Goal: Task Accomplishment & Management: Manage account settings

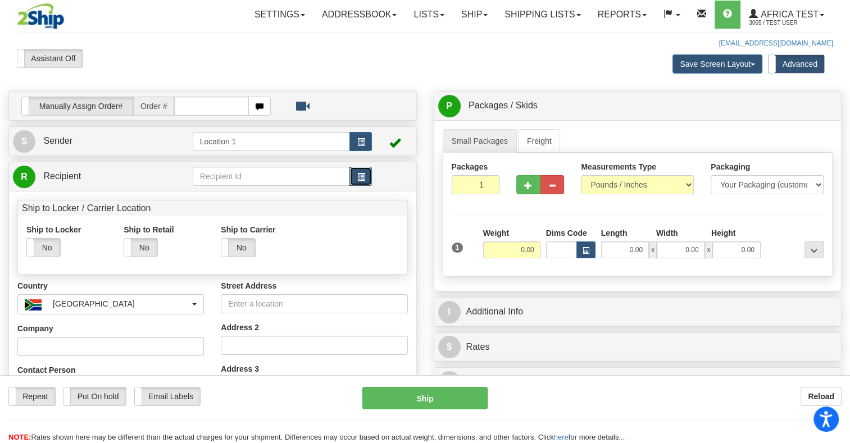
click at [366, 178] on button "button" at bounding box center [360, 176] width 22 height 19
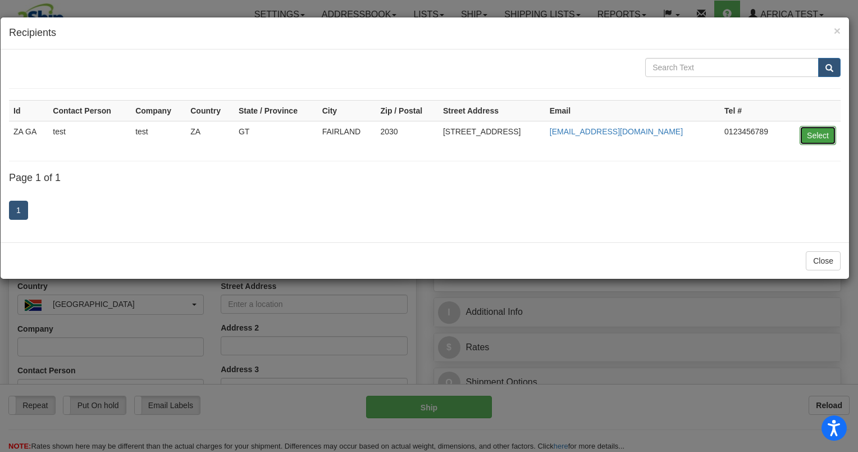
click at [822, 135] on button "Select" at bounding box center [818, 135] width 37 height 19
type input "ZA GA"
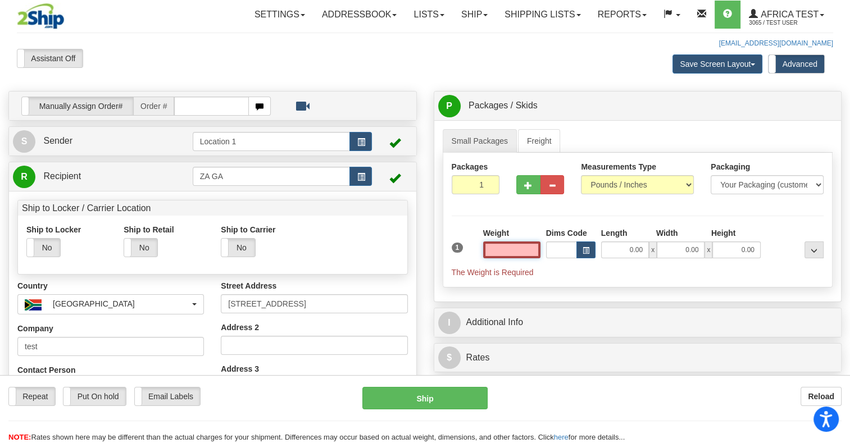
click at [520, 251] on input "text" at bounding box center [511, 250] width 57 height 17
type input "15.00"
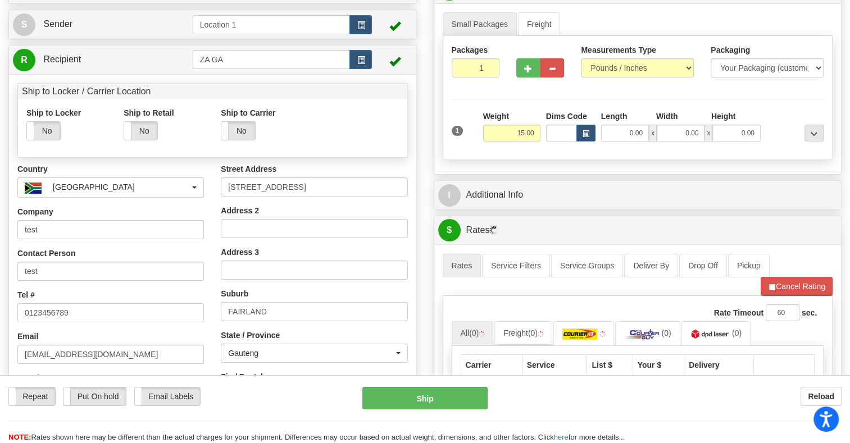
scroll to position [24, 0]
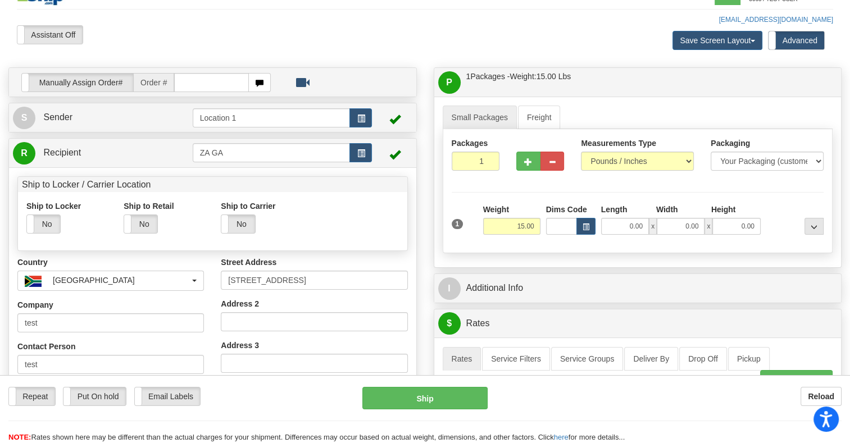
click at [421, 172] on div "Manually Assign Order# Manually Assign Order# Order # S" at bounding box center [212, 355] width 425 height 577
click at [514, 223] on input "15.00" at bounding box center [511, 226] width 57 height 17
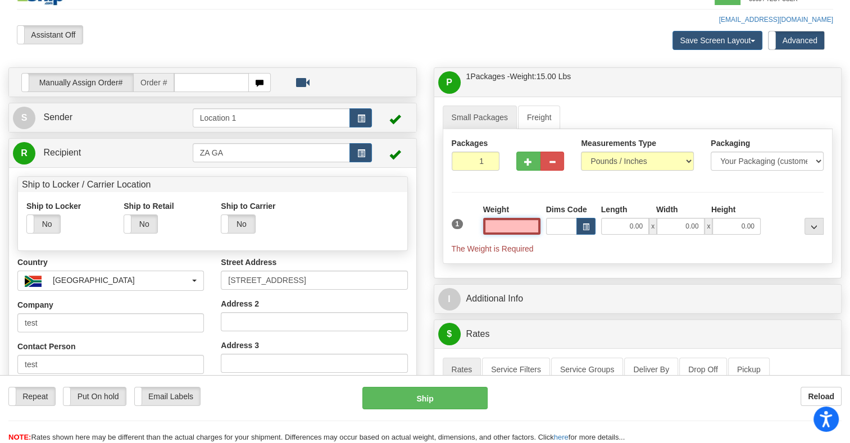
click at [525, 222] on input "text" at bounding box center [511, 226] width 57 height 17
type input "5.00"
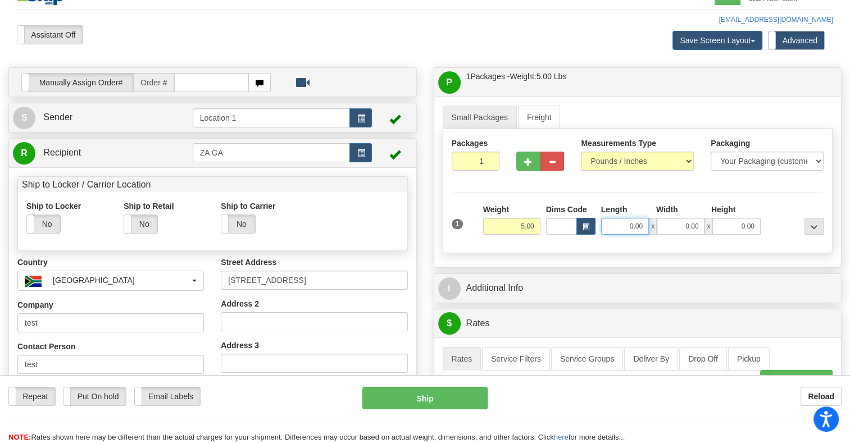
click at [612, 224] on input "0.00" at bounding box center [625, 226] width 48 height 17
click at [612, 224] on input "Length" at bounding box center [625, 226] width 48 height 17
type input "3.00"
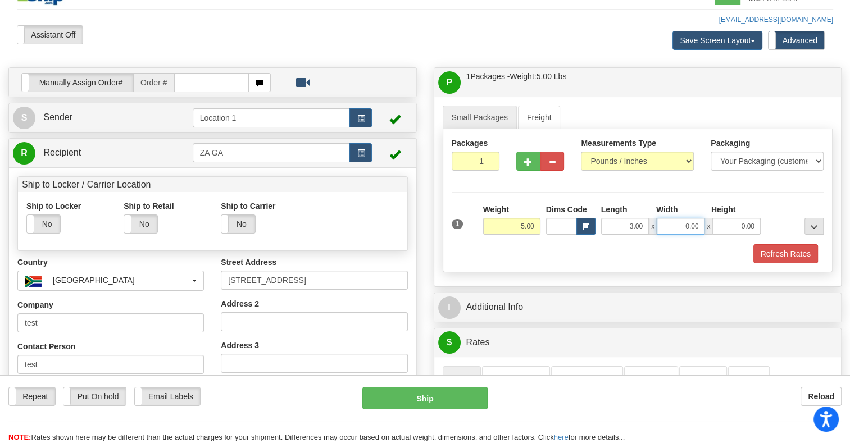
click at [678, 226] on input "0.00" at bounding box center [681, 226] width 48 height 17
click at [678, 226] on input "Width" at bounding box center [681, 226] width 48 height 17
type input "5.00"
click at [734, 227] on input "0.00" at bounding box center [736, 226] width 48 height 17
click at [734, 227] on input "Height" at bounding box center [736, 226] width 48 height 17
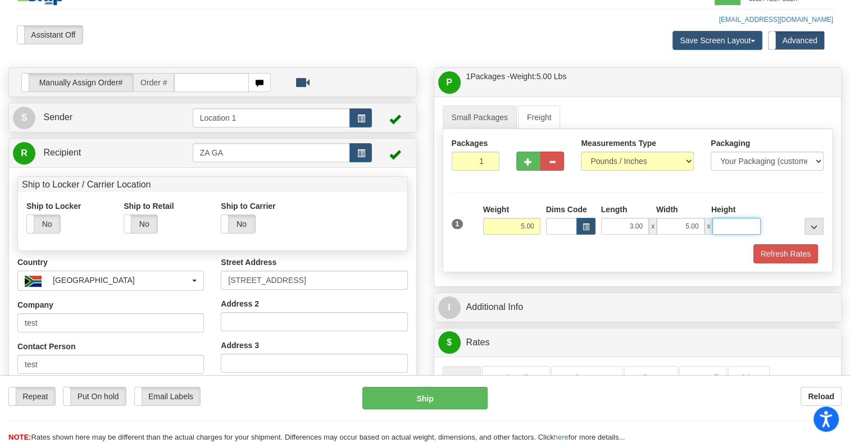
type input "7.00"
click at [764, 253] on button "Refresh Rates" at bounding box center [785, 253] width 65 height 19
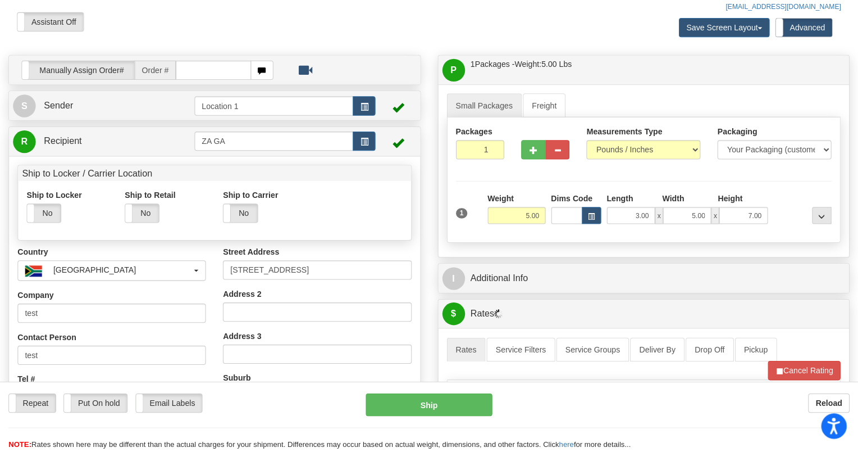
scroll to position [304, 0]
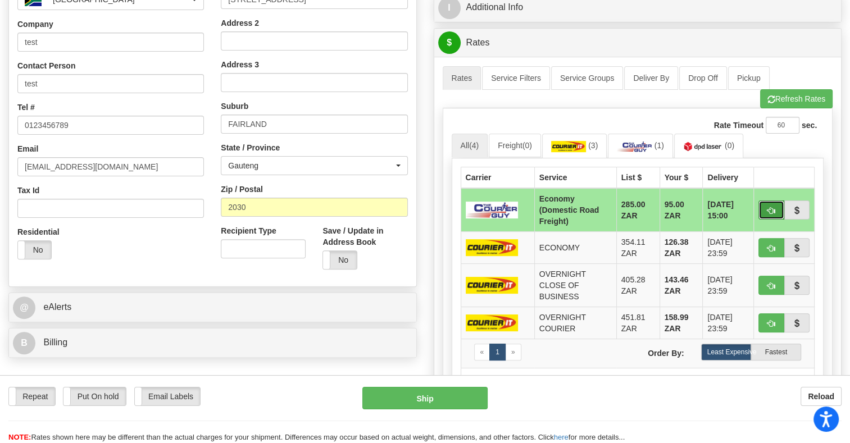
click at [762, 209] on button "button" at bounding box center [771, 210] width 26 height 19
type input "ECO"
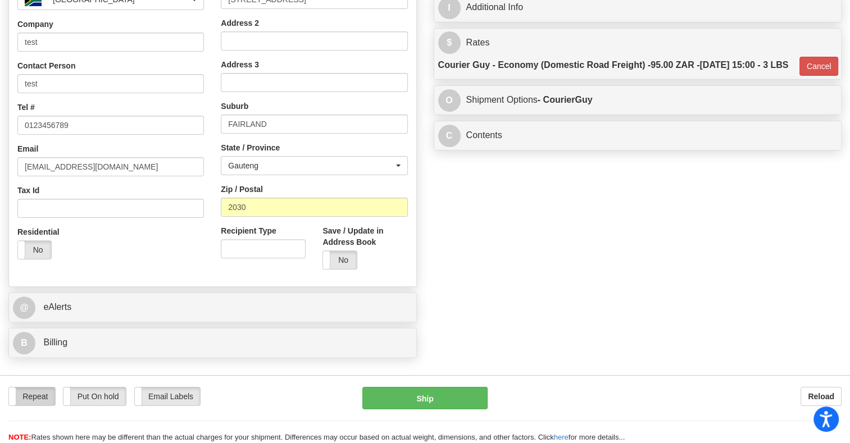
click at [18, 400] on label "Repeat" at bounding box center [32, 397] width 46 height 18
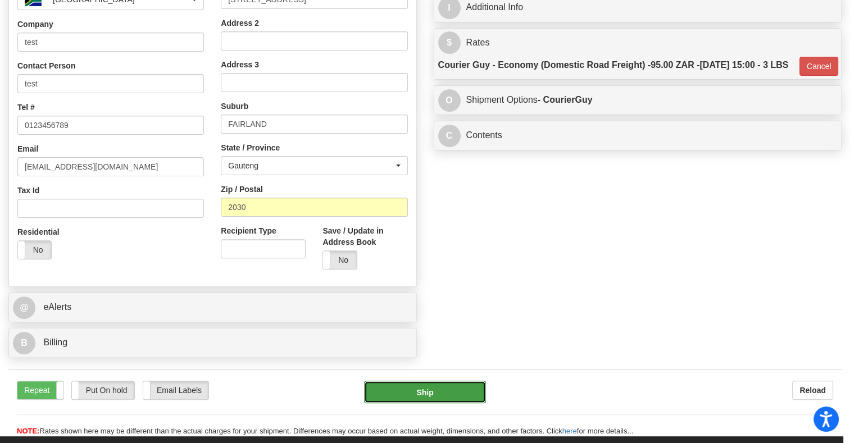
click at [413, 395] on button "Ship" at bounding box center [425, 392] width 122 height 22
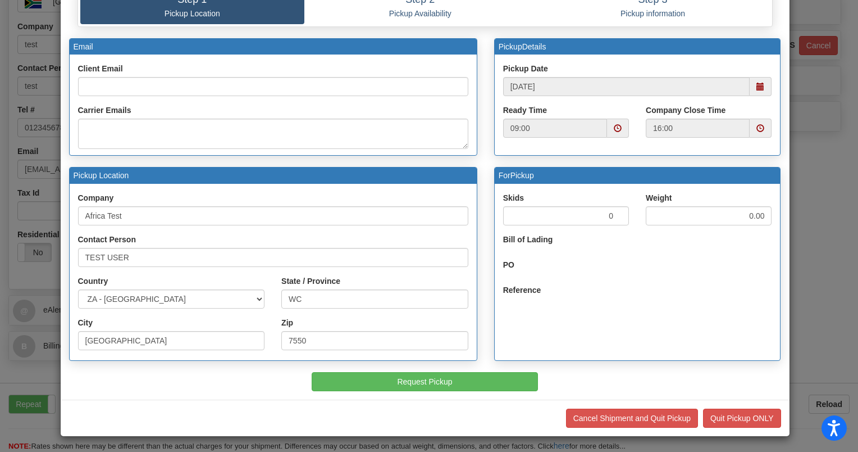
scroll to position [72, 0]
click at [735, 417] on button "Quit Pickup ONLY" at bounding box center [742, 417] width 78 height 19
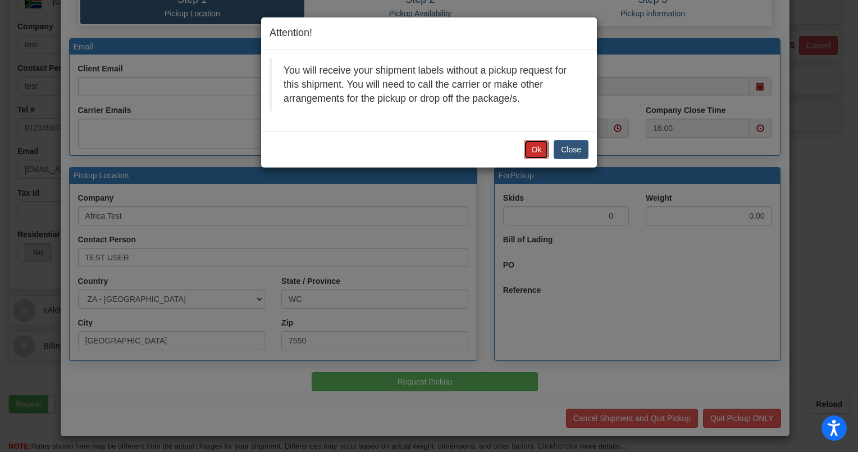
click at [531, 153] on button "Ok" at bounding box center [536, 149] width 25 height 19
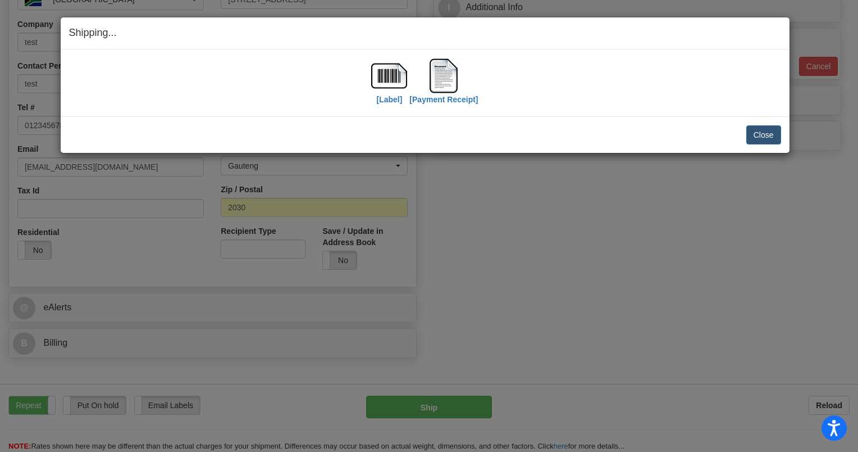
scroll to position [0, 0]
click at [755, 134] on button "Close" at bounding box center [763, 134] width 35 height 19
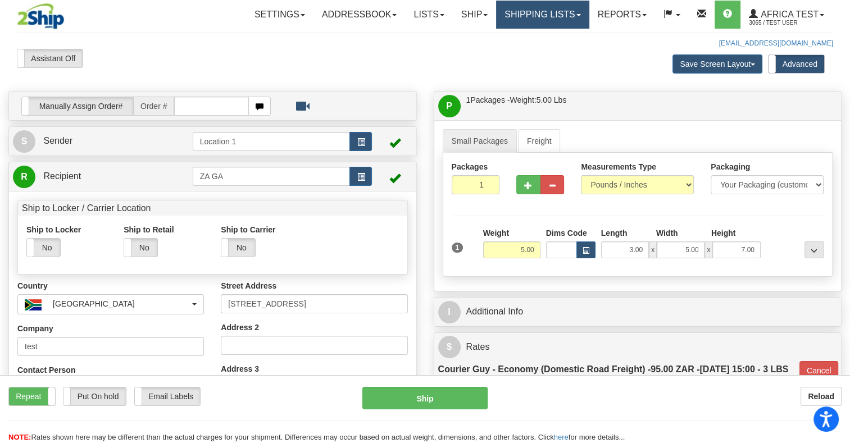
click at [520, 18] on link "Shipping lists" at bounding box center [542, 15] width 93 height 28
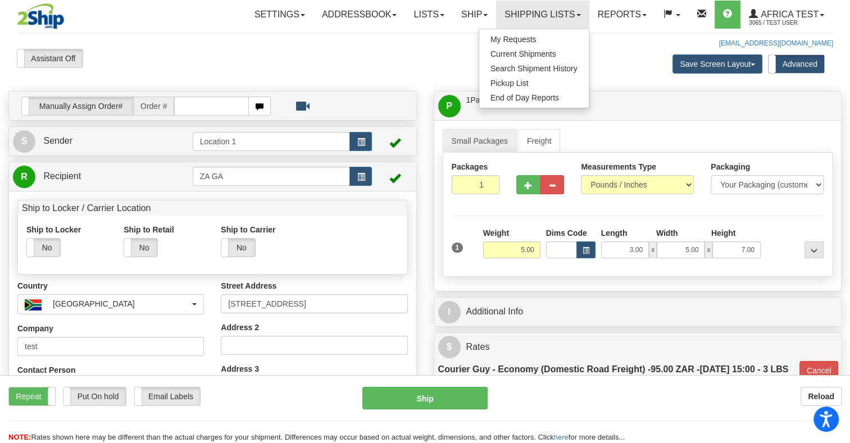
click at [645, 123] on div "Small Packages Freight Packages 1 1 Measurements Type" at bounding box center [637, 205] width 407 height 171
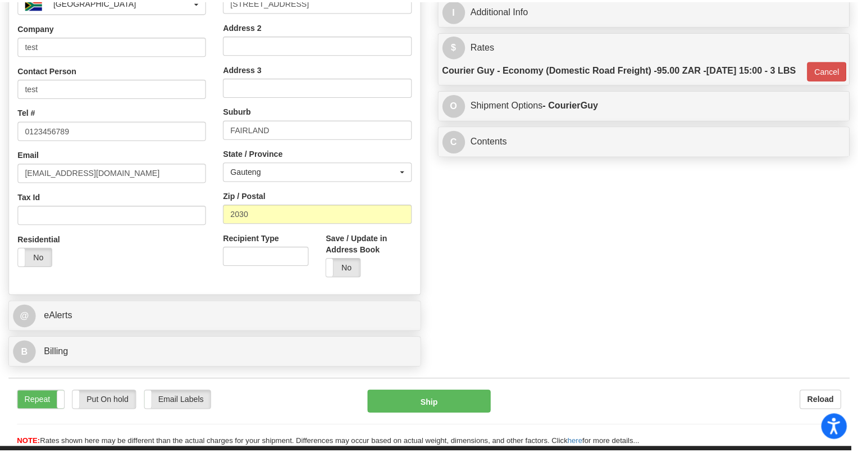
scroll to position [112, 0]
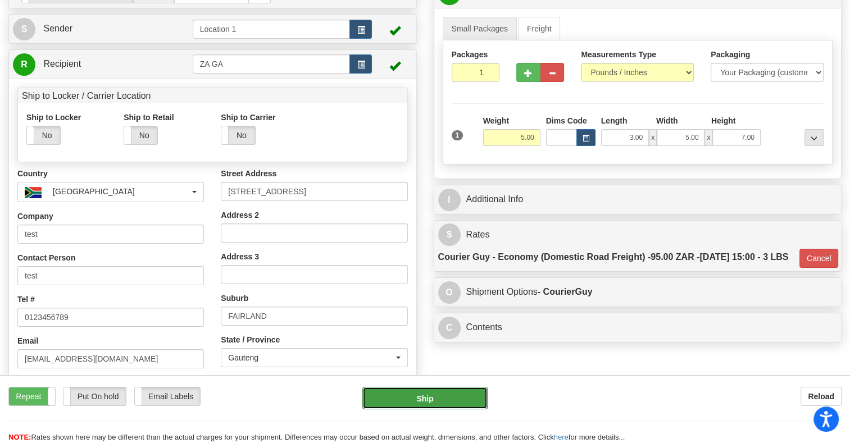
click at [461, 400] on button "Ship" at bounding box center [424, 398] width 125 height 22
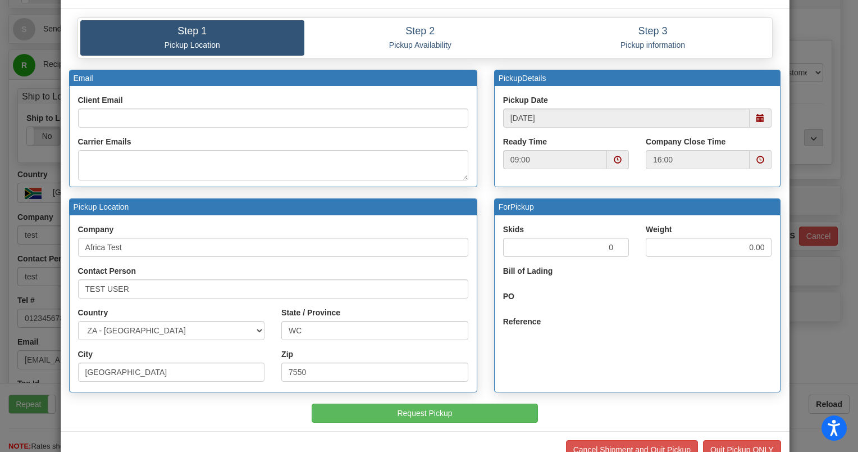
scroll to position [72, 0]
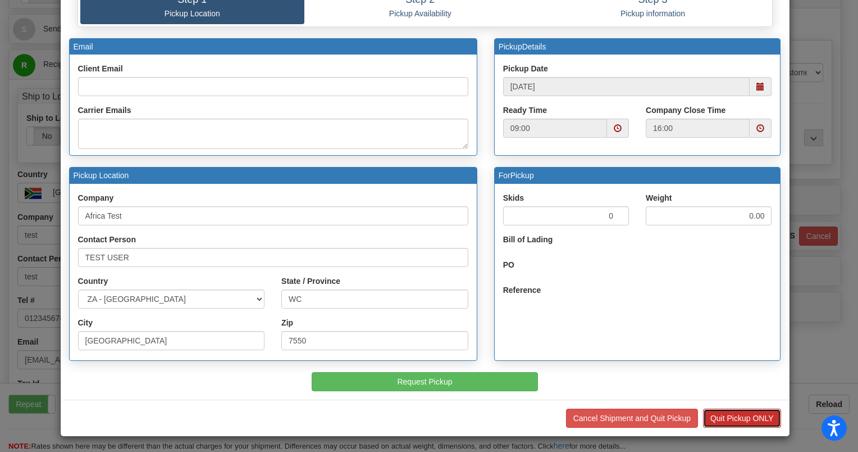
click at [734, 416] on button "Quit Pickup ONLY" at bounding box center [742, 417] width 78 height 19
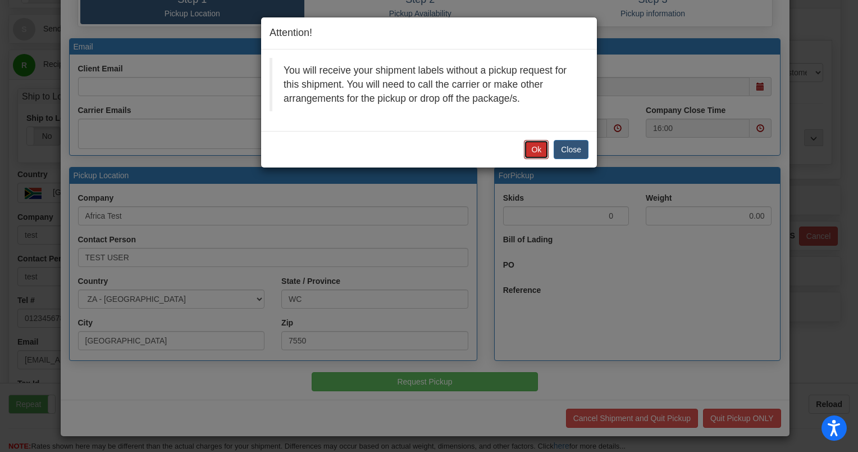
drag, startPoint x: 530, startPoint y: 144, endPoint x: 533, endPoint y: 151, distance: 7.3
click at [531, 143] on button "Ok" at bounding box center [536, 149] width 25 height 19
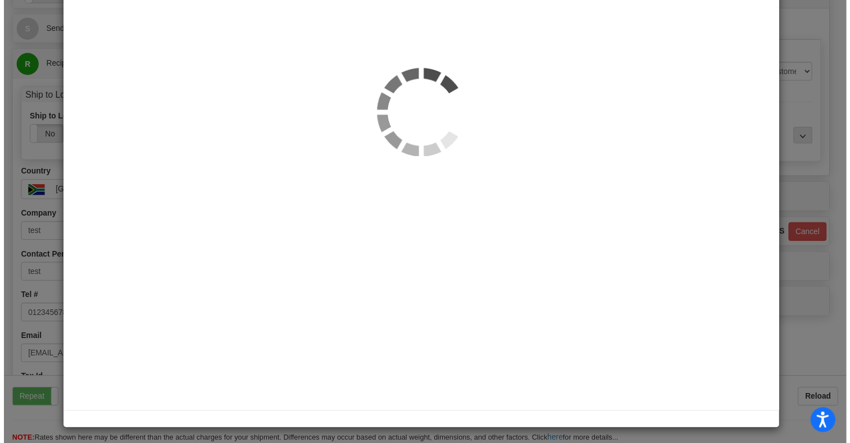
scroll to position [112, 0]
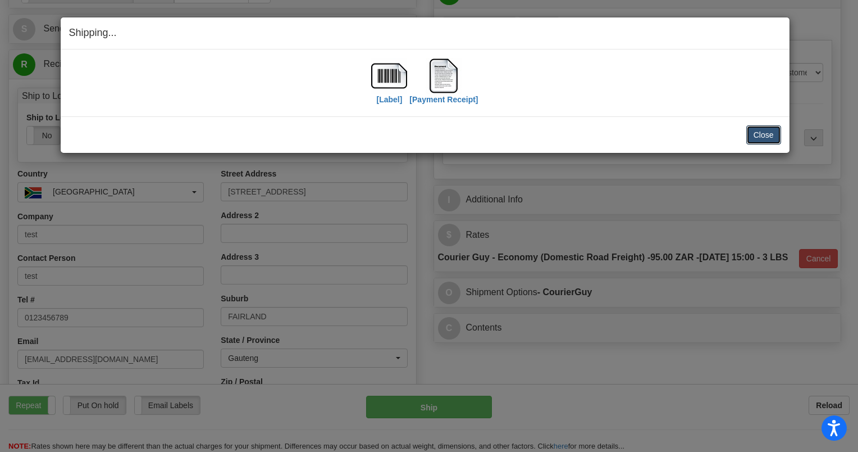
drag, startPoint x: 765, startPoint y: 136, endPoint x: 776, endPoint y: 142, distance: 12.8
click at [765, 135] on button "Close" at bounding box center [763, 134] width 35 height 19
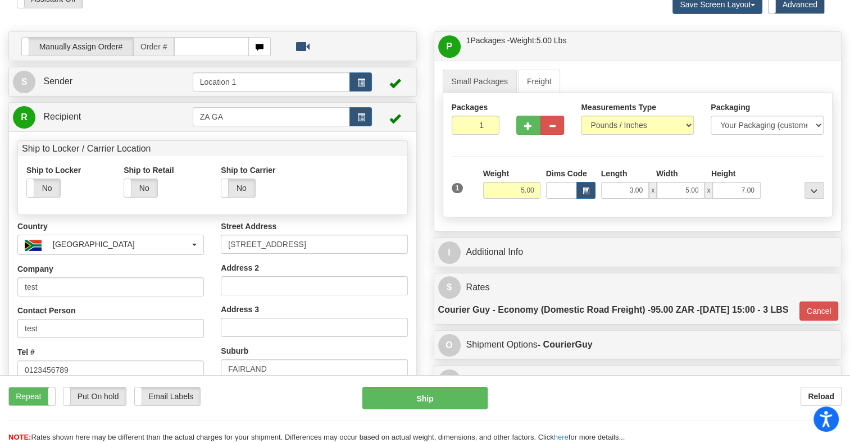
scroll to position [0, 0]
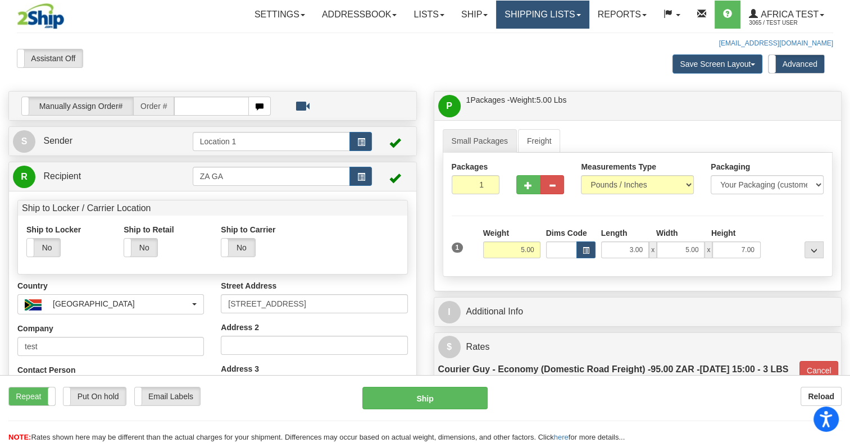
click at [519, 19] on link "Shipping lists" at bounding box center [542, 15] width 93 height 28
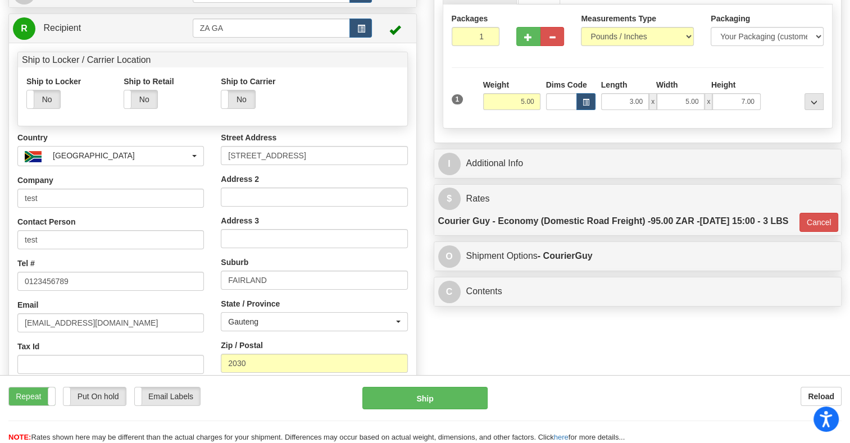
scroll to position [168, 0]
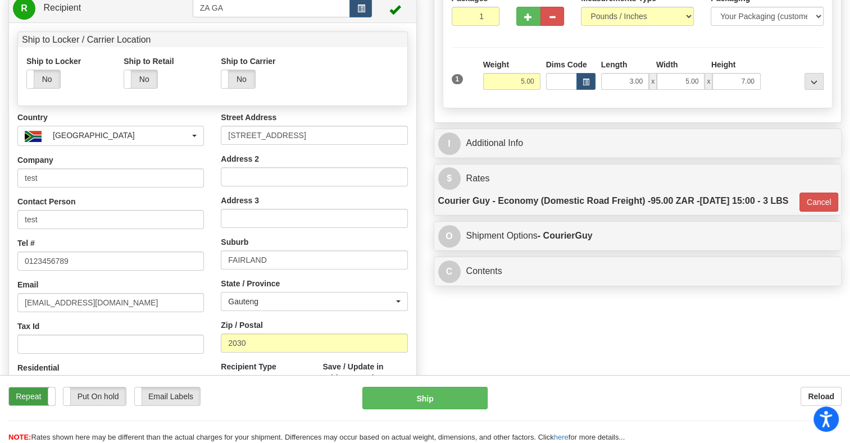
click at [22, 395] on label "Repeat" at bounding box center [32, 397] width 46 height 18
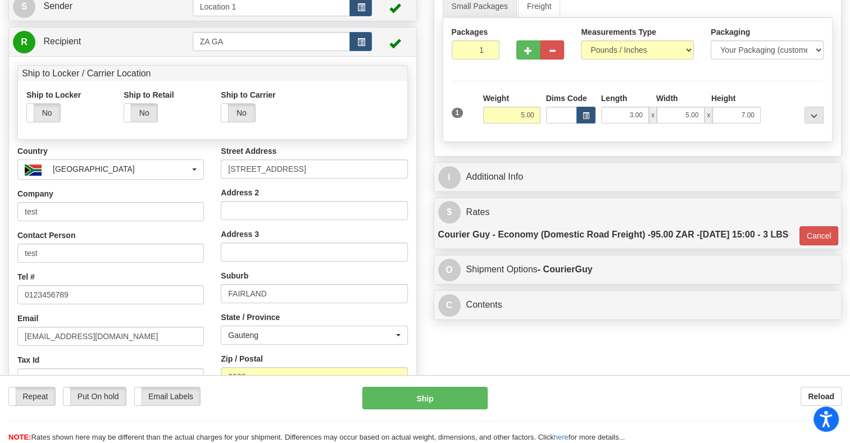
scroll to position [0, 0]
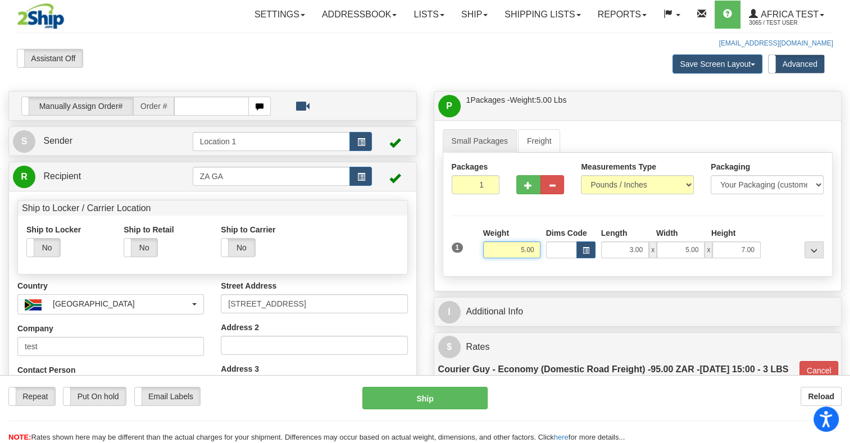
drag, startPoint x: 512, startPoint y: 243, endPoint x: 594, endPoint y: 211, distance: 88.8
click at [606, 237] on div "1 Weight 5.00 Dims Code 3.00" at bounding box center [638, 247] width 378 height 40
type input "10.00"
click at [707, 203] on div "Packages 1 1" at bounding box center [637, 182] width 389 height 43
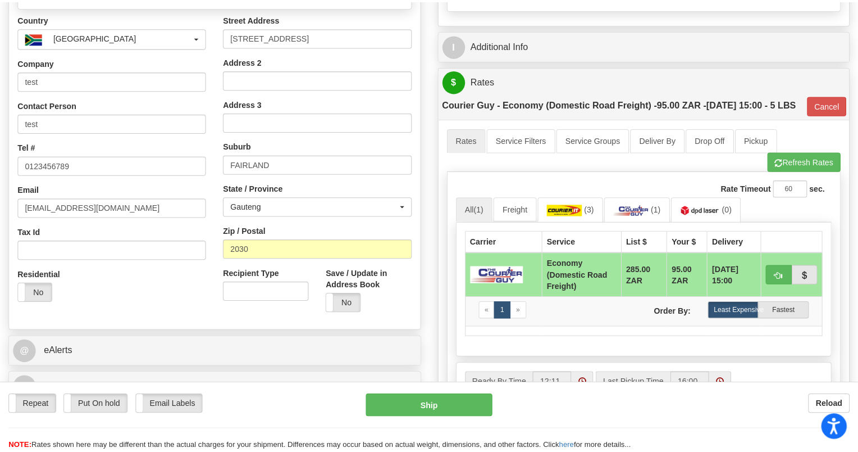
scroll to position [281, 0]
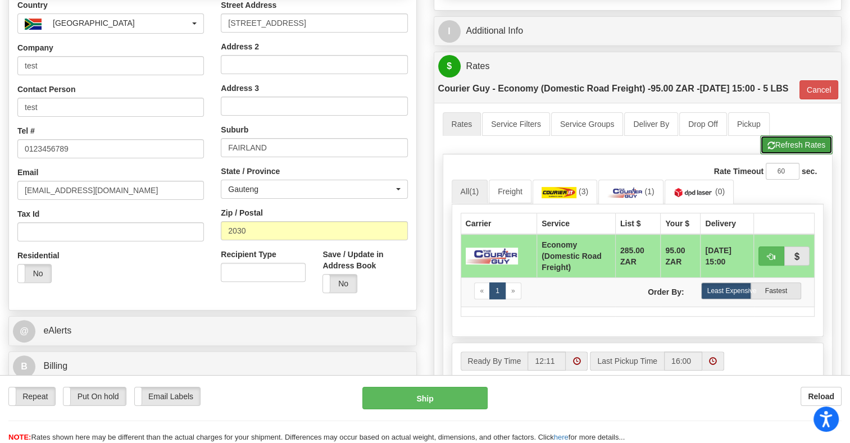
click at [814, 154] on button "Refresh Rates" at bounding box center [796, 144] width 72 height 19
type input "ECO"
click at [768, 261] on span "button" at bounding box center [771, 256] width 8 height 7
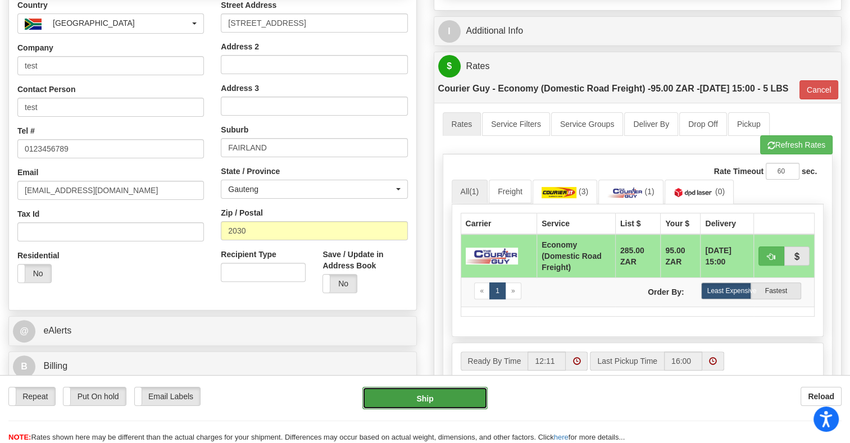
click at [425, 391] on button "Ship" at bounding box center [424, 398] width 125 height 22
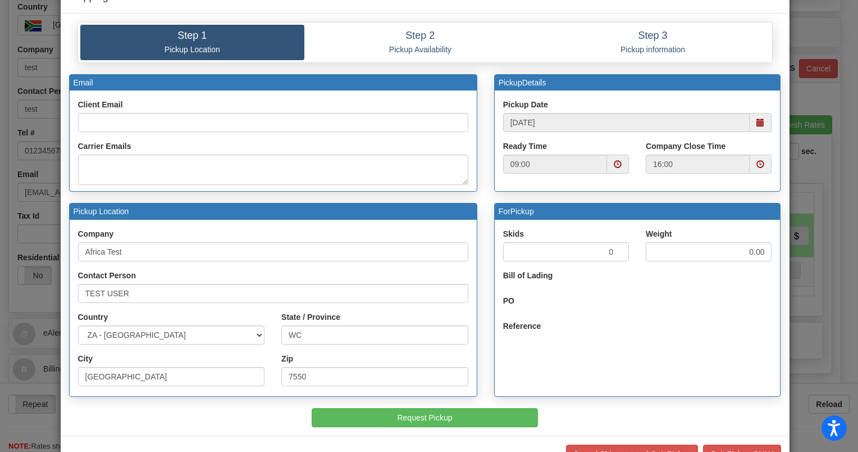
scroll to position [72, 0]
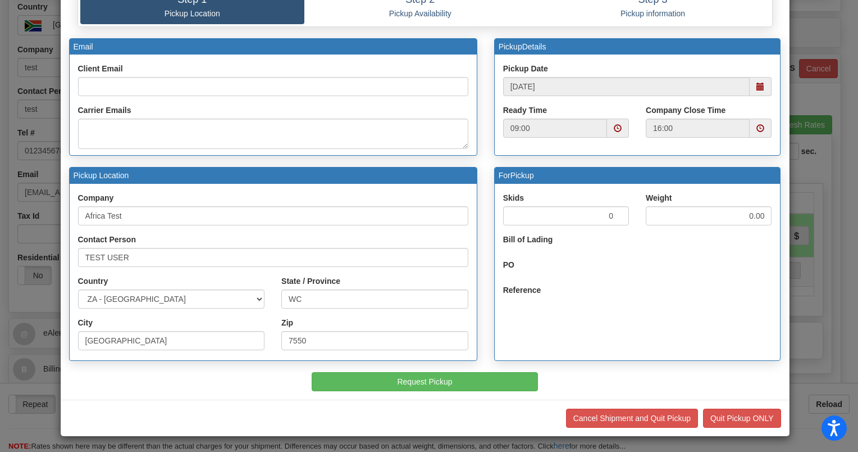
click at [154, 69] on div "Client Email" at bounding box center [273, 79] width 390 height 33
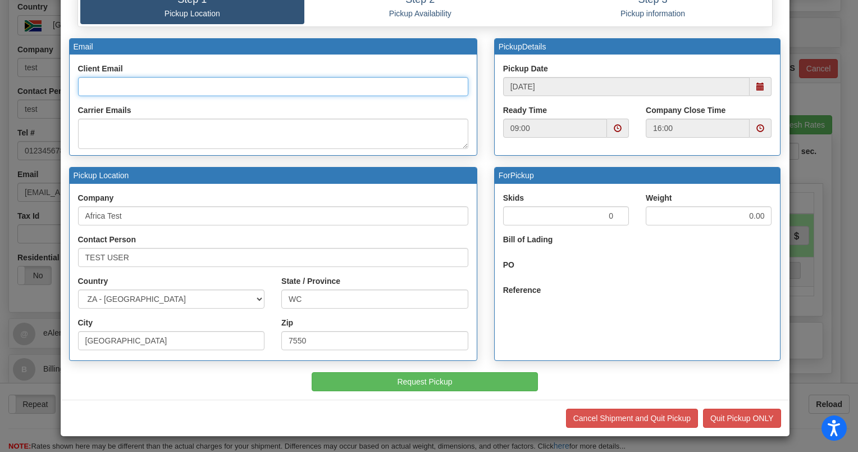
click at [155, 83] on input "Client Email" at bounding box center [273, 86] width 390 height 19
type input "test@test.com"
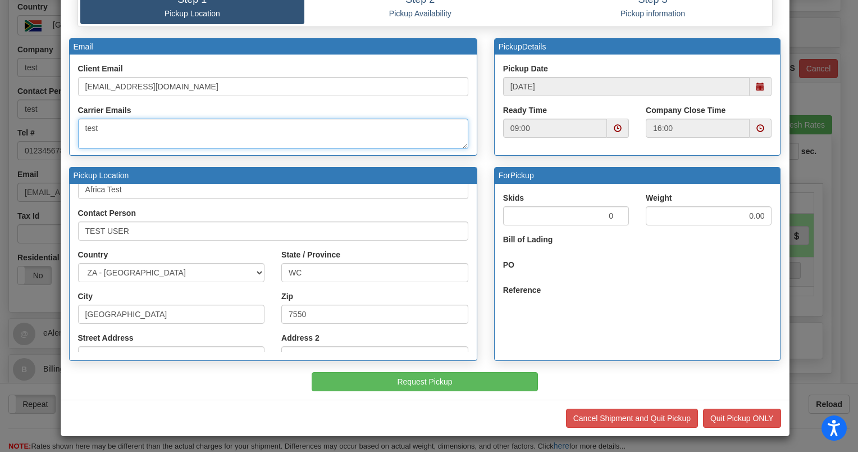
scroll to position [98, 0]
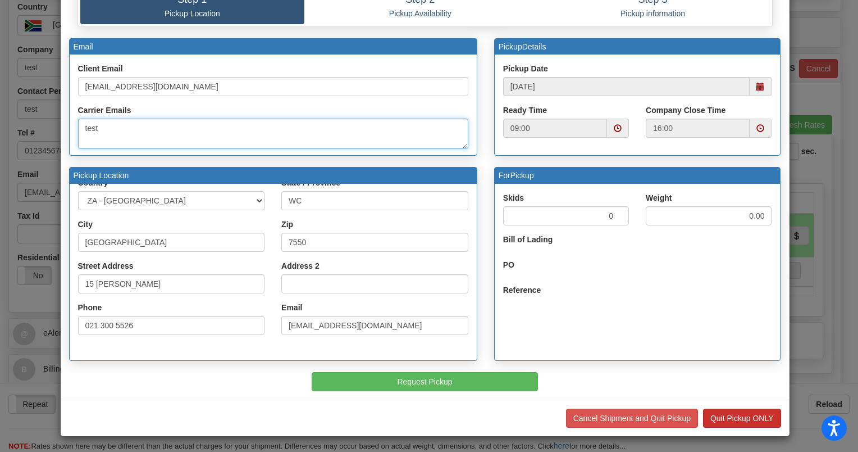
type textarea "test"
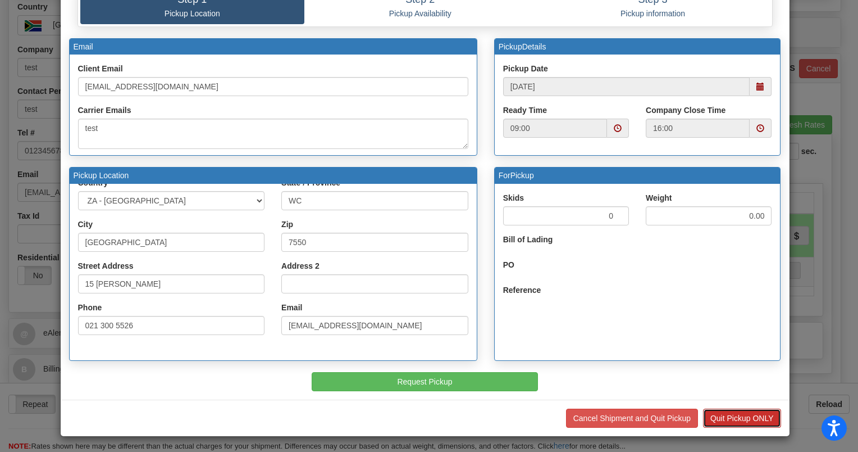
click at [721, 408] on button "Quit Pickup ONLY" at bounding box center [742, 417] width 78 height 19
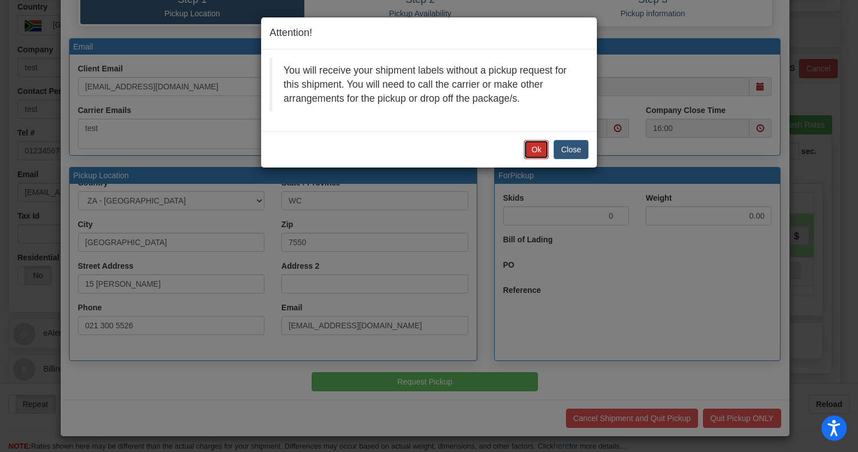
click at [535, 151] on button "Ok" at bounding box center [536, 149] width 25 height 19
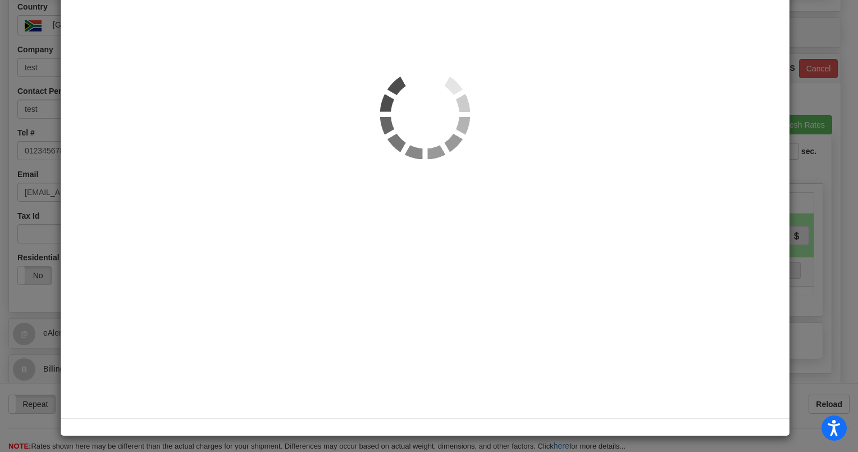
scroll to position [281, 0]
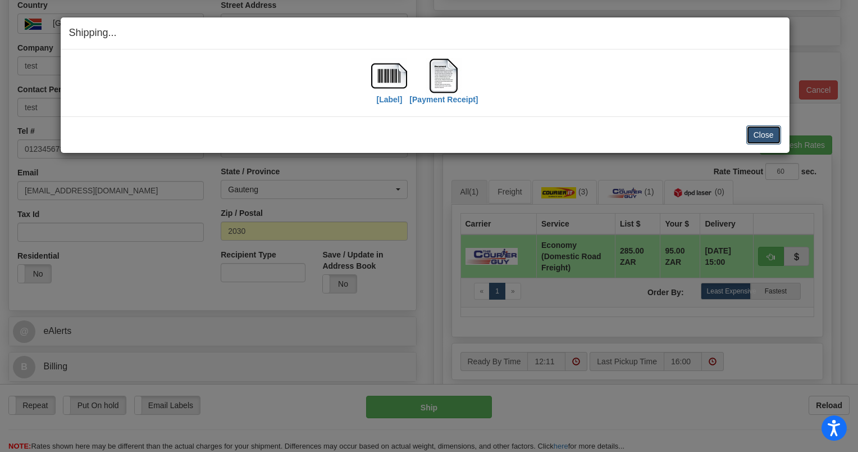
click at [767, 140] on button "Close" at bounding box center [763, 134] width 35 height 19
drag, startPoint x: 772, startPoint y: 128, endPoint x: 775, endPoint y: 136, distance: 9.1
click at [773, 126] on button "Close" at bounding box center [763, 134] width 35 height 19
click at [762, 133] on button "Close" at bounding box center [763, 134] width 35 height 19
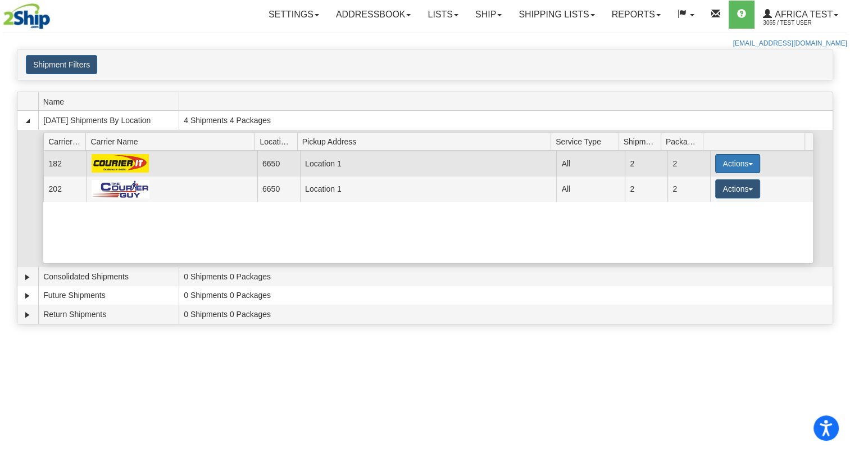
click at [746, 164] on button "Actions" at bounding box center [737, 163] width 45 height 19
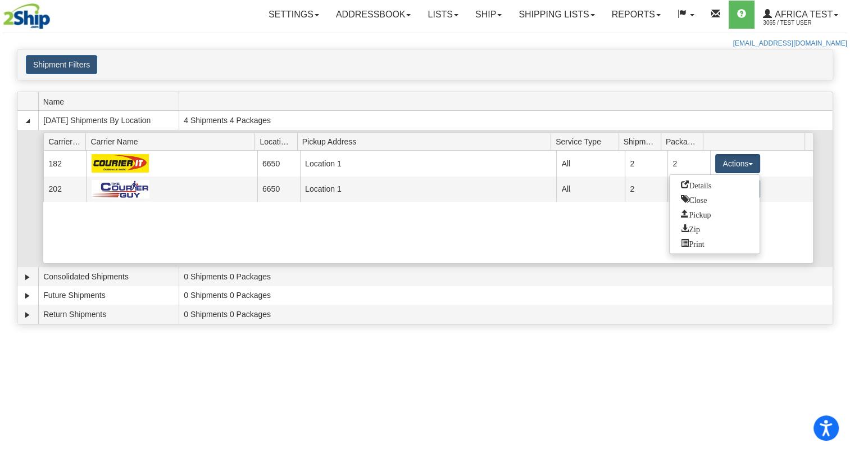
click at [553, 227] on div "Current 182 6650 Location 1 13473 All 2 2 Actions Details Close Pickup Zip Prin…" at bounding box center [427, 207] width 769 height 112
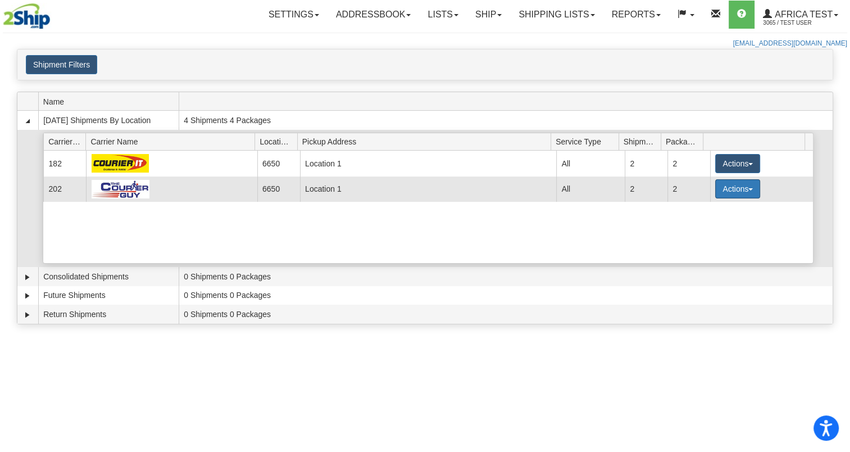
click at [737, 186] on button "Actions" at bounding box center [737, 188] width 45 height 19
click at [711, 211] on span "Details" at bounding box center [696, 210] width 30 height 8
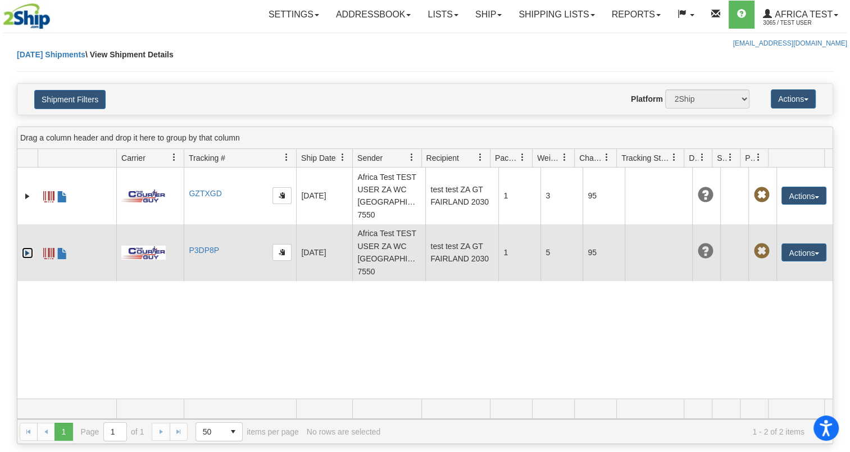
click at [25, 252] on link "Expand" at bounding box center [27, 252] width 11 height 11
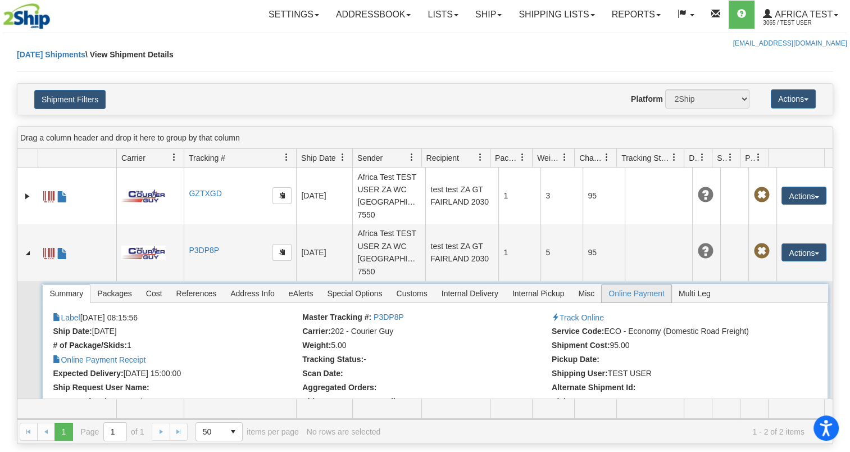
click at [613, 293] on span "Online Payment" at bounding box center [637, 293] width 70 height 18
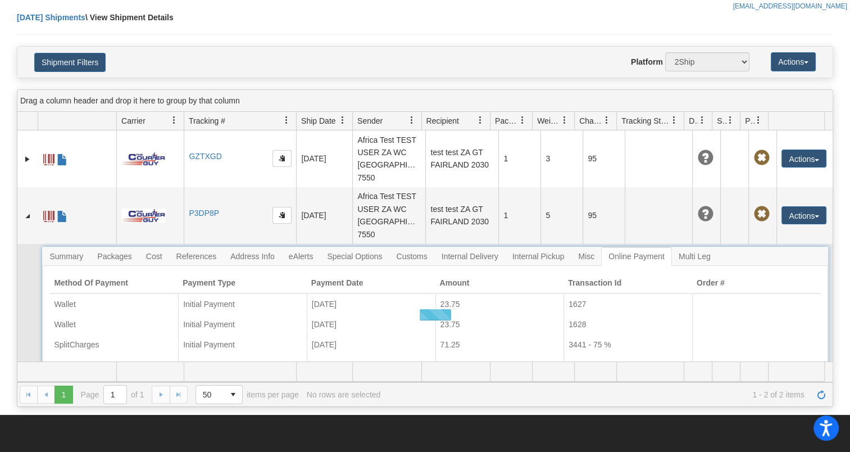
scroll to position [112, 0]
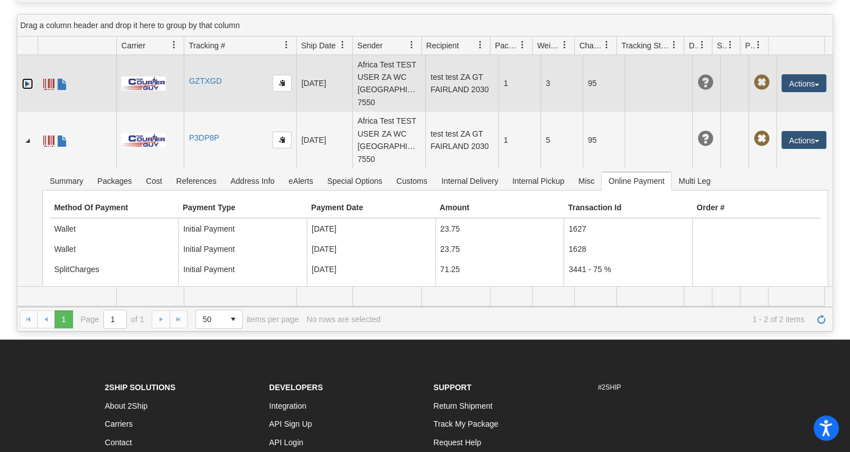
click at [26, 84] on link "Expand" at bounding box center [27, 83] width 11 height 11
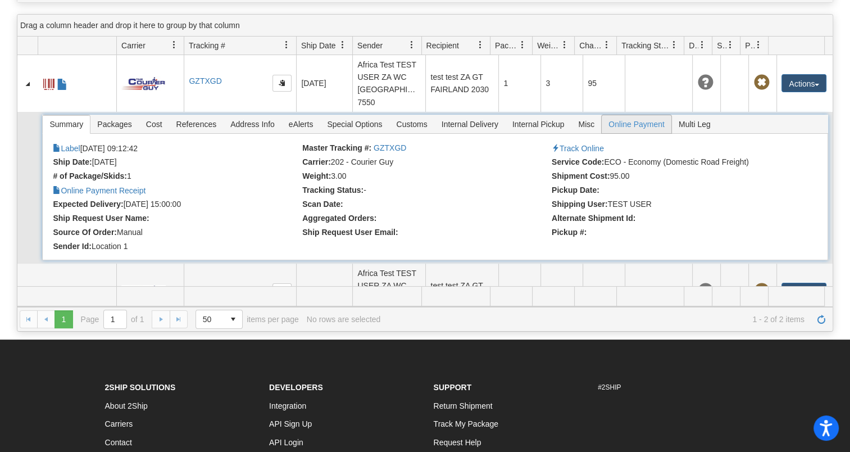
click at [623, 119] on span "Online Payment" at bounding box center [637, 124] width 70 height 18
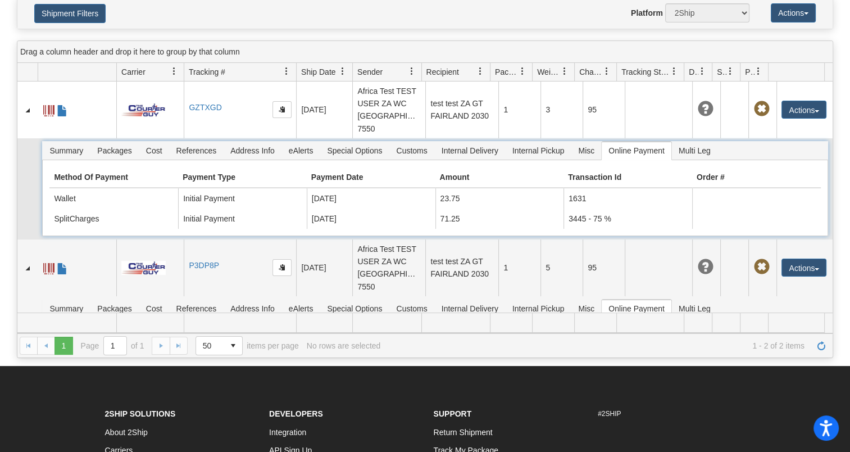
scroll to position [0, 0]
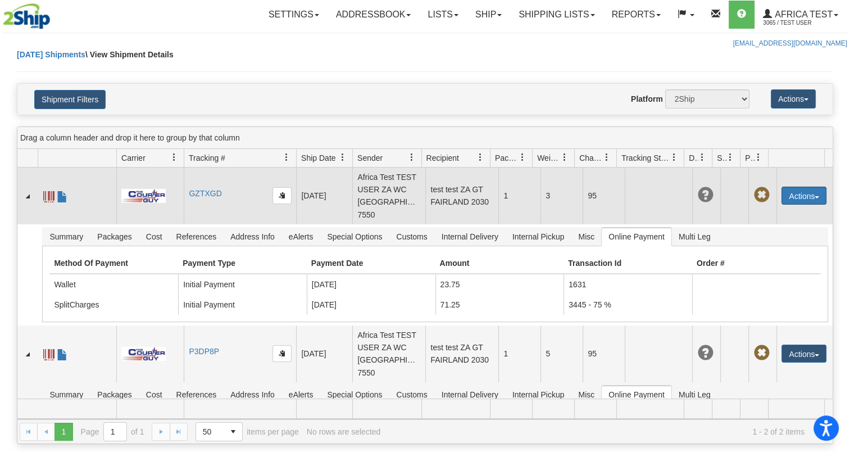
click at [782, 194] on button "Actions" at bounding box center [803, 195] width 45 height 18
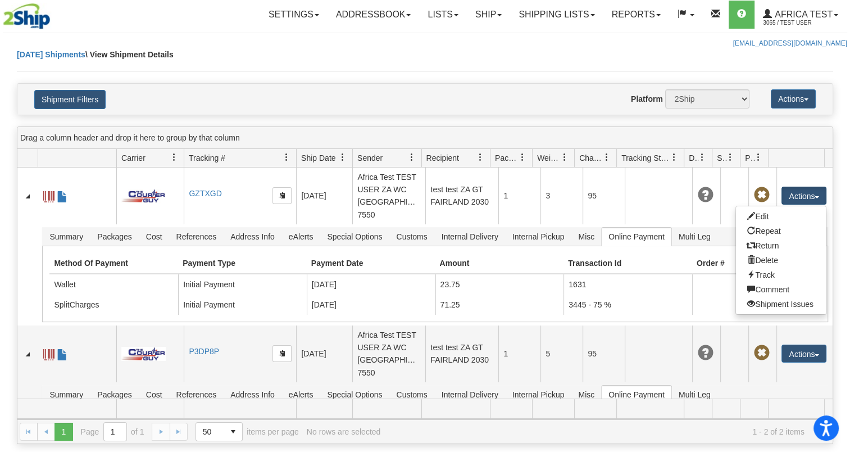
click at [544, 57] on div "Today Shipments \ View Shipment Details" at bounding box center [425, 66] width 816 height 34
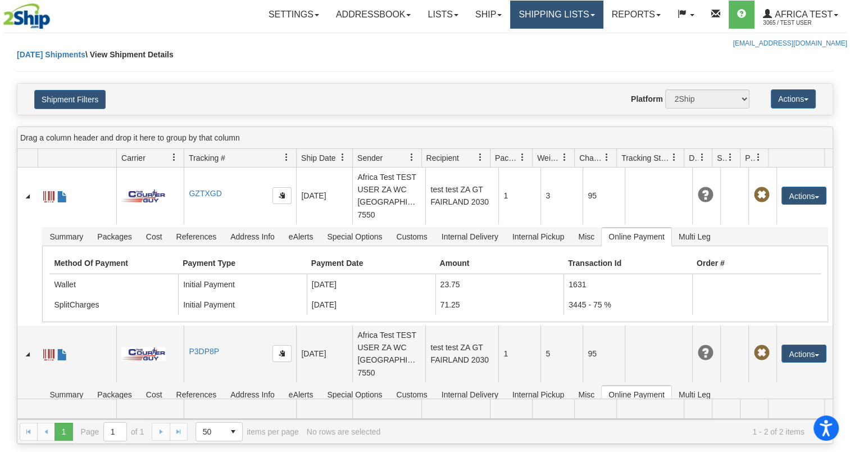
click at [577, 12] on link "Shipping lists" at bounding box center [556, 15] width 93 height 28
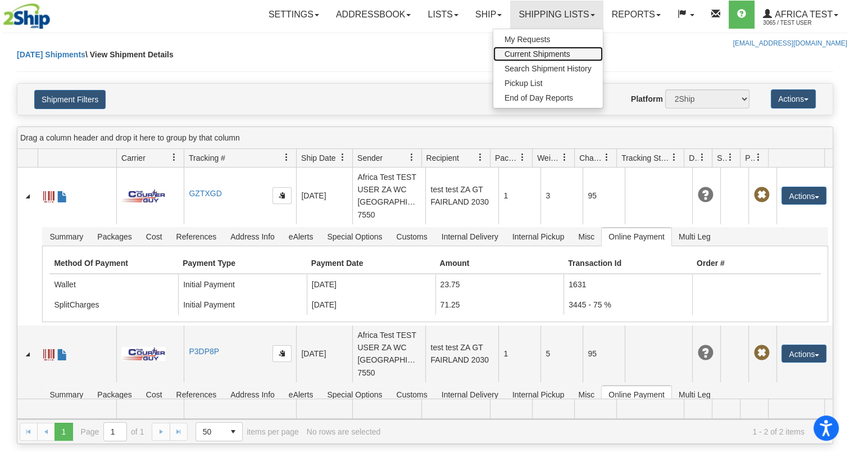
drag, startPoint x: 534, startPoint y: 57, endPoint x: 565, endPoint y: 65, distance: 32.0
click at [534, 56] on span "Current Shipments" at bounding box center [537, 53] width 66 height 9
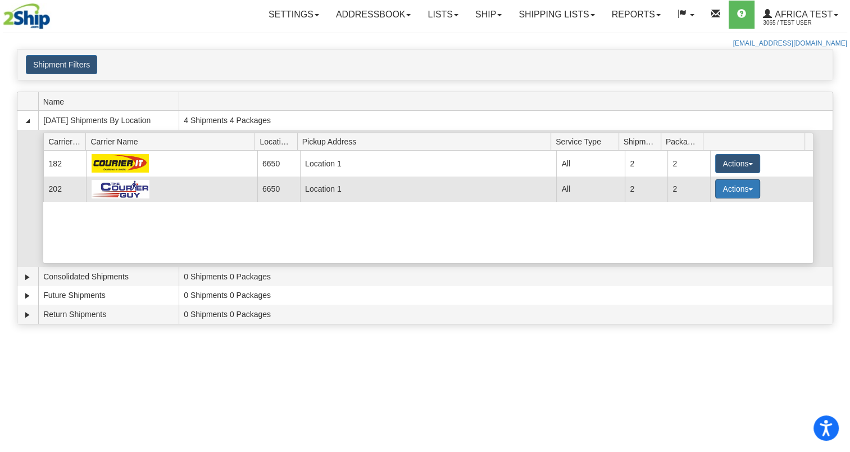
click at [730, 193] on button "Actions" at bounding box center [737, 188] width 45 height 19
click at [737, 186] on button "Actions" at bounding box center [737, 188] width 45 height 19
click at [736, 186] on button "Actions" at bounding box center [737, 188] width 45 height 19
click at [703, 208] on span "Details" at bounding box center [696, 210] width 30 height 8
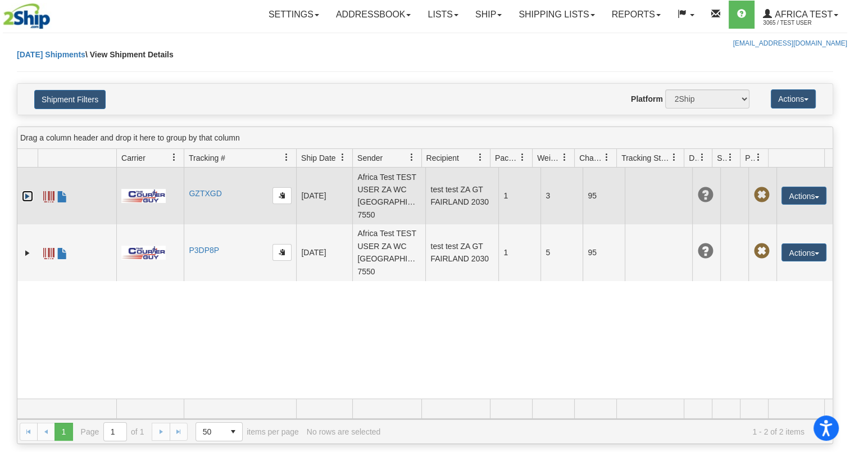
click at [25, 196] on link "Expand" at bounding box center [27, 195] width 11 height 11
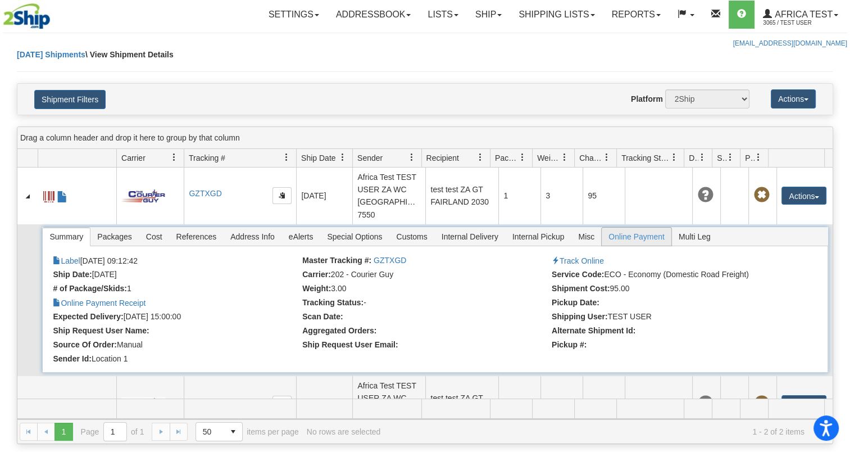
click at [623, 235] on span "Online Payment" at bounding box center [637, 236] width 70 height 18
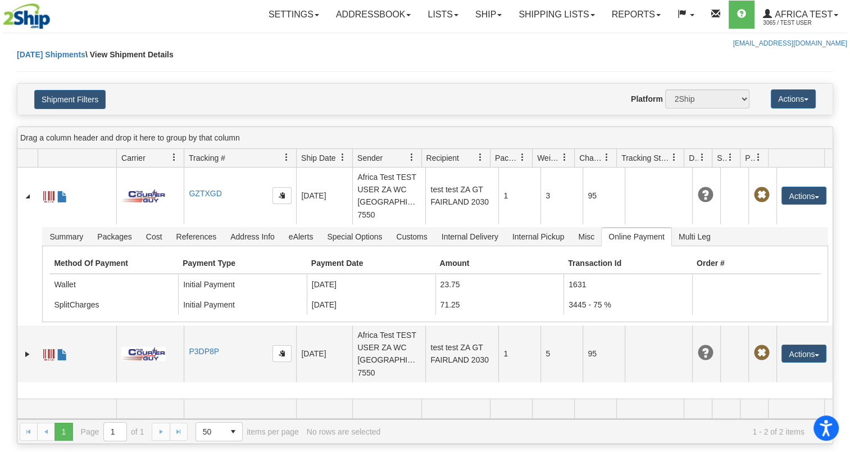
click at [693, 53] on div "[DATE] Shipments \ View Shipment Details" at bounding box center [425, 66] width 816 height 34
click at [544, 15] on link "Shipping lists" at bounding box center [556, 15] width 93 height 28
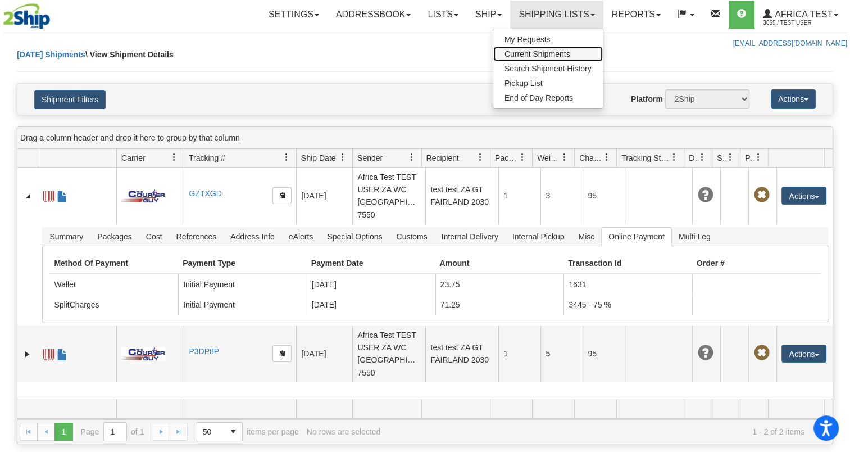
click at [557, 50] on span "Current Shipments" at bounding box center [537, 53] width 66 height 9
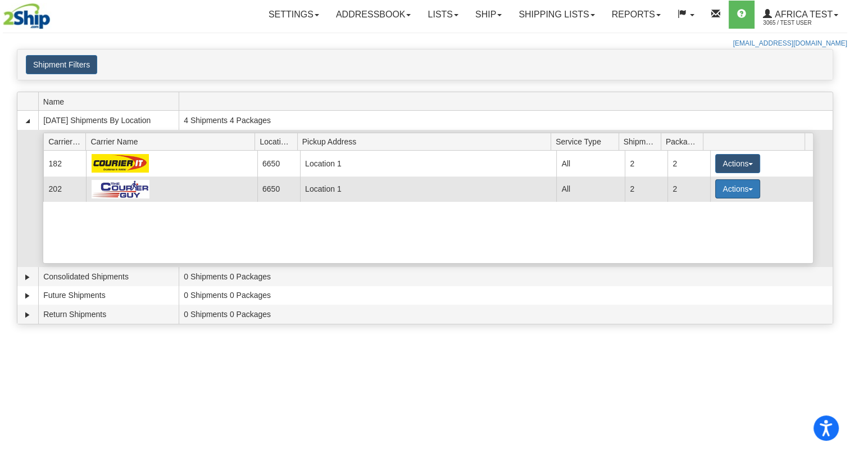
click at [739, 185] on button "Actions" at bounding box center [737, 188] width 45 height 19
click at [710, 240] on span "Pickup" at bounding box center [696, 239] width 30 height 8
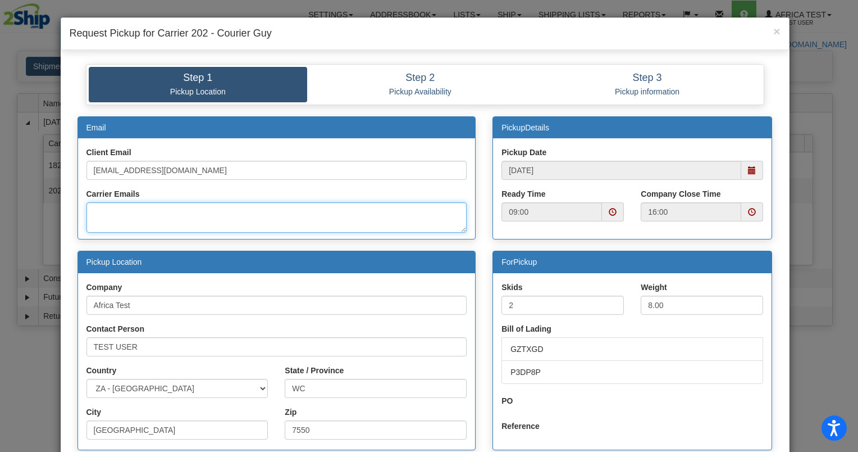
click at [180, 206] on textarea "Carrier Emails" at bounding box center [276, 217] width 381 height 30
type textarea "[EMAIL_ADDRESS][DOMAIN_NAME]"
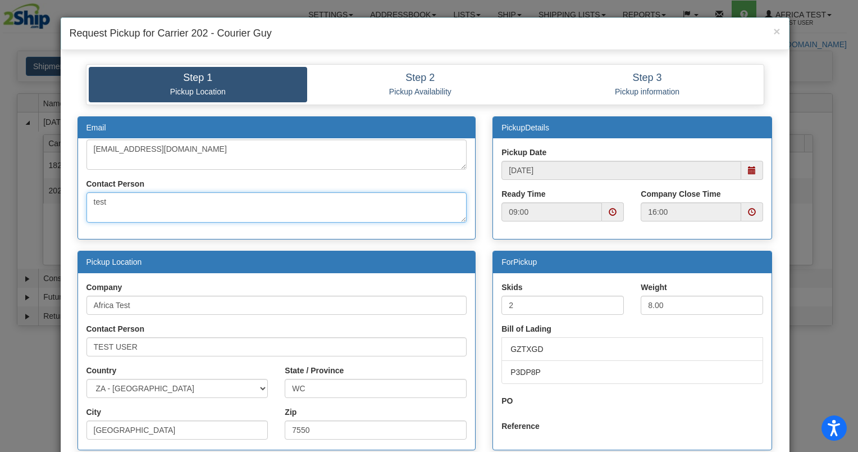
scroll to position [89, 0]
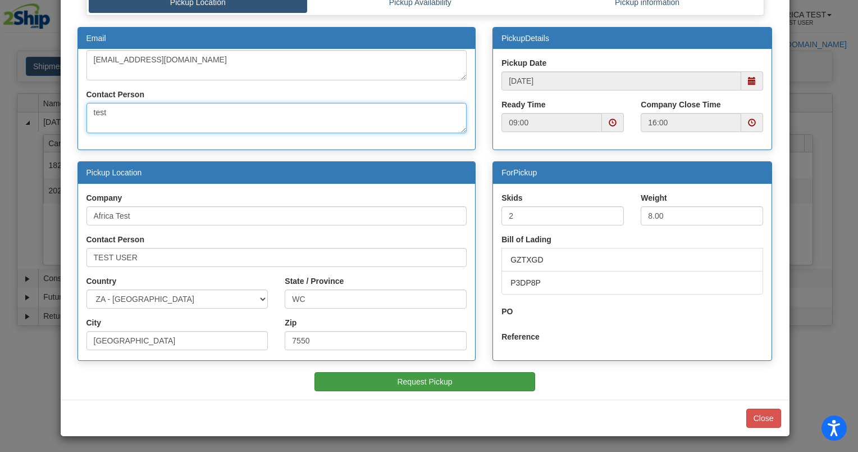
type textarea "test"
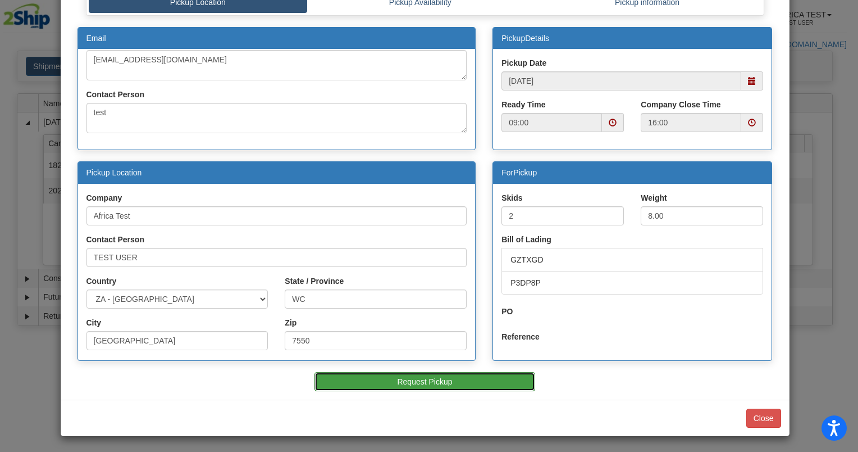
click at [413, 386] on button "Request Pickup" at bounding box center [425, 381] width 221 height 19
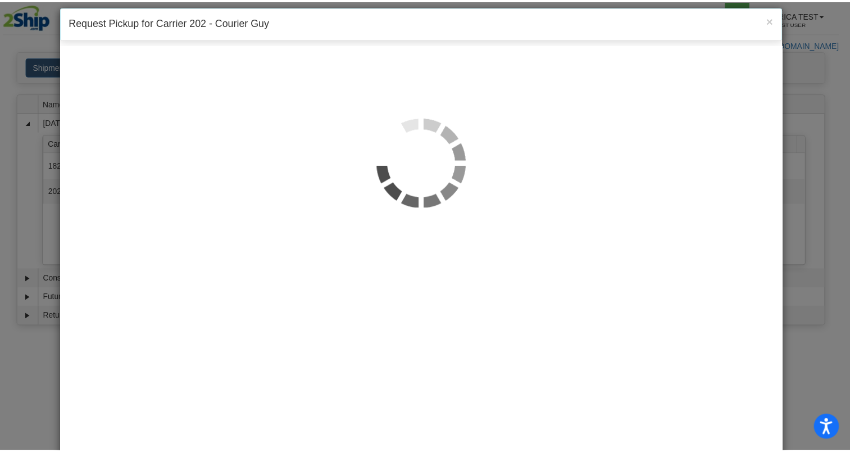
scroll to position [0, 0]
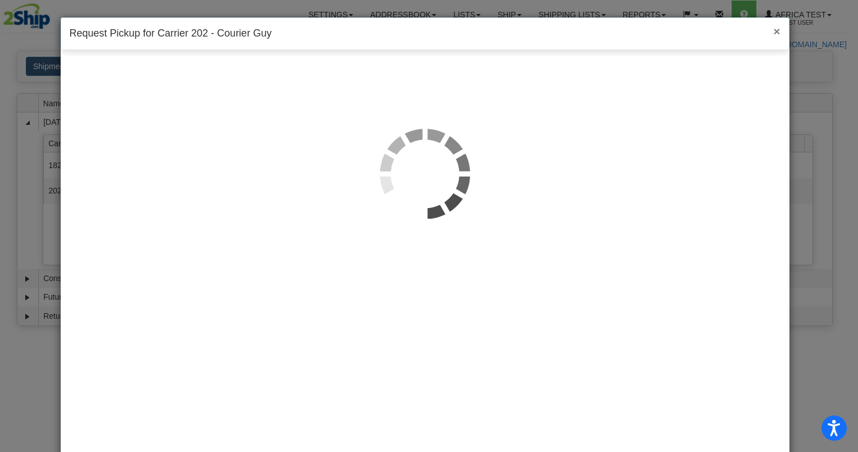
click at [773, 31] on span "×" at bounding box center [776, 31] width 7 height 13
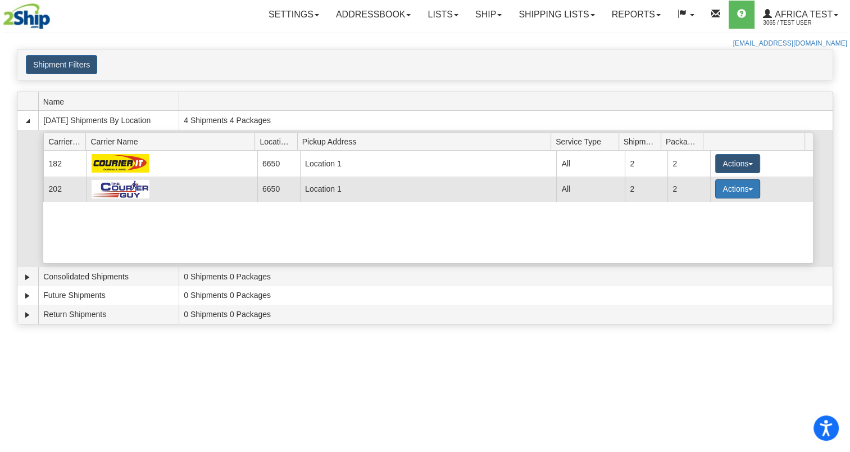
click at [728, 190] on button "Actions" at bounding box center [737, 188] width 45 height 19
click at [714, 207] on link "Details" at bounding box center [714, 210] width 90 height 15
click at [726, 186] on button "Actions" at bounding box center [737, 188] width 45 height 19
click at [703, 207] on span "Details" at bounding box center [696, 210] width 30 height 8
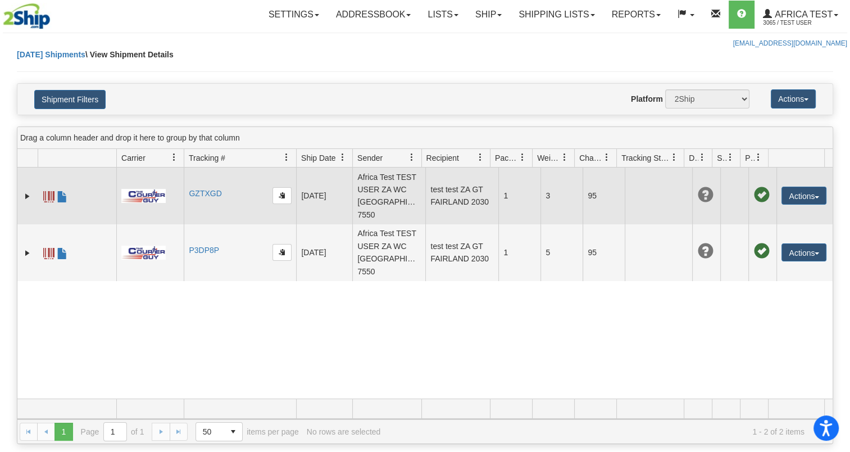
click at [21, 195] on td at bounding box center [27, 195] width 20 height 57
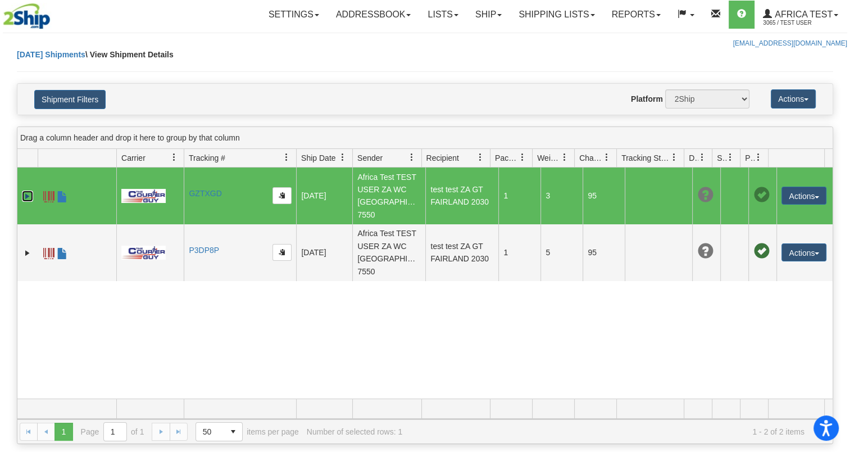
click at [27, 195] on link "Expand" at bounding box center [27, 195] width 11 height 11
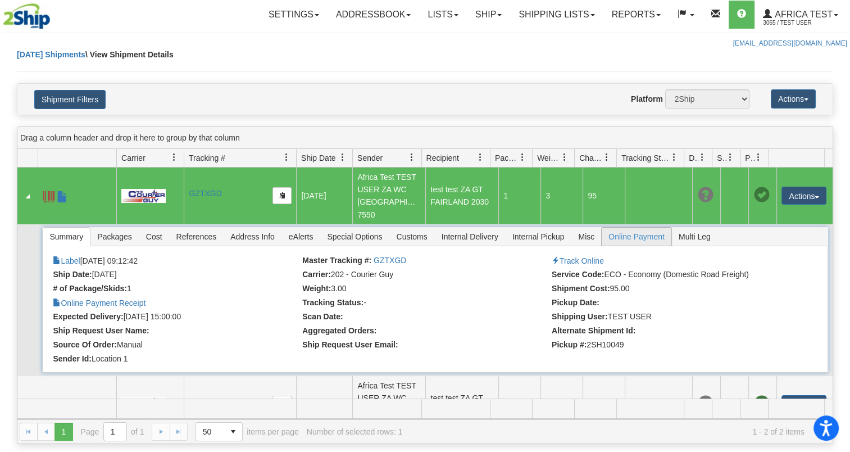
click at [639, 236] on span "Online Payment" at bounding box center [637, 236] width 70 height 18
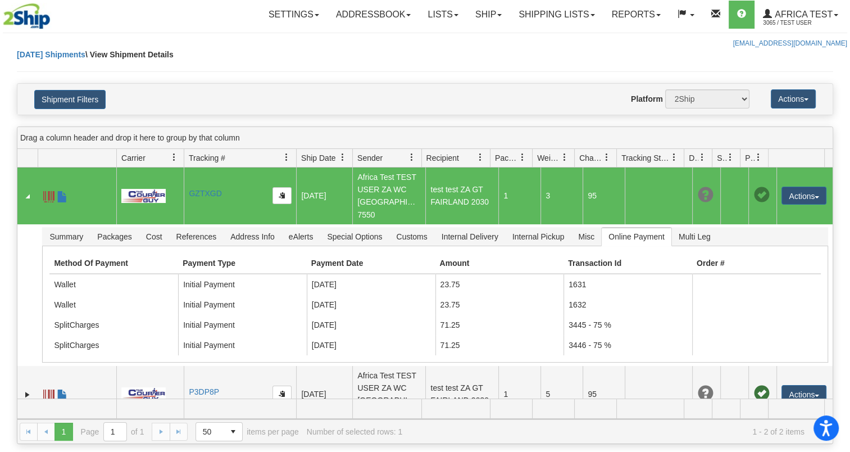
drag, startPoint x: 1, startPoint y: 115, endPoint x: 38, endPoint y: 117, distance: 37.2
click at [1, 115] on div "Please wait... × Confirm Delete Delete Cancel × Confirm Delete Yes No Cancel × …" at bounding box center [425, 246] width 850 height 395
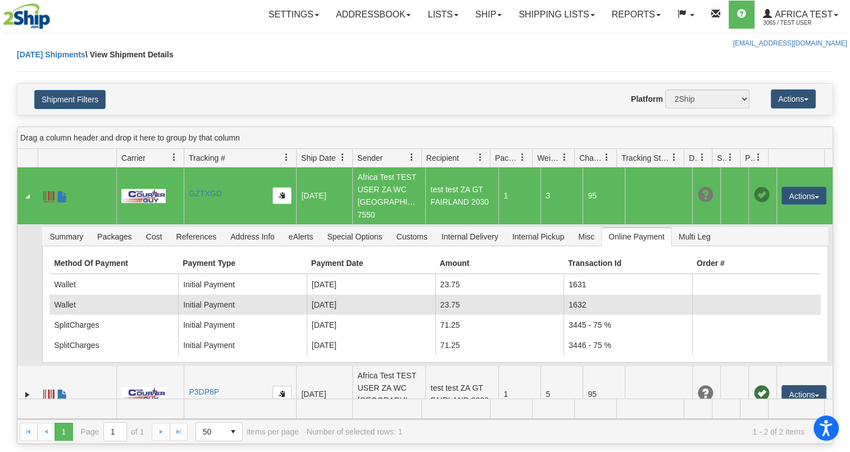
scroll to position [23, 0]
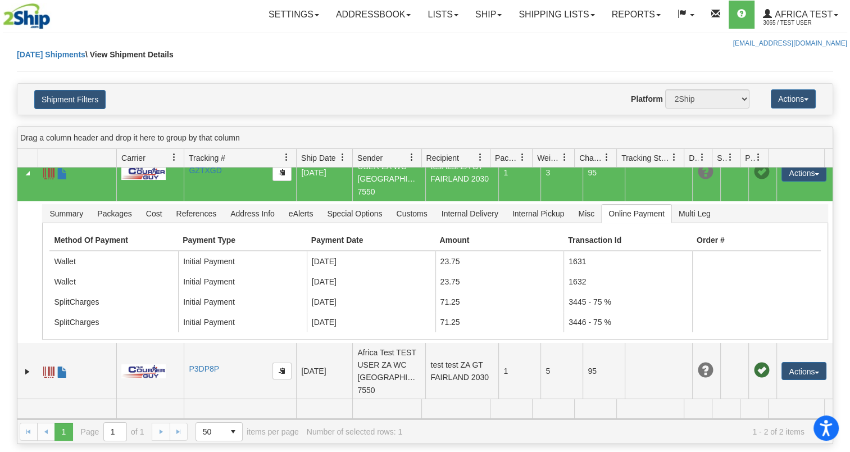
click at [3, 191] on div "Please wait... × Confirm Delete Delete Cancel × Confirm Delete Yes No Cancel × …" at bounding box center [425, 246] width 850 height 395
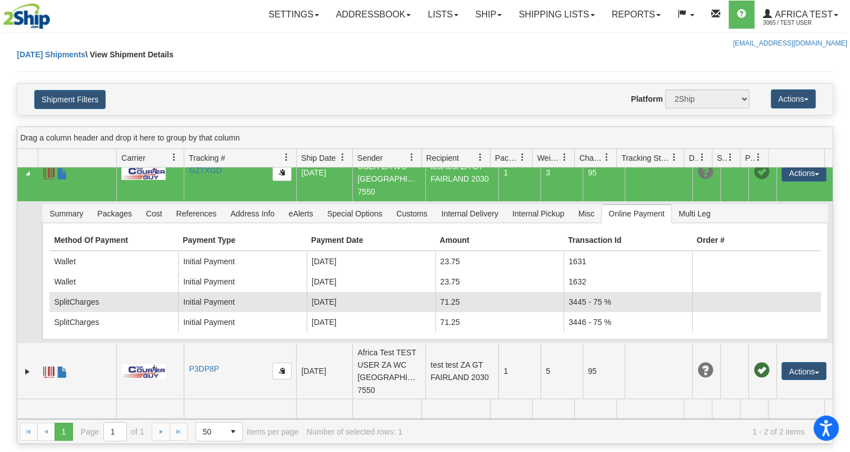
scroll to position [168, 0]
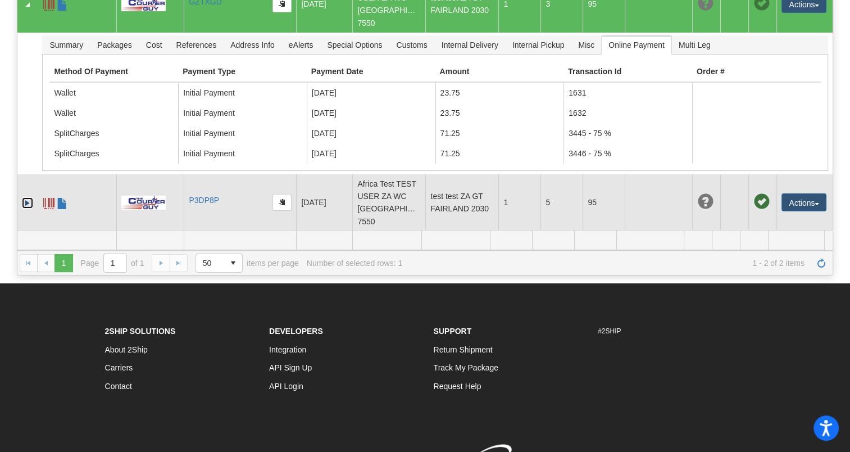
click at [22, 199] on link "Expand" at bounding box center [27, 202] width 11 height 11
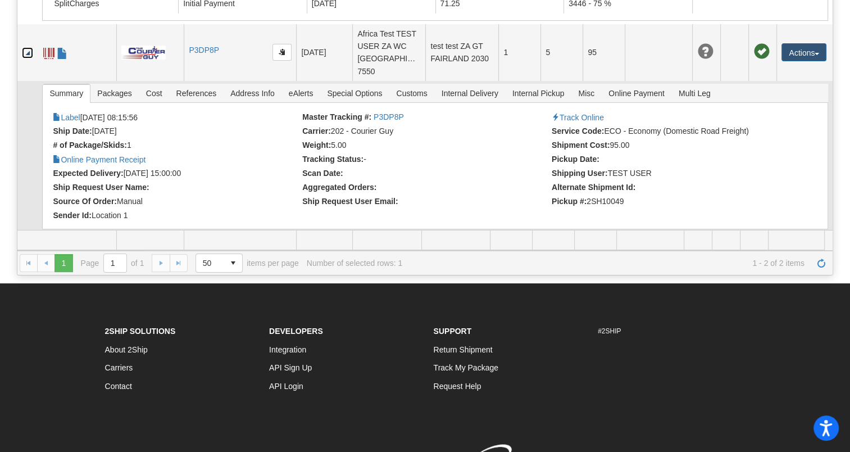
scroll to position [175, 0]
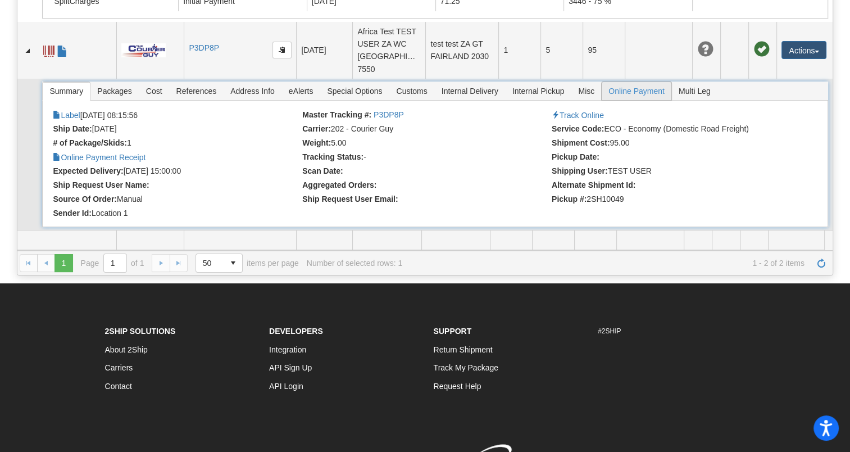
click at [625, 91] on span "Online Payment" at bounding box center [637, 91] width 70 height 18
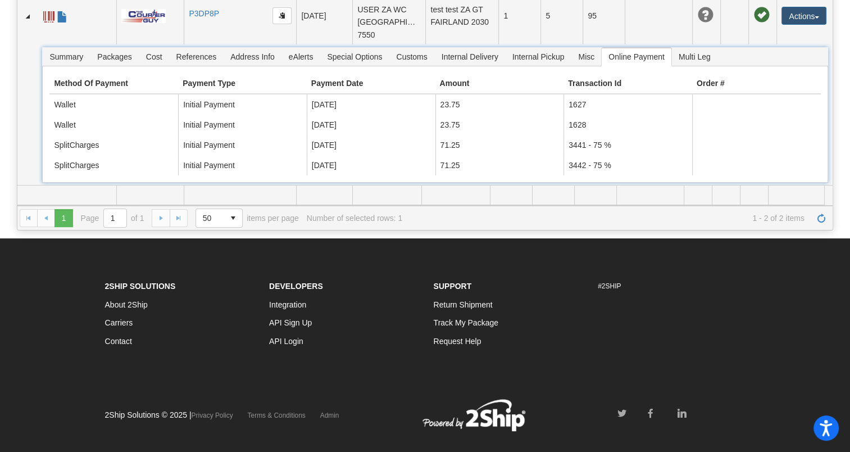
scroll to position [232, 0]
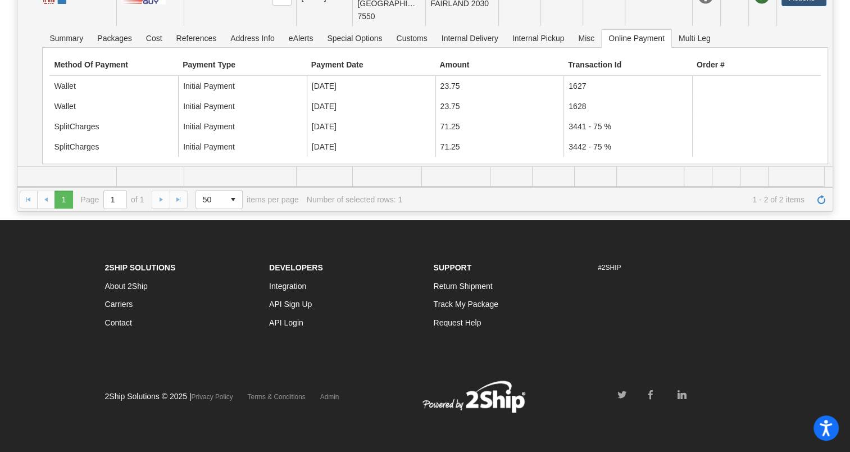
click at [3, 158] on div "Please wait... × Confirm Delete Delete Cancel × Confirm Delete Yes No Cancel × …" at bounding box center [425, 14] width 850 height 395
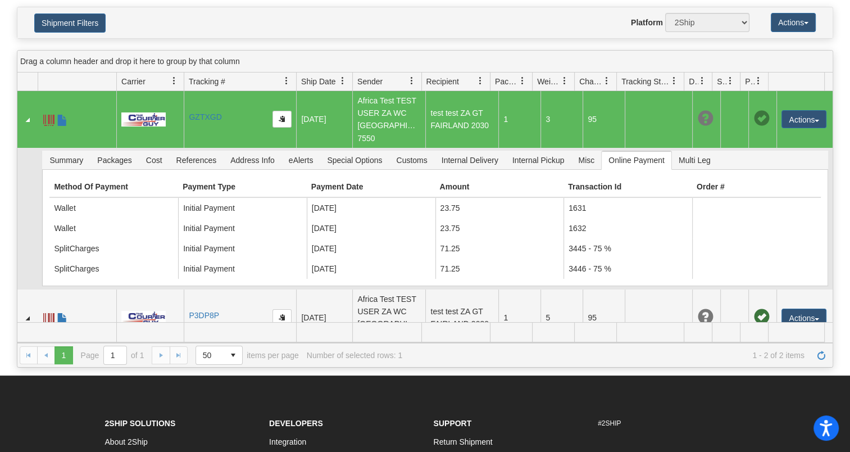
scroll to position [7, 0]
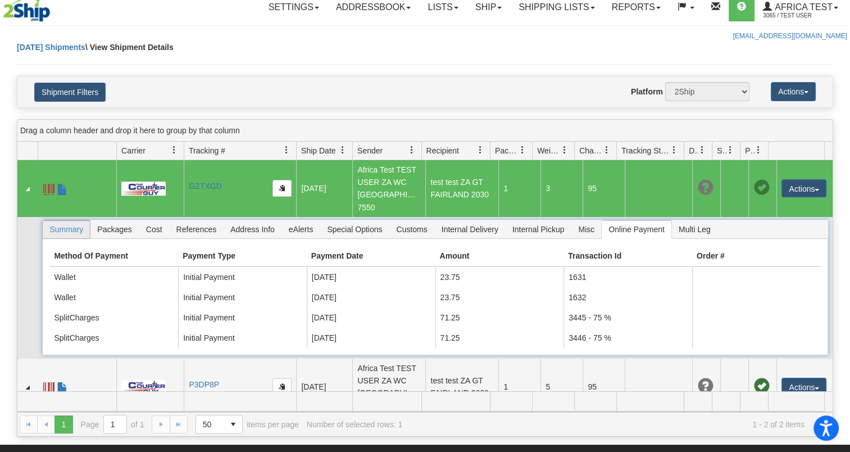
click at [70, 225] on span "Summary" at bounding box center [66, 229] width 47 height 18
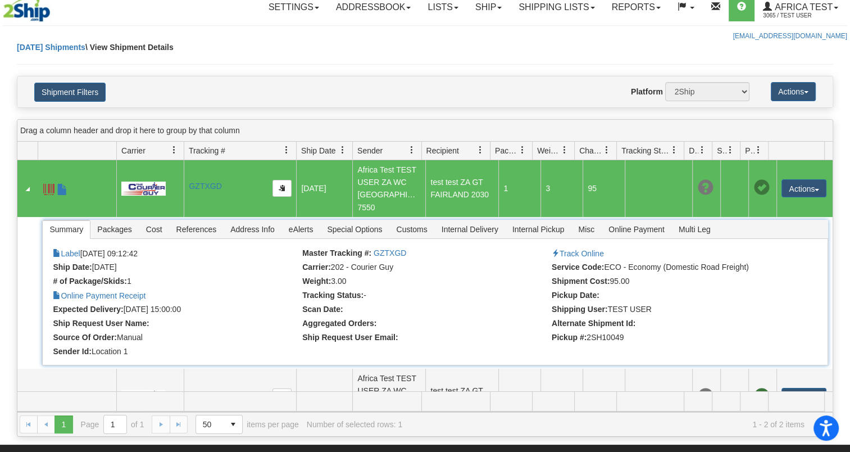
click at [171, 148] on span at bounding box center [174, 149] width 9 height 9
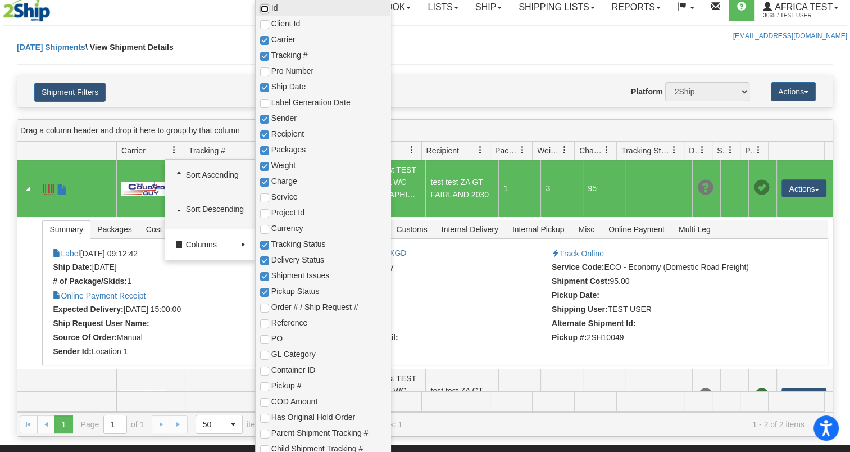
click at [266, 9] on input "checkbox" at bounding box center [264, 8] width 9 height 9
checkbox input "true"
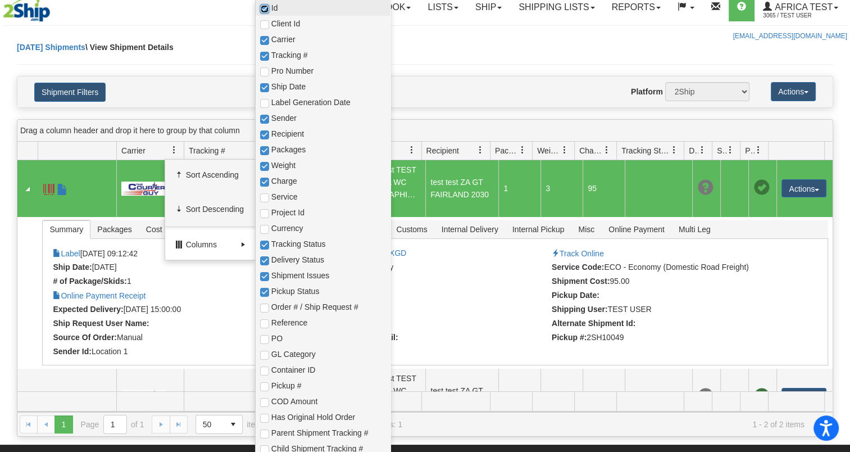
checkbox input "true"
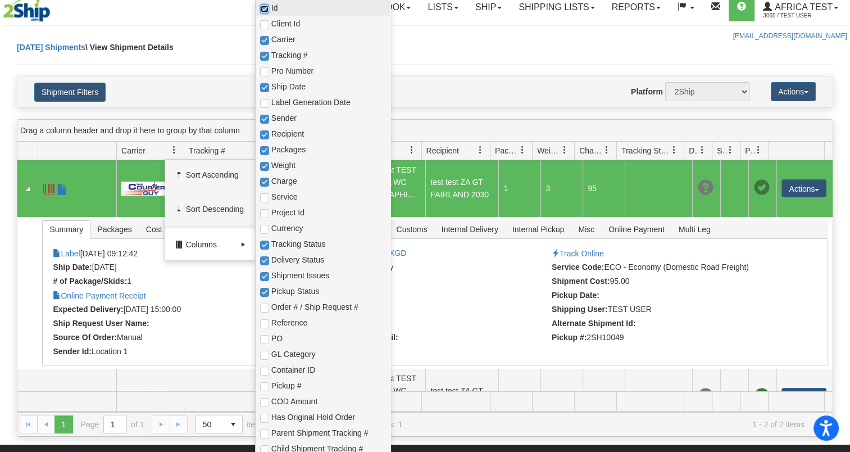
checkbox input "true"
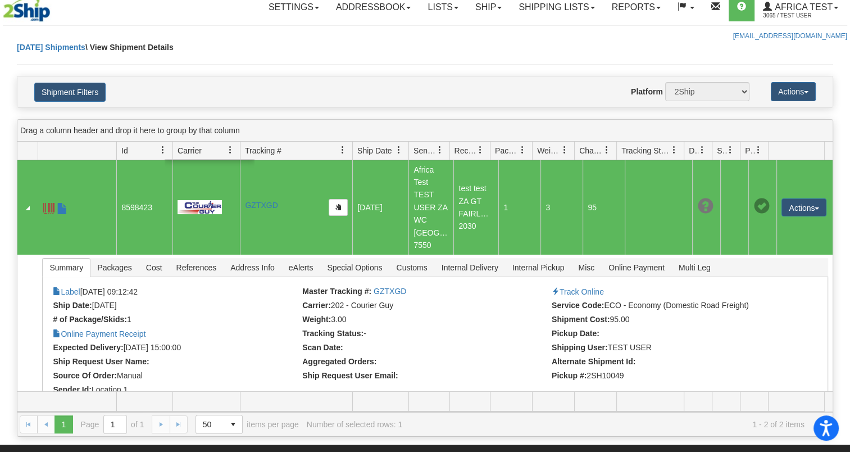
click at [4, 157] on div "Please wait... × Confirm Delete Delete Cancel × Confirm Delete Yes No Cancel × …" at bounding box center [425, 239] width 850 height 395
drag, startPoint x: 120, startPoint y: 205, endPoint x: 155, endPoint y: 208, distance: 34.9
click at [153, 209] on td "8598423" at bounding box center [144, 207] width 56 height 94
click at [382, 67] on div "Today Shipments \ View Shipment Details" at bounding box center [425, 59] width 816 height 34
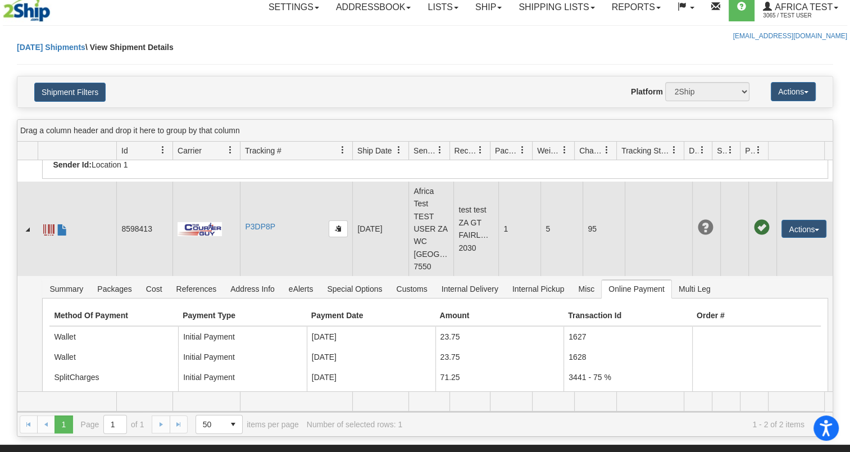
scroll to position [0, 0]
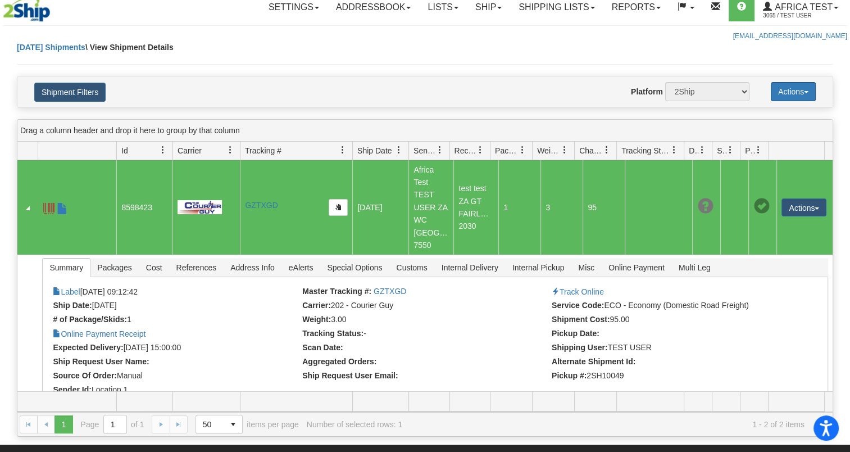
click at [797, 94] on button "Actions" at bounding box center [793, 91] width 45 height 19
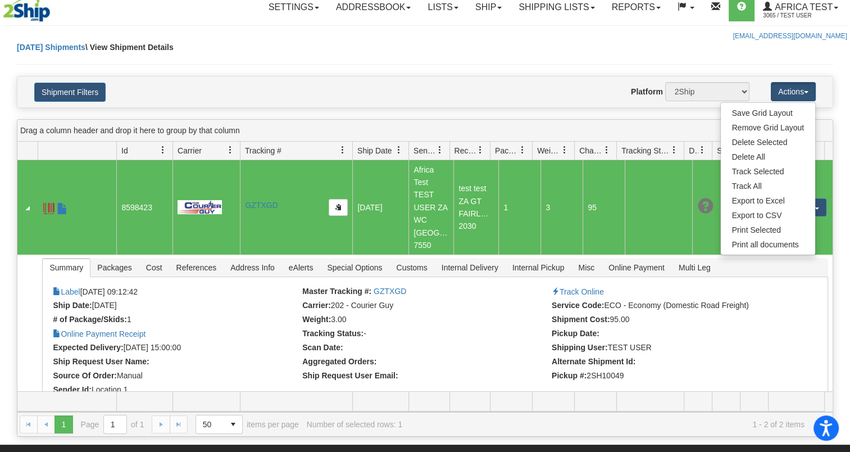
click at [474, 47] on div "Today Shipments \ View Shipment Details" at bounding box center [425, 59] width 816 height 34
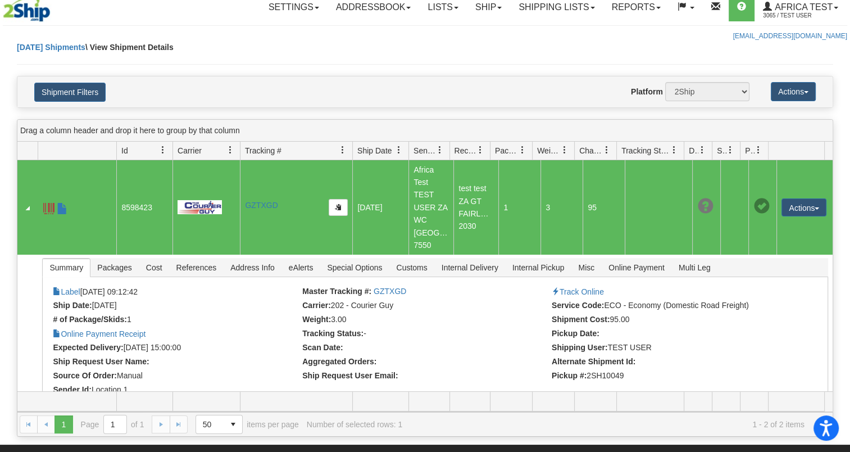
click at [357, 65] on div "Today Shipments \ View Shipment Details" at bounding box center [425, 59] width 816 height 34
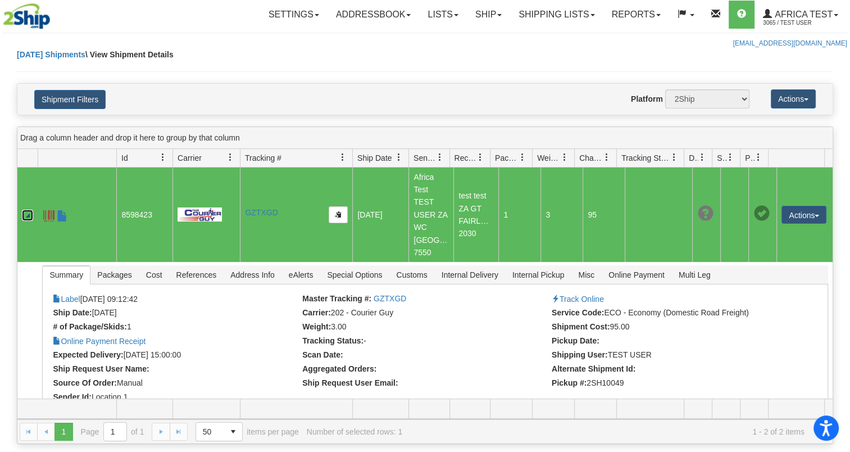
click at [25, 214] on link "Collapse" at bounding box center [27, 214] width 11 height 11
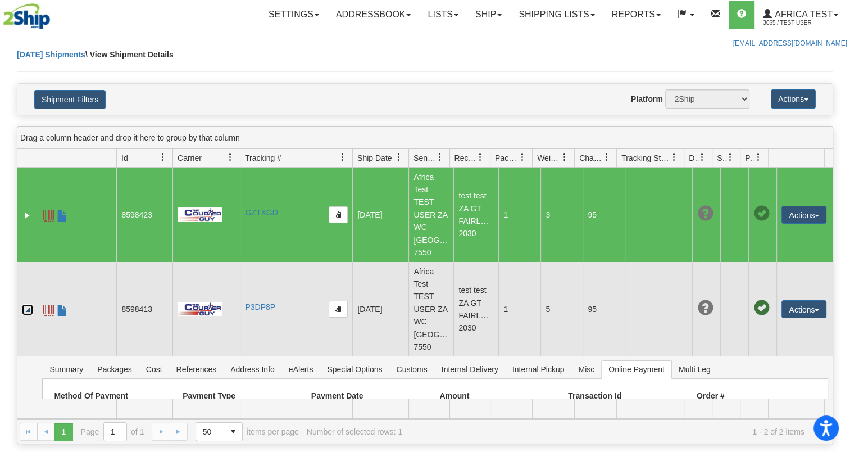
click at [29, 310] on link "Collapse" at bounding box center [27, 309] width 11 height 11
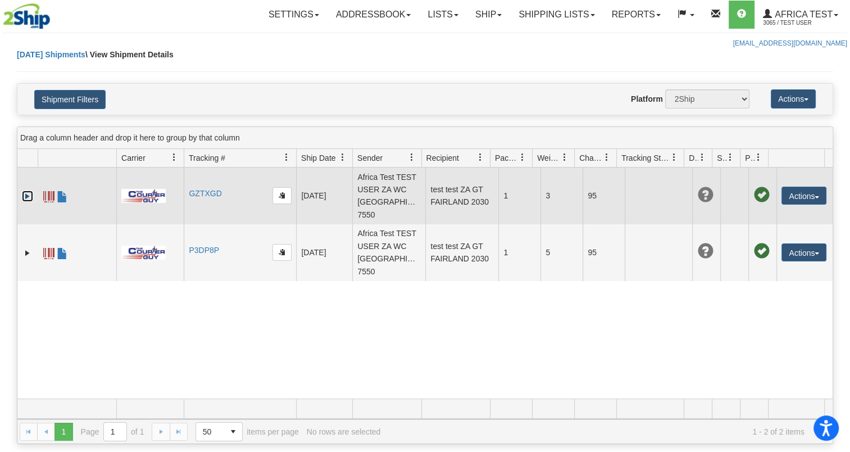
click at [25, 191] on link "Expand" at bounding box center [27, 195] width 11 height 11
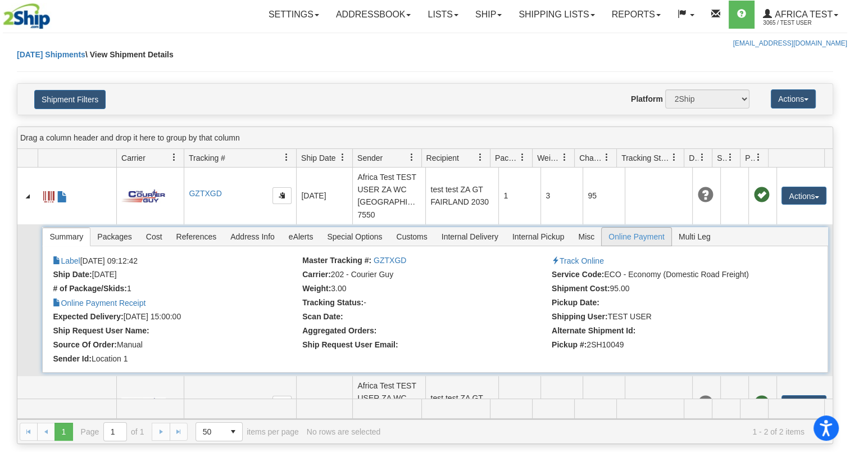
click at [616, 231] on span "Online Payment" at bounding box center [637, 236] width 70 height 18
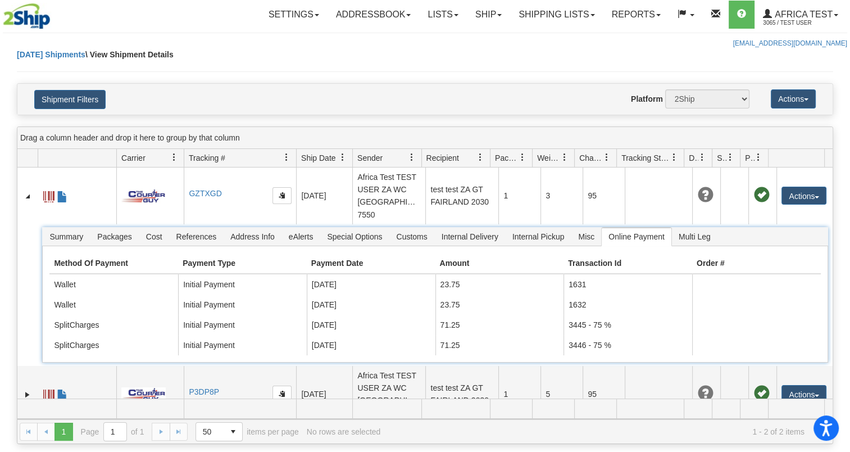
click at [171, 157] on span at bounding box center [174, 157] width 9 height 9
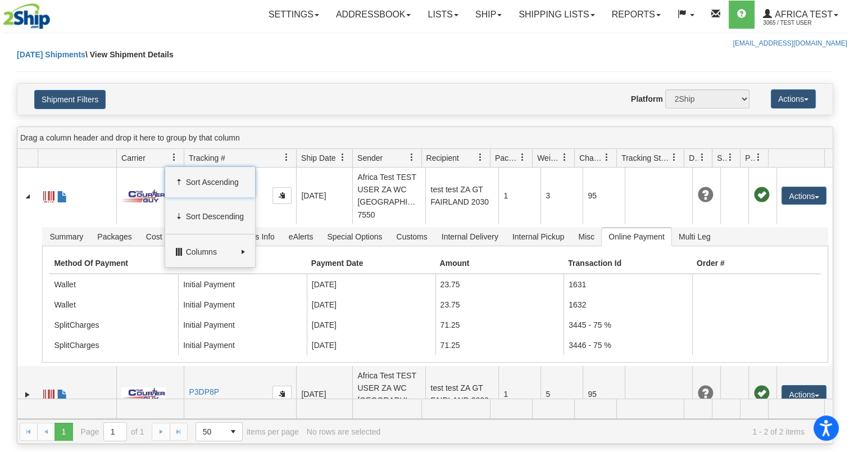
click at [285, 156] on span at bounding box center [286, 157] width 9 height 9
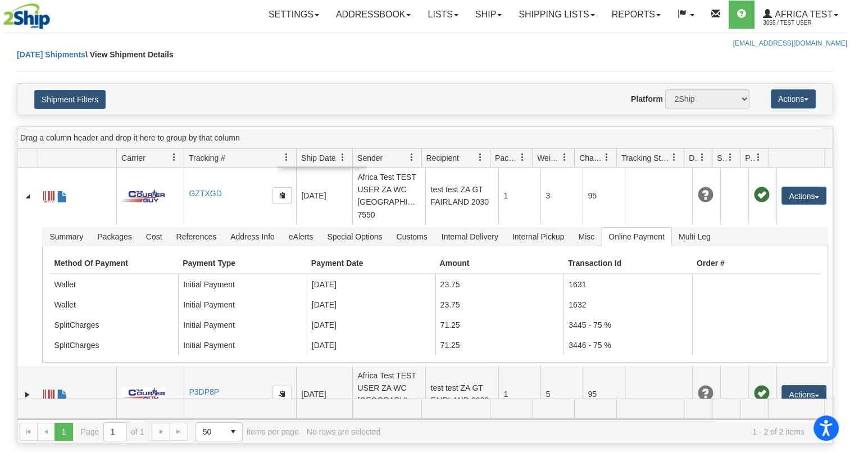
click at [233, 95] on div "Website Agent Nothing selected Client User Platform 2Ship Imported" at bounding box center [458, 98] width 599 height 19
click at [171, 153] on span at bounding box center [174, 157] width 9 height 9
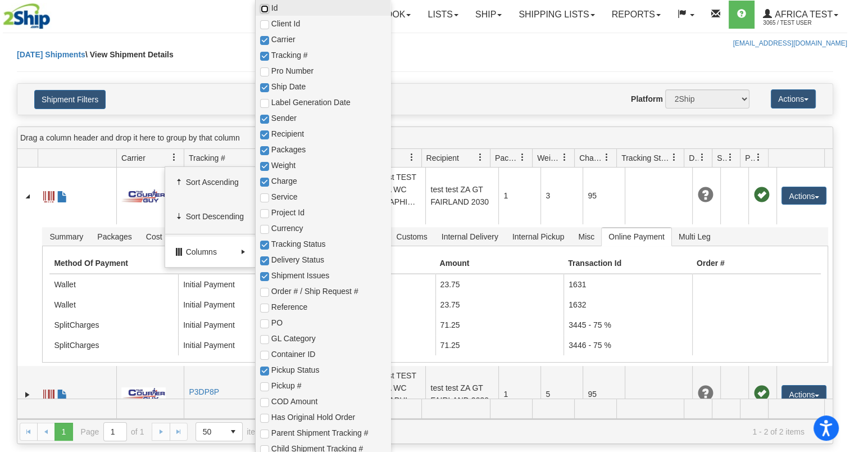
click at [267, 9] on input "checkbox" at bounding box center [264, 8] width 9 height 9
checkbox input "true"
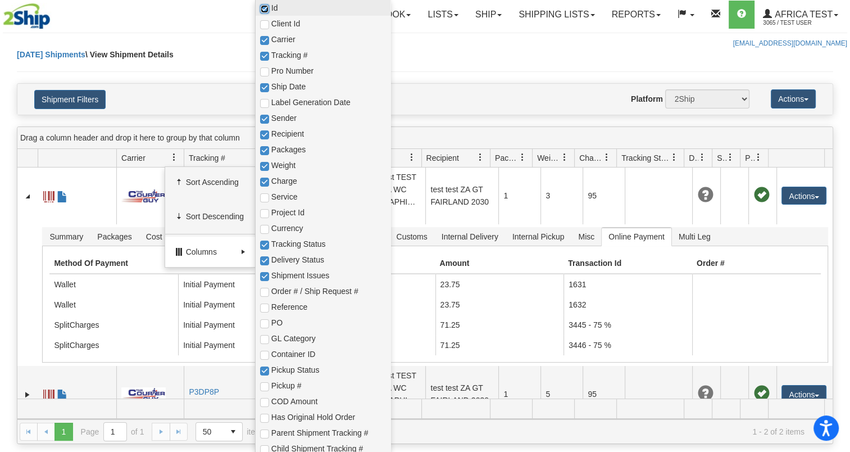
checkbox input "true"
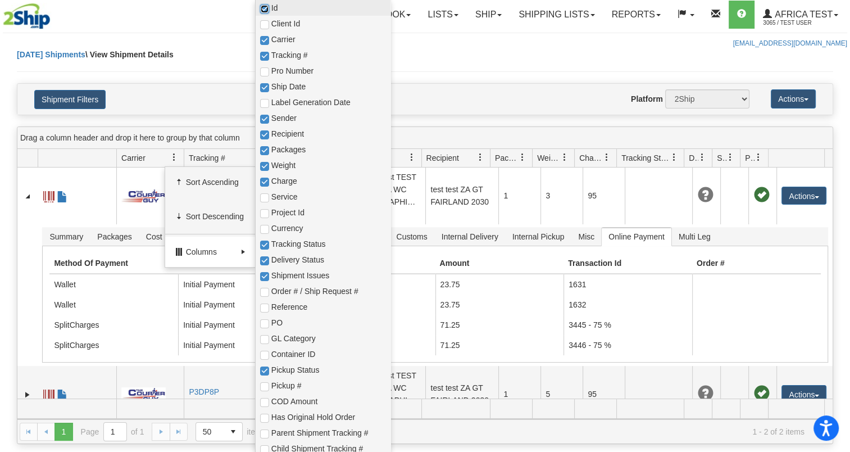
checkbox input "true"
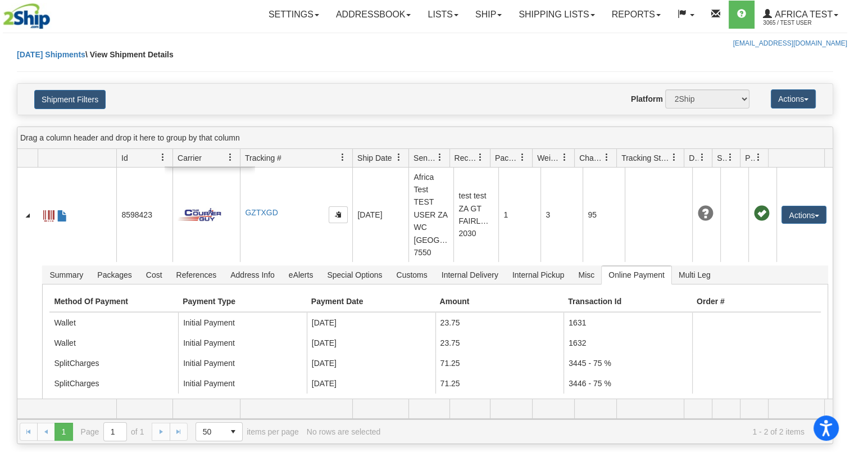
click at [171, 61] on div "Today Shipments \ View Shipment Details" at bounding box center [425, 66] width 816 height 34
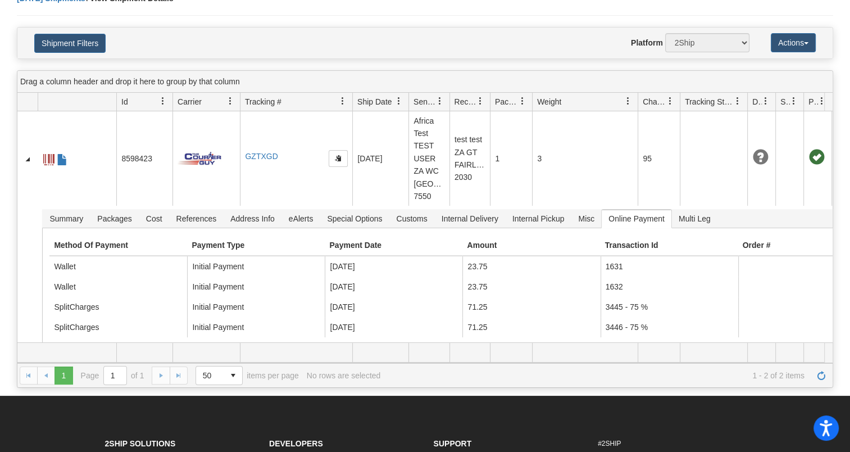
drag, startPoint x: 580, startPoint y: 102, endPoint x: 638, endPoint y: 104, distance: 57.9
click at [638, 104] on div "Id Client Id Carrier Tracking # Pro Number Ship Date Label Generation Date Send…" at bounding box center [420, 102] width 807 height 18
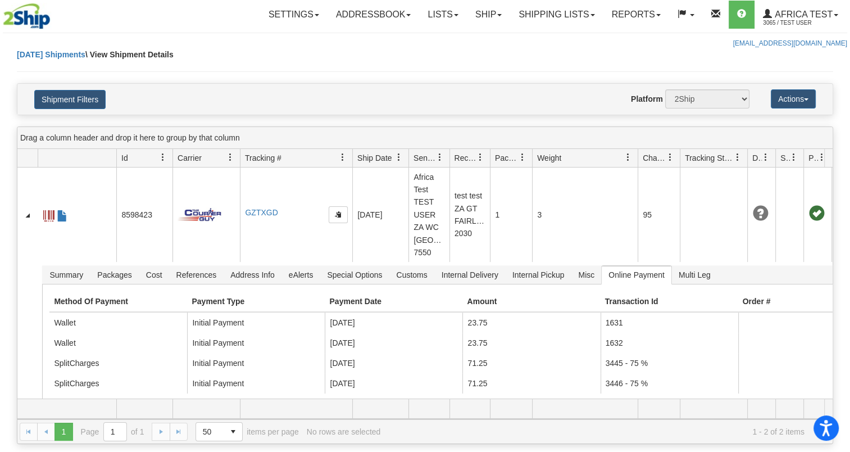
click at [0, 173] on html "Accessibility Screen-Reader Guide, Feedback, and Issue Reporting | New window U…" at bounding box center [425, 226] width 850 height 452
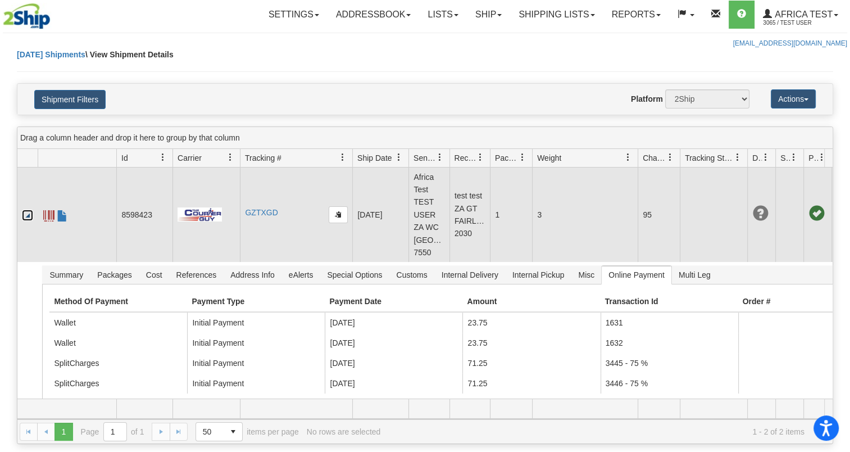
click at [29, 213] on link "Collapse" at bounding box center [27, 214] width 11 height 11
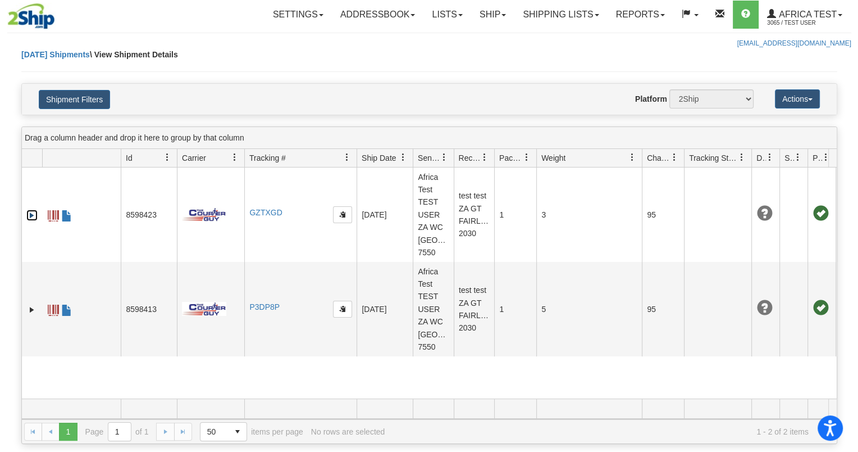
scroll to position [0, 63]
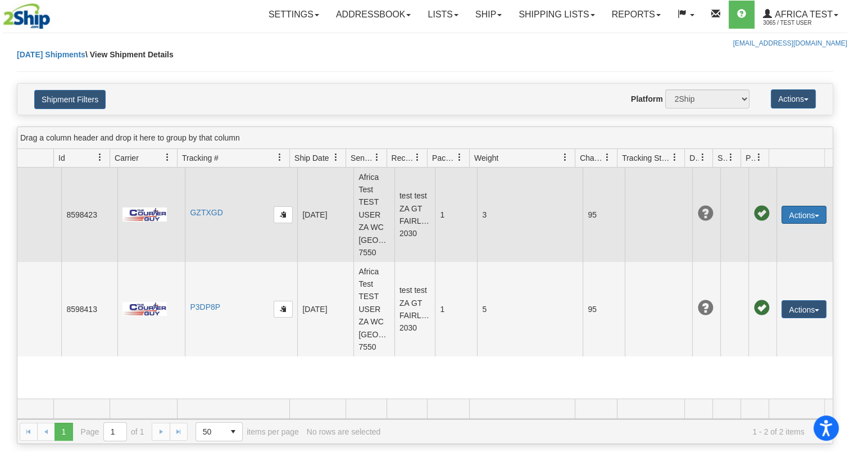
click at [784, 216] on button "Actions" at bounding box center [803, 215] width 45 height 18
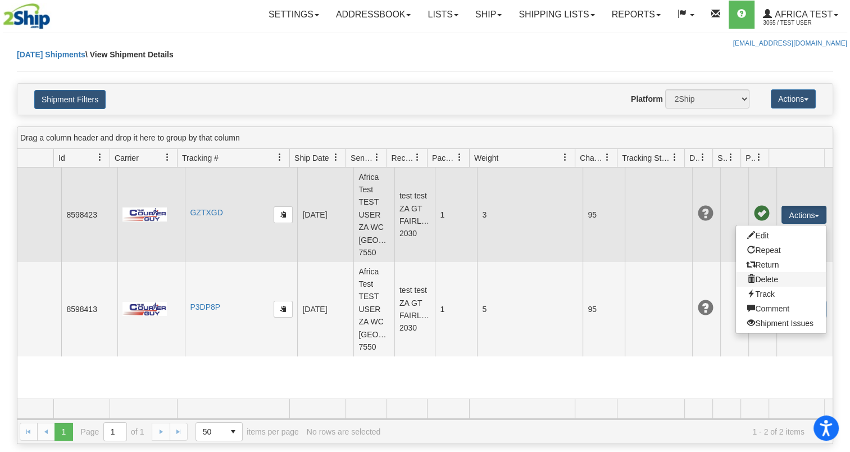
click at [762, 277] on link "Delete" at bounding box center [781, 279] width 90 height 15
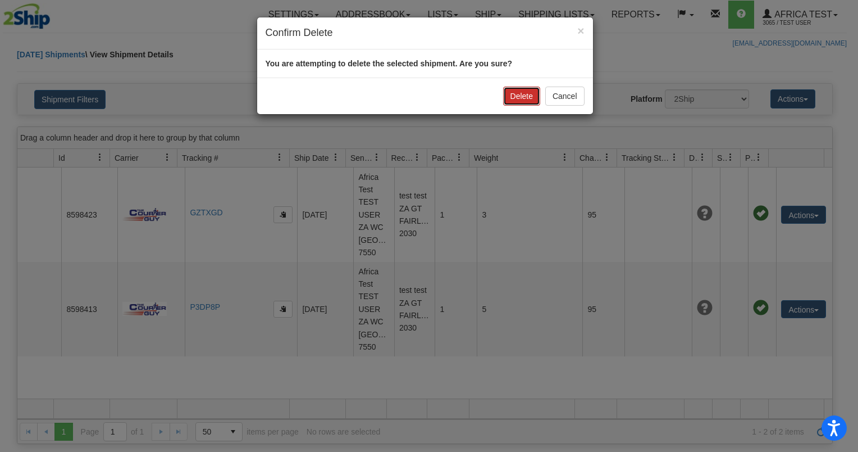
click at [515, 90] on button "Delete" at bounding box center [521, 95] width 37 height 19
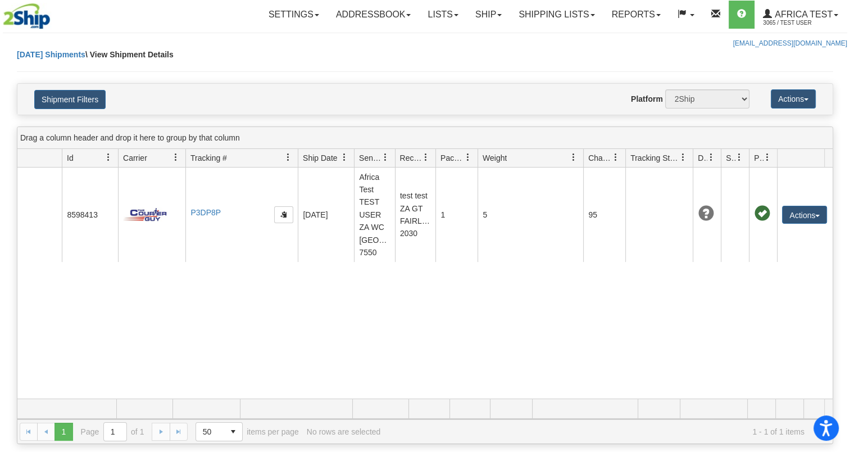
scroll to position [0, 54]
click at [2, 216] on div "Please wait... × Confirm Delete You are attempting to delete the selected shipm…" at bounding box center [425, 246] width 850 height 395
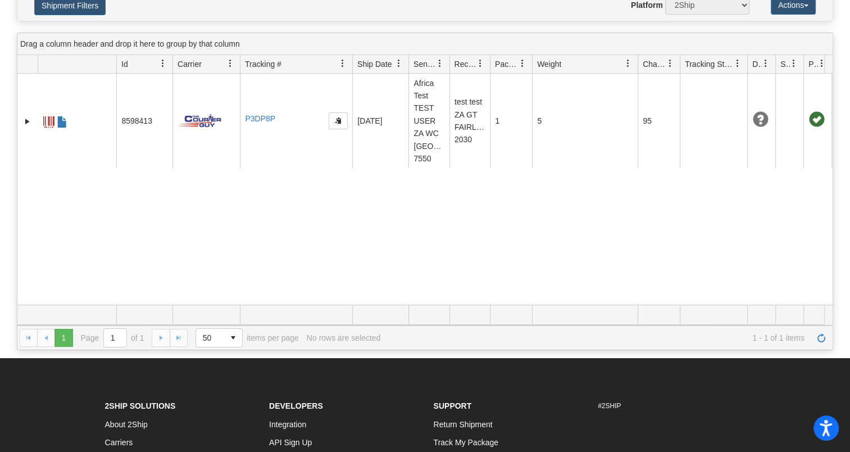
scroll to position [0, 0]
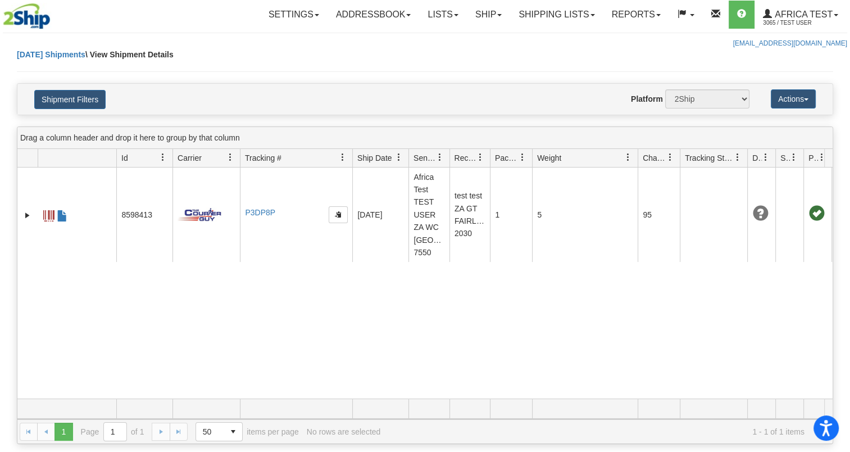
click at [354, 317] on div "8598413 3065 P3DP8P P3DP8P 2025-09-23 2025-09-23 08:15:56 Africa Test TEST USER…" at bounding box center [424, 282] width 815 height 231
drag, startPoint x: 70, startPoint y: 0, endPoint x: 461, endPoint y: 71, distance: 397.4
click at [395, 71] on div "Today Shipments \ View Shipment Details" at bounding box center [425, 66] width 816 height 34
click at [575, 14] on link "Shipping lists" at bounding box center [556, 15] width 93 height 28
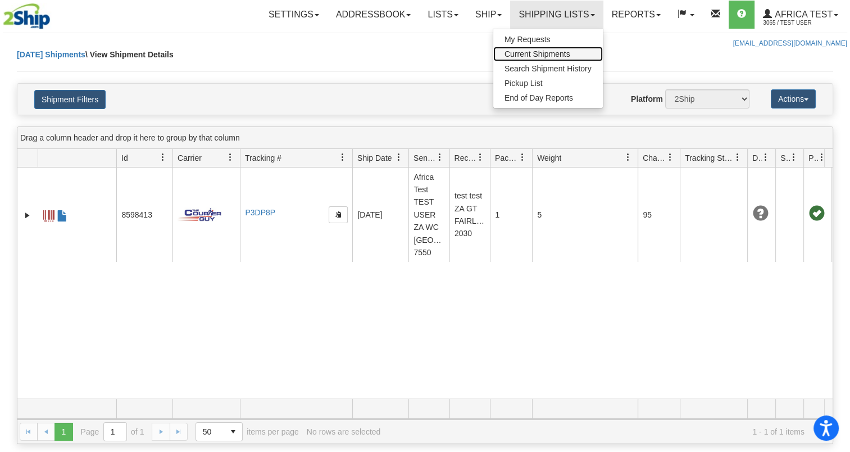
click at [522, 56] on span "Current Shipments" at bounding box center [537, 53] width 66 height 9
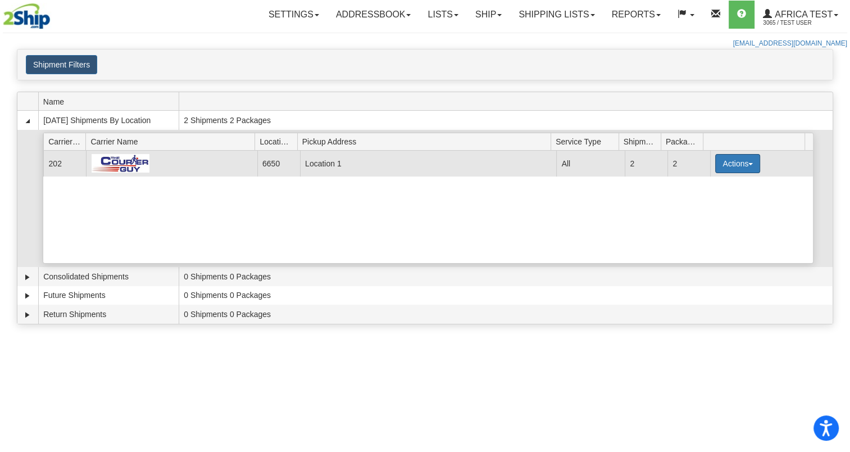
click at [728, 168] on button "Actions" at bounding box center [737, 163] width 45 height 19
click at [699, 184] on span "Details" at bounding box center [696, 184] width 30 height 8
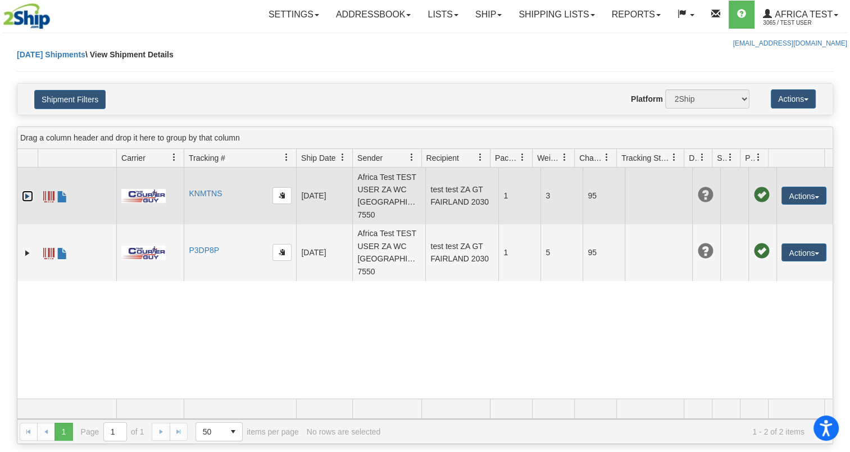
click at [29, 195] on link "Expand" at bounding box center [27, 195] width 11 height 11
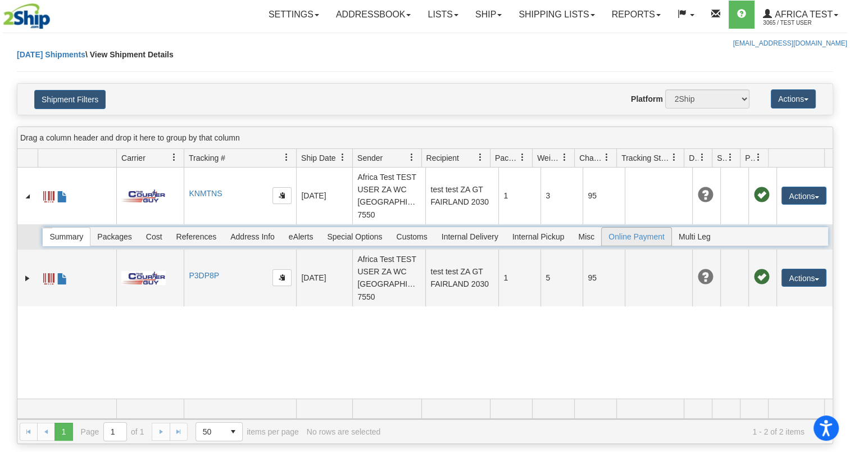
click at [616, 236] on span "Online Payment" at bounding box center [637, 236] width 70 height 18
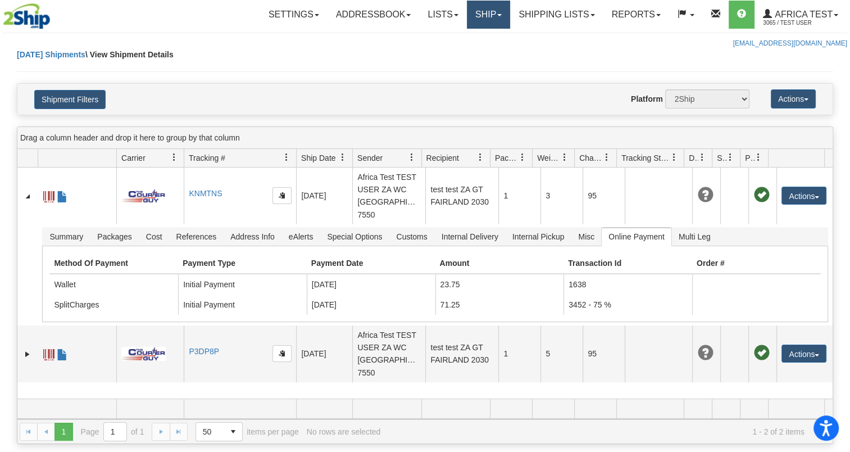
click at [476, 28] on link "Ship" at bounding box center [488, 15] width 43 height 28
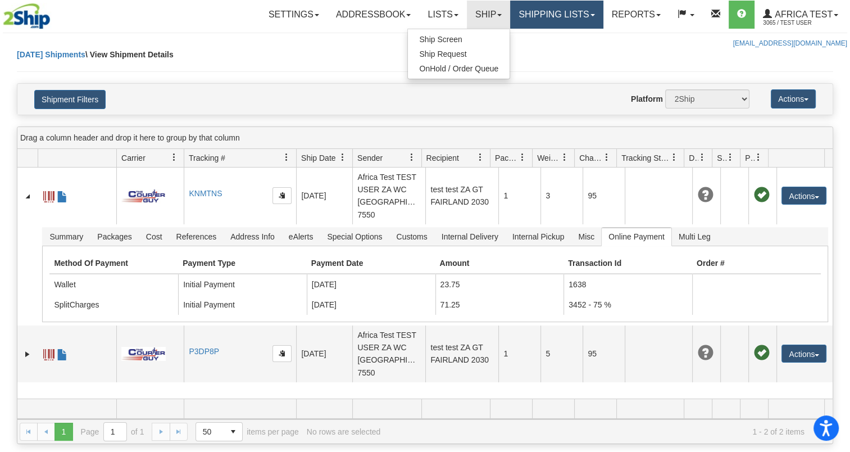
click at [545, 17] on link "Shipping lists" at bounding box center [556, 15] width 93 height 28
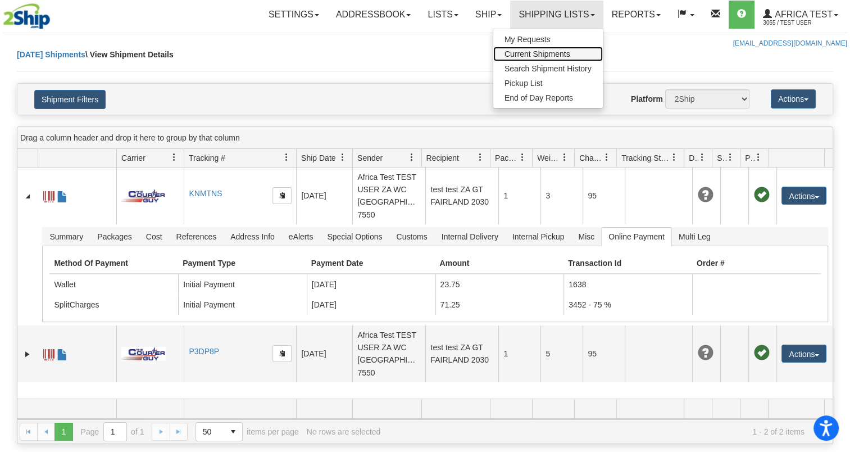
click at [174, 154] on span at bounding box center [174, 157] width 9 height 9
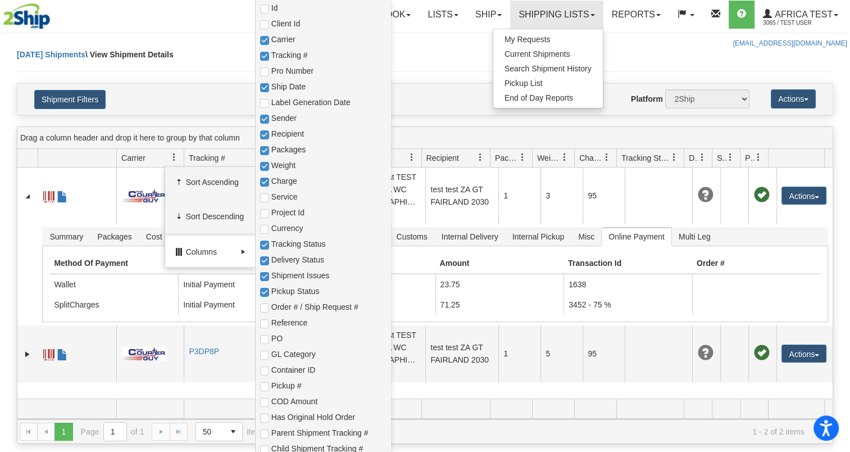
click at [219, 252] on span "Columns" at bounding box center [211, 251] width 51 height 11
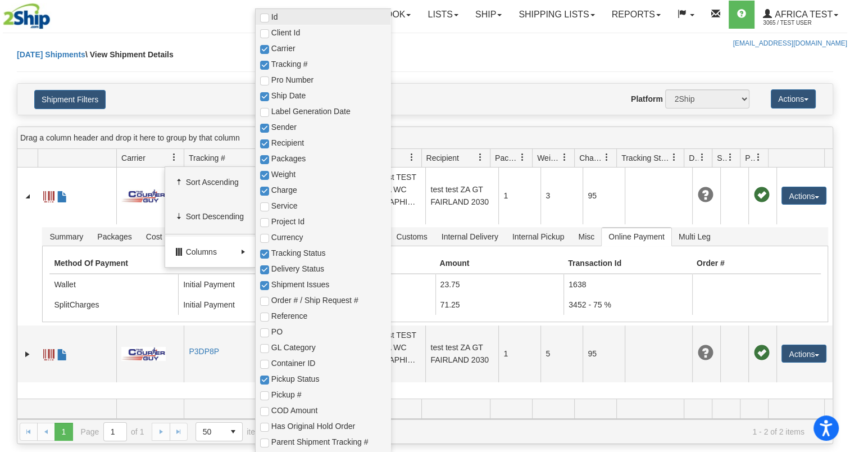
click at [274, 12] on span "Id" at bounding box center [328, 16] width 115 height 11
checkbox input "true"
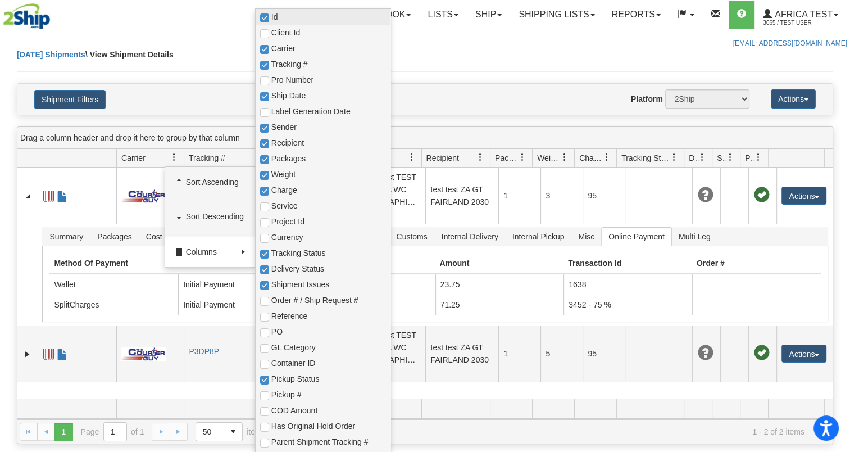
checkbox input "true"
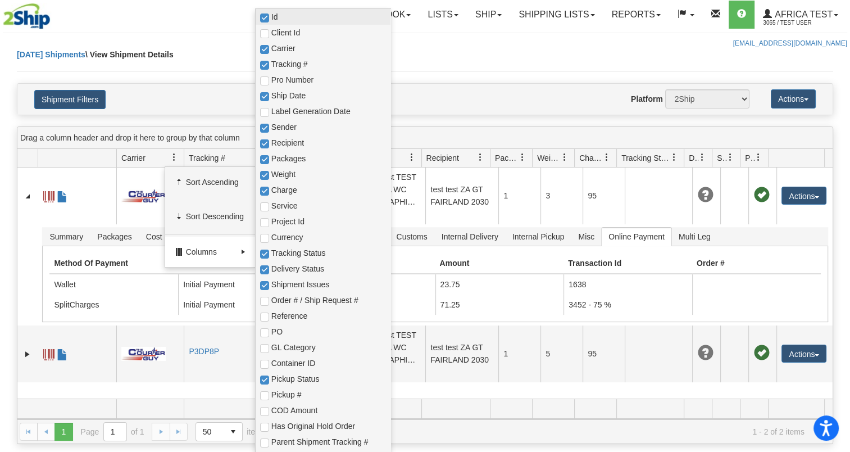
checkbox input "true"
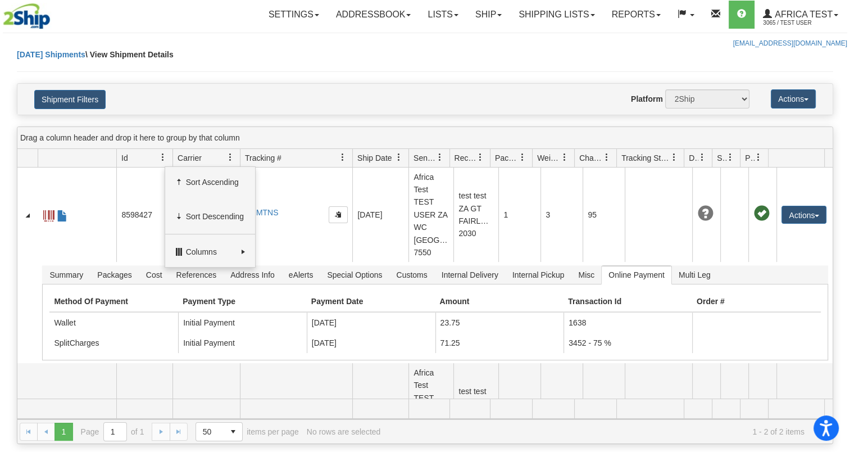
click at [1, 231] on div "Please wait... × Confirm Delete Delete Cancel × Confirm Delete Yes No Cancel × …" at bounding box center [425, 246] width 850 height 395
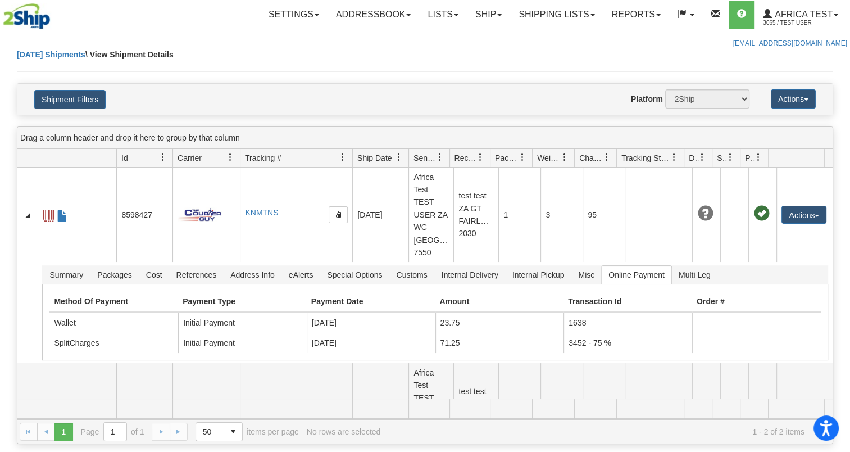
click at [7, 145] on div "Please wait... × Confirm Delete Delete Cancel × Confirm Delete Yes No Cancel × …" at bounding box center [425, 246] width 850 height 395
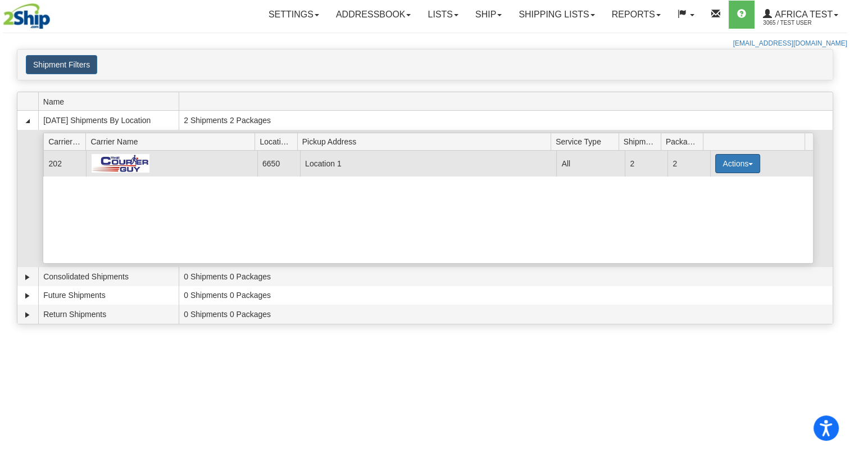
click at [723, 156] on button "Actions" at bounding box center [737, 163] width 45 height 19
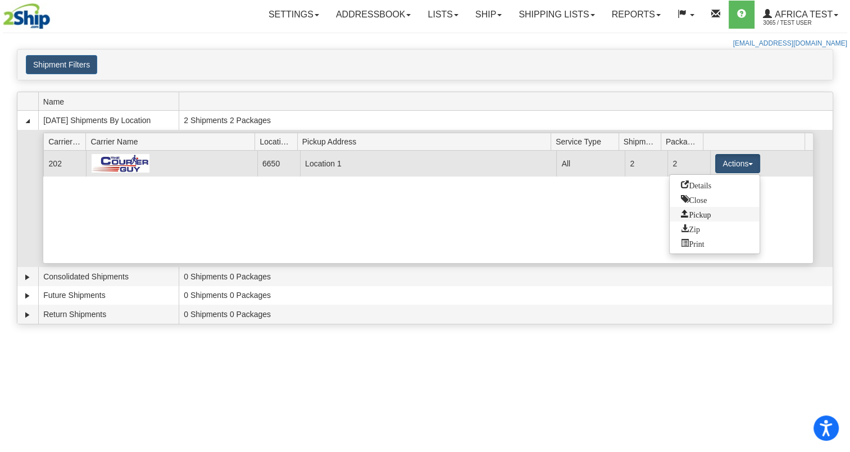
click at [706, 215] on span "Pickup" at bounding box center [696, 213] width 30 height 8
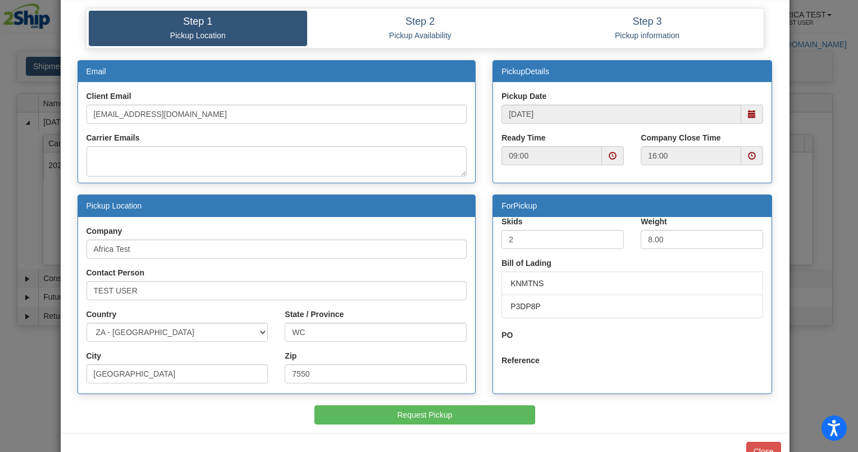
scroll to position [12, 0]
click at [147, 144] on div "Carrier Emails" at bounding box center [276, 154] width 381 height 44
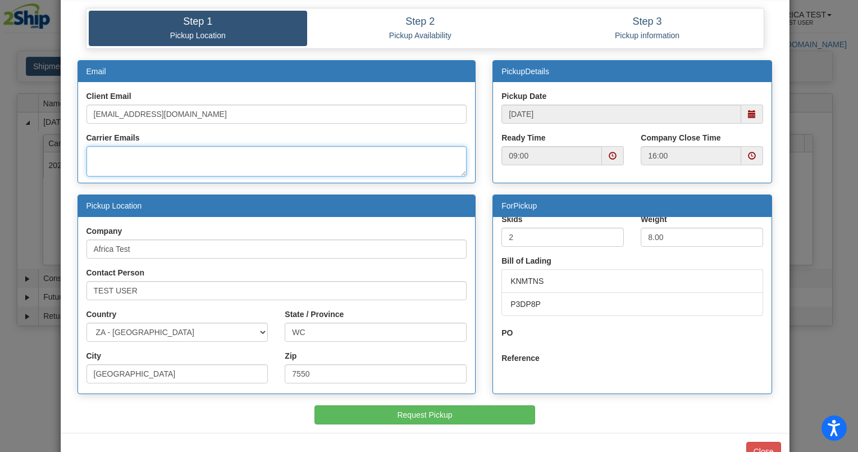
click at [158, 162] on textarea "Carrier Emails" at bounding box center [276, 161] width 381 height 30
type textarea "[EMAIL_ADDRESS][DOMAIN_NAME]"
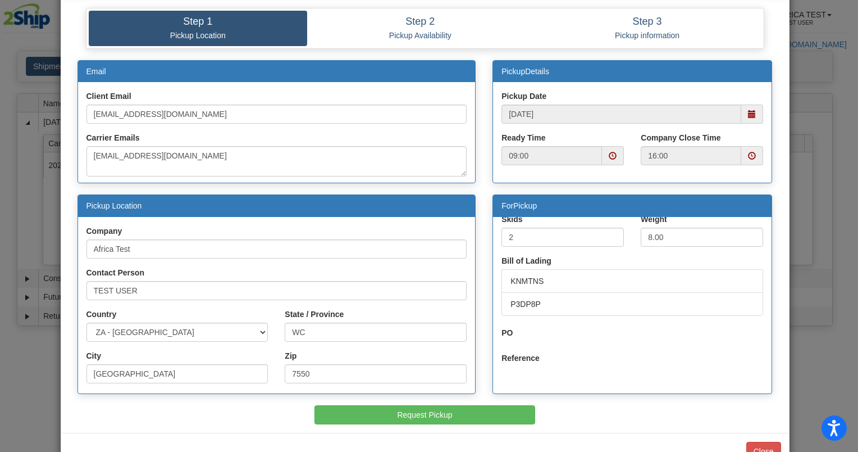
scroll to position [63, 0]
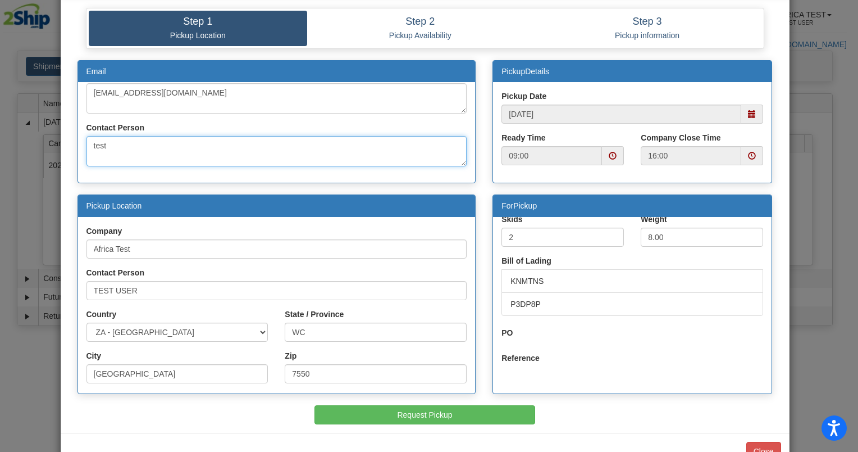
type textarea "test"
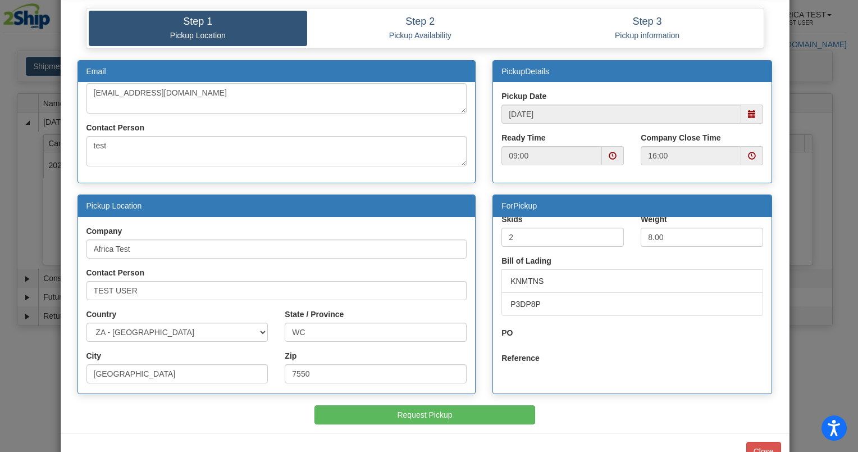
click at [383, 424] on div "Step 1 Pickup Location Step 2 Pickup Availability Step 3 Pickup information Ema…" at bounding box center [425, 215] width 729 height 433
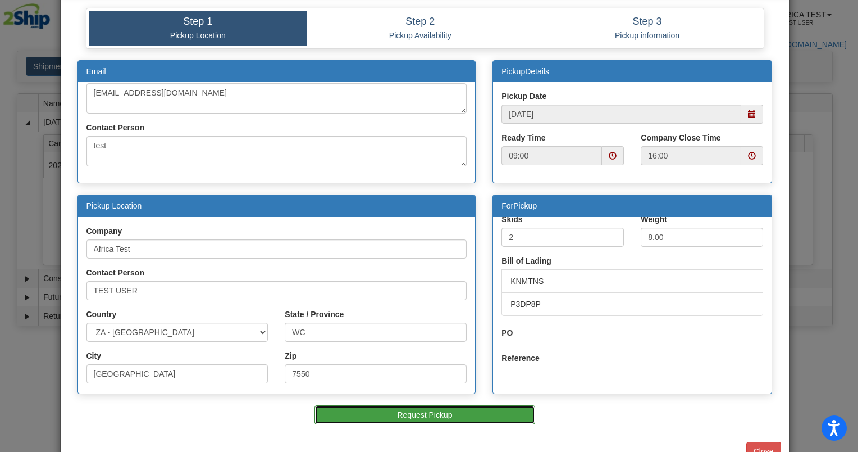
click at [388, 411] on button "Request Pickup" at bounding box center [425, 414] width 221 height 19
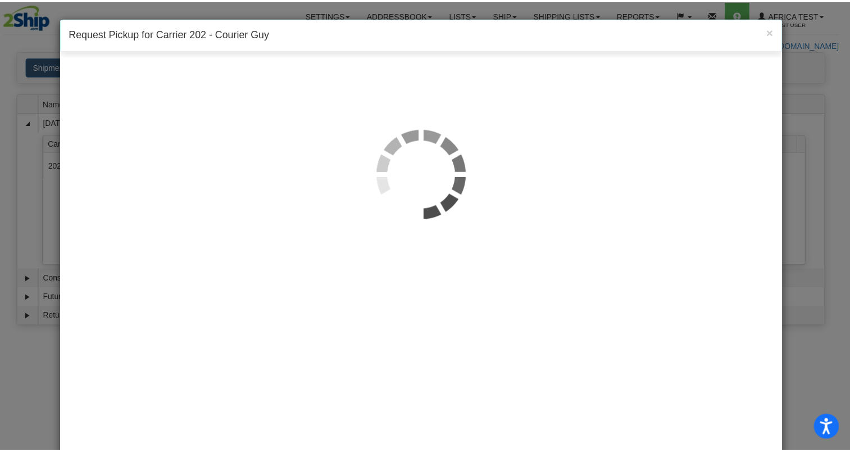
scroll to position [89, 0]
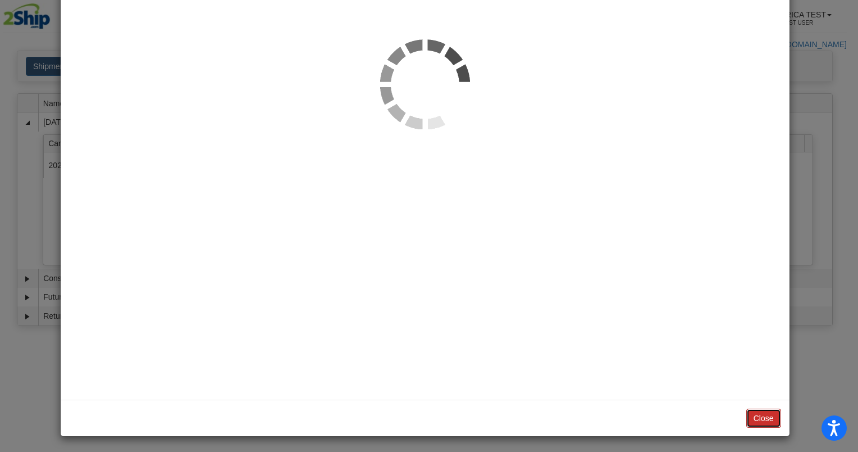
click at [754, 411] on button "Close" at bounding box center [763, 417] width 35 height 19
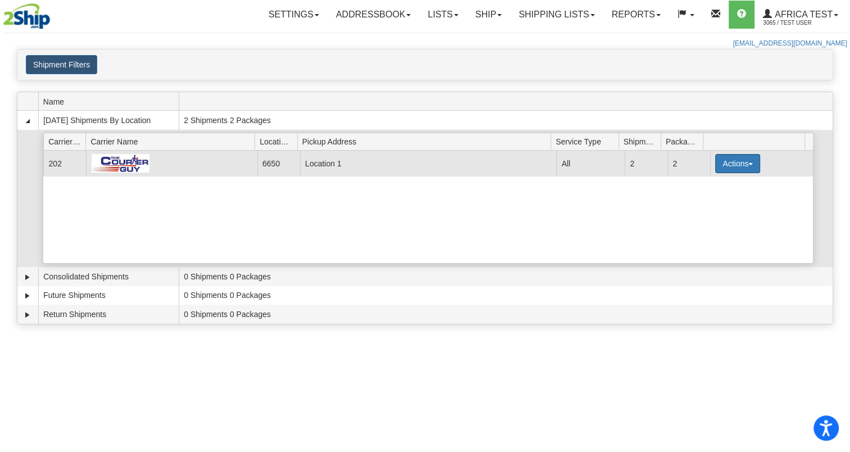
click at [734, 157] on button "Actions" at bounding box center [737, 163] width 45 height 19
click at [716, 177] on link "Details" at bounding box center [714, 184] width 90 height 15
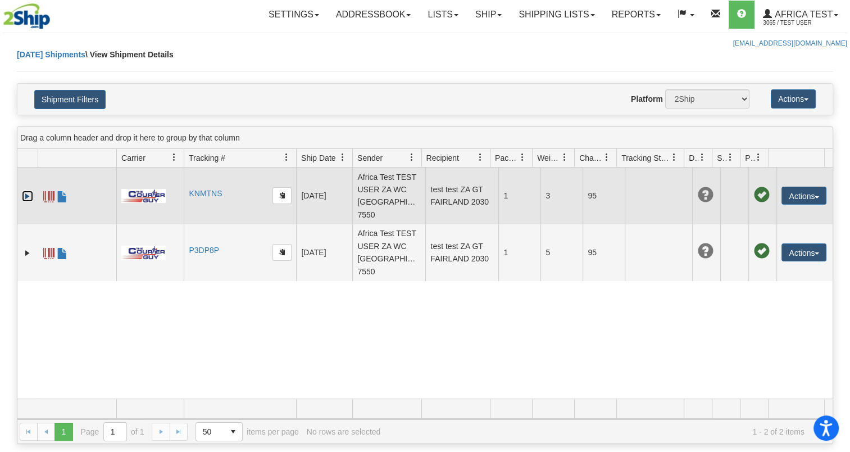
drag, startPoint x: 26, startPoint y: 193, endPoint x: 125, endPoint y: 212, distance: 100.7
click at [26, 193] on link "Expand" at bounding box center [27, 195] width 11 height 11
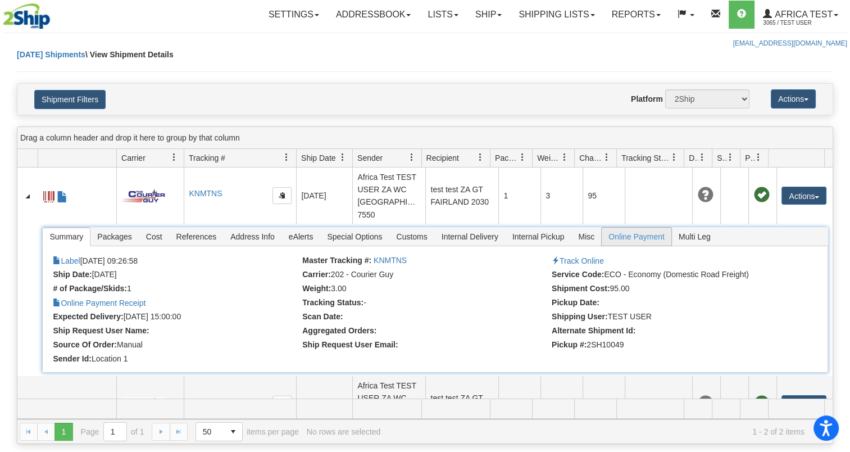
click at [622, 236] on span "Online Payment" at bounding box center [637, 236] width 70 height 18
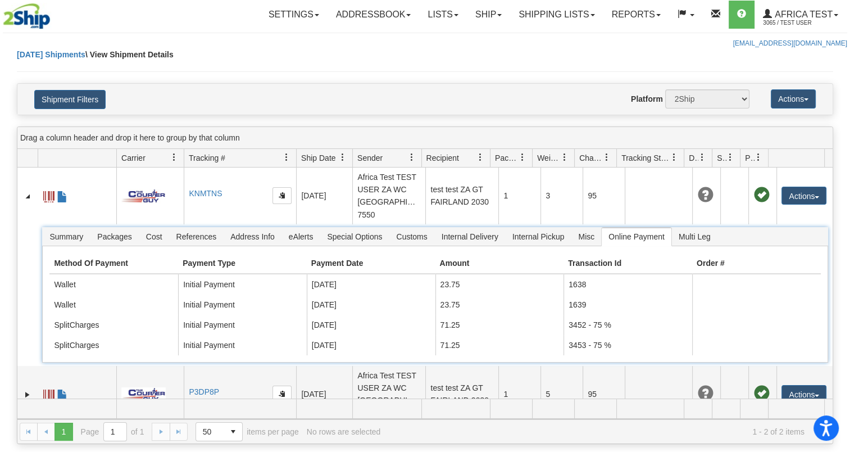
click at [172, 154] on span at bounding box center [174, 157] width 9 height 9
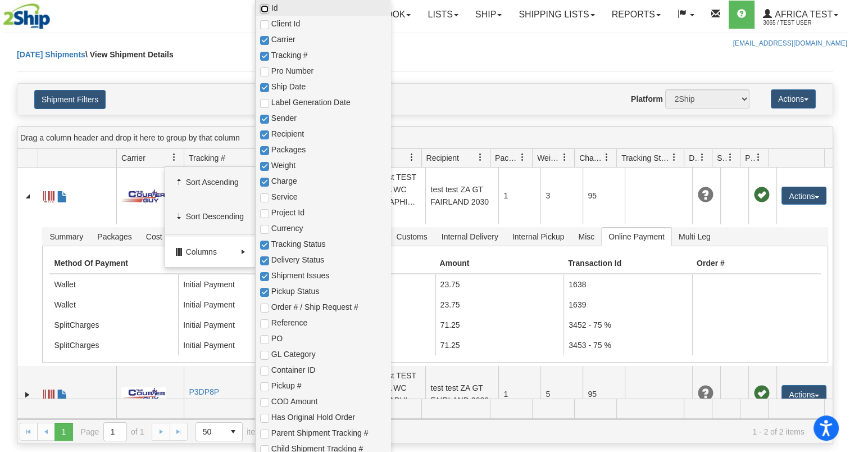
click at [267, 5] on input "checkbox" at bounding box center [264, 8] width 9 height 9
checkbox input "true"
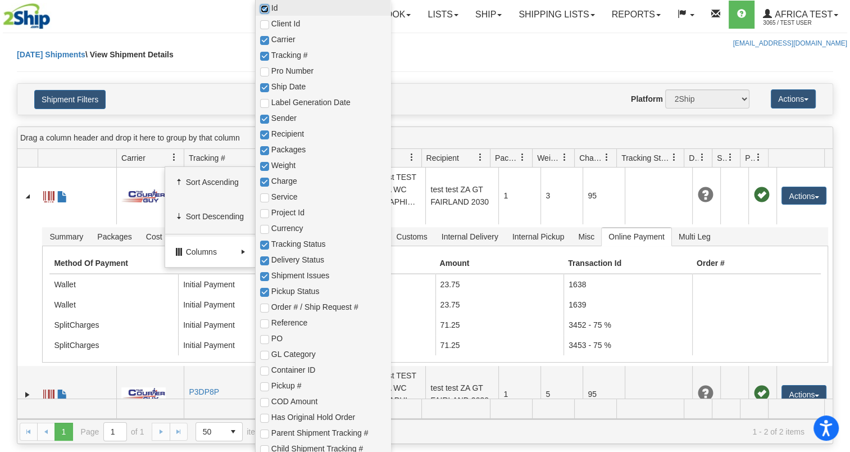
checkbox input "true"
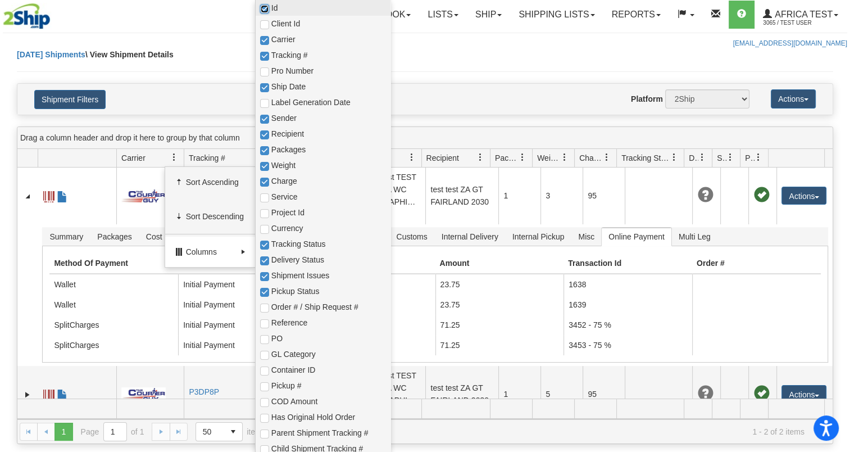
checkbox input "true"
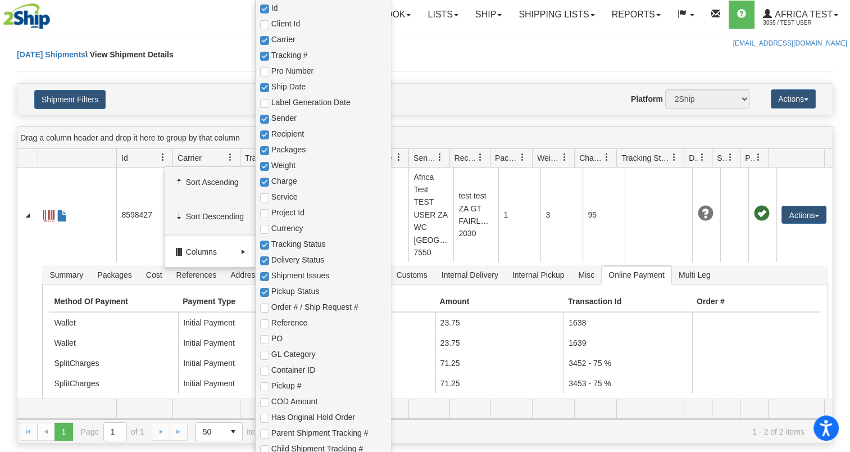
click at [7, 225] on div "Please wait... × Confirm Delete Delete Cancel × Confirm Delete Yes No Cancel × …" at bounding box center [425, 246] width 850 height 395
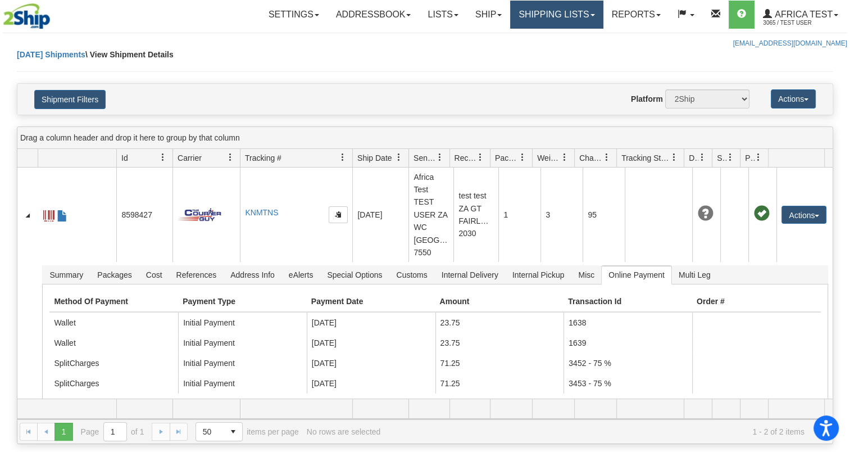
click at [577, 17] on link "Shipping lists" at bounding box center [556, 15] width 93 height 28
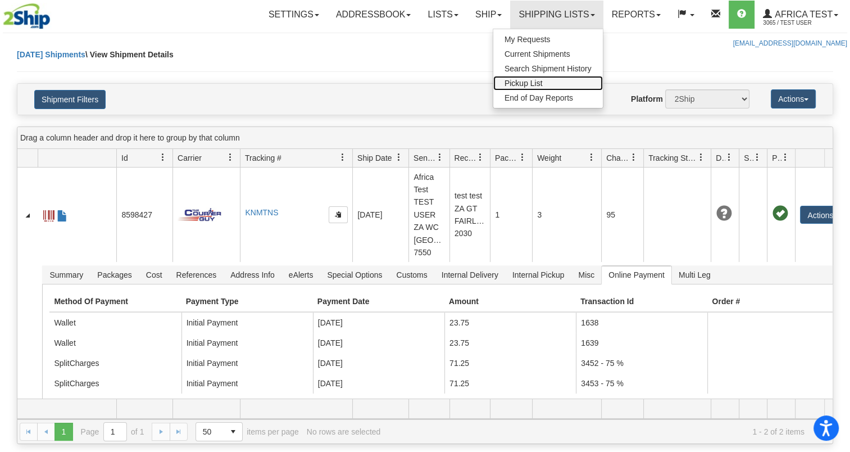
drag, startPoint x: 575, startPoint y: 155, endPoint x: 604, endPoint y: 161, distance: 29.7
click at [604, 161] on div "Id Client Id Carrier Tracking # Pro Number Ship Date Label Generation Date Send…" at bounding box center [420, 158] width 807 height 18
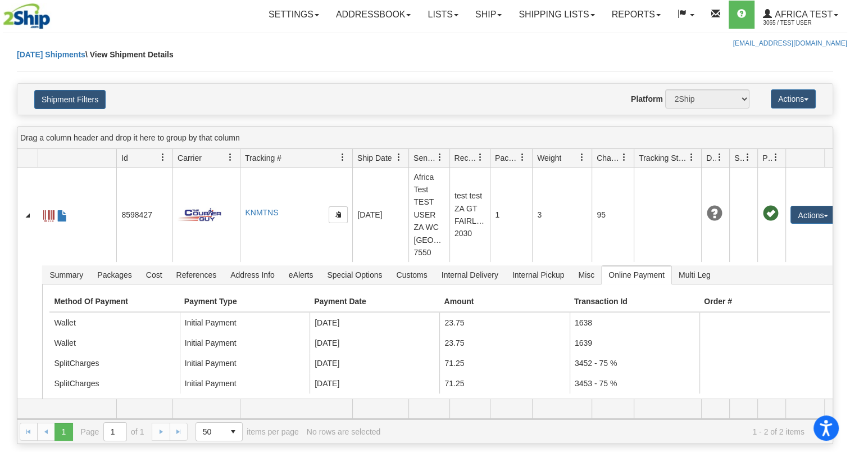
drag, startPoint x: 600, startPoint y: 158, endPoint x: 590, endPoint y: 157, distance: 10.7
click at [590, 157] on div "Id Client Id Carrier Tracking # Pro Number Ship Date Label Generation Date Send…" at bounding box center [420, 158] width 807 height 18
drag, startPoint x: 54, startPoint y: 0, endPoint x: 395, endPoint y: 53, distance: 345.0
click at [384, 54] on div "Today Shipments \ View Shipment Details" at bounding box center [425, 66] width 816 height 34
click at [561, 15] on link "Shipping lists" at bounding box center [556, 15] width 93 height 28
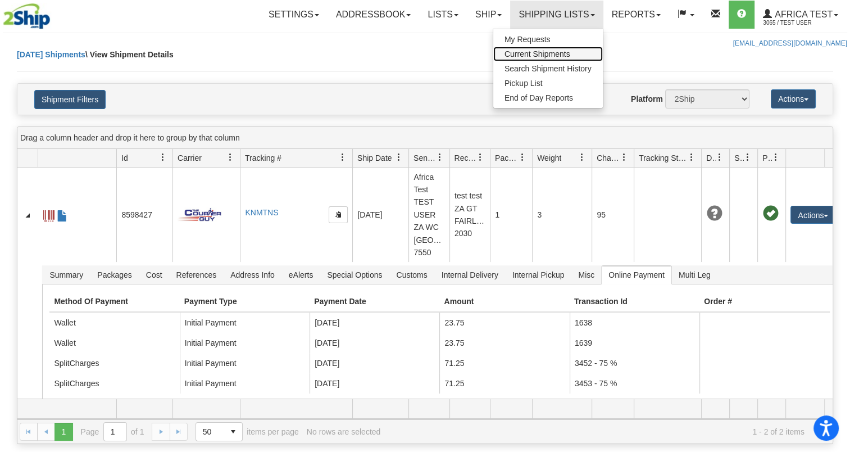
click at [535, 56] on span "Current Shipments" at bounding box center [537, 53] width 66 height 9
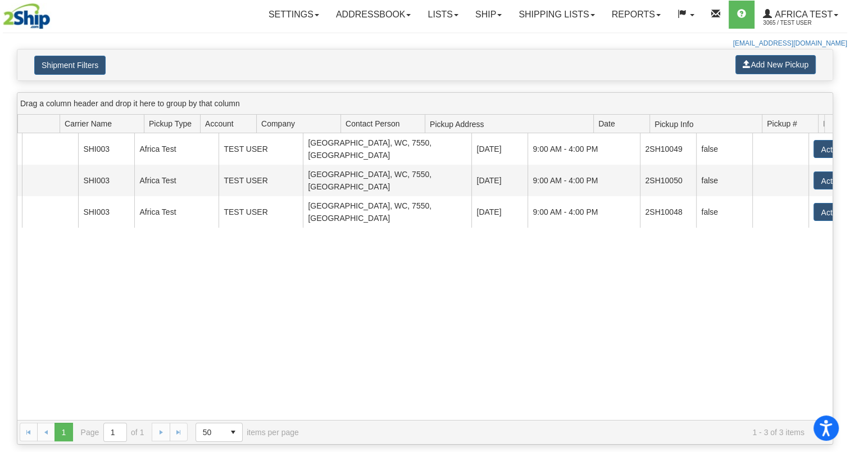
scroll to position [0, 162]
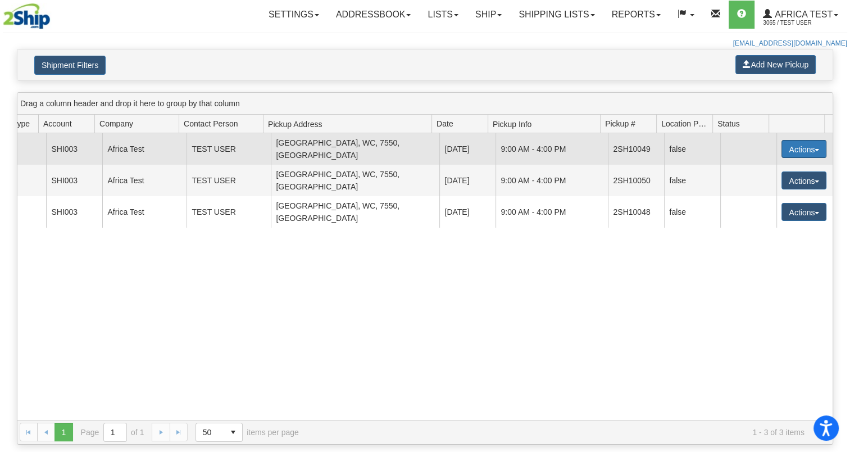
click at [791, 143] on button "Actions" at bounding box center [803, 149] width 45 height 18
click at [772, 165] on span "Cancel" at bounding box center [762, 169] width 30 height 8
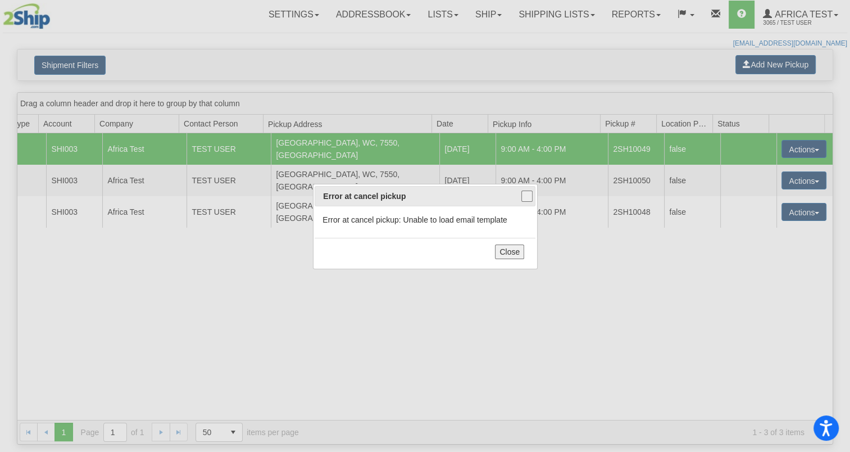
click at [507, 253] on button "Close" at bounding box center [509, 251] width 29 height 15
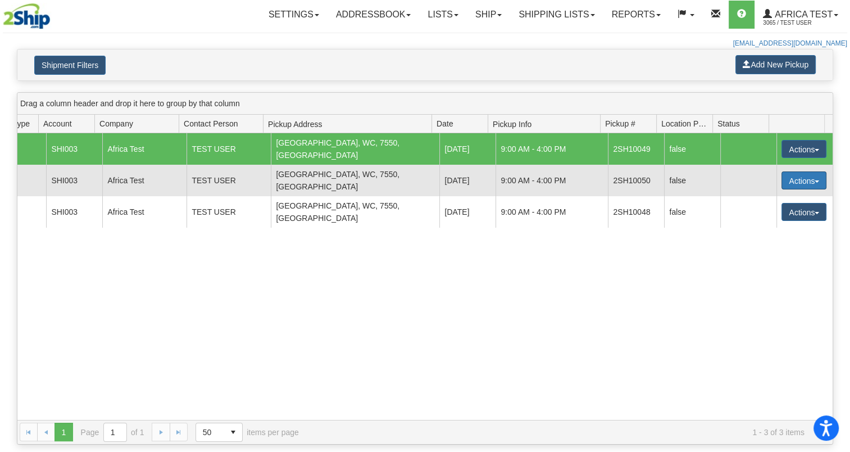
click at [782, 171] on button "Actions" at bounding box center [803, 180] width 45 height 18
click at [758, 197] on span "Cancel" at bounding box center [762, 201] width 30 height 8
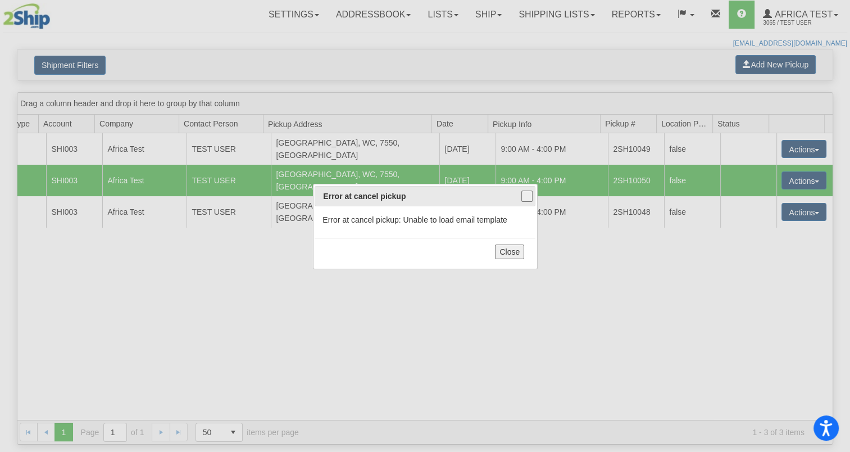
click at [516, 255] on button "Close" at bounding box center [509, 251] width 29 height 15
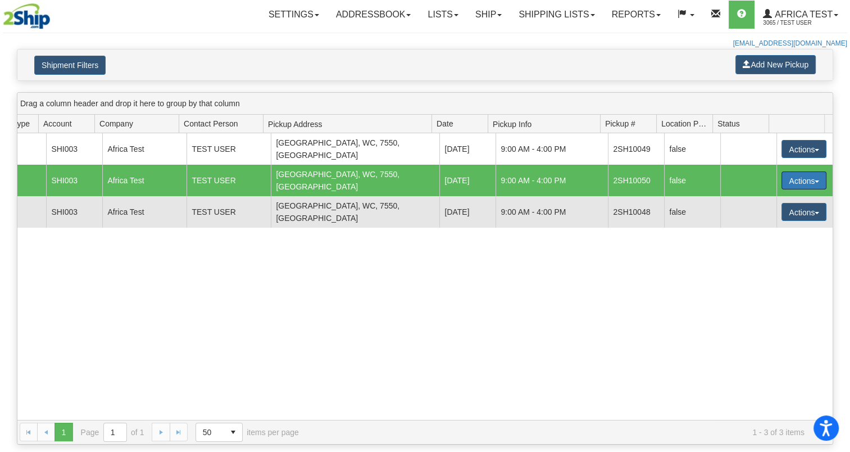
click at [776, 197] on td "Actions Cancel" at bounding box center [804, 211] width 56 height 31
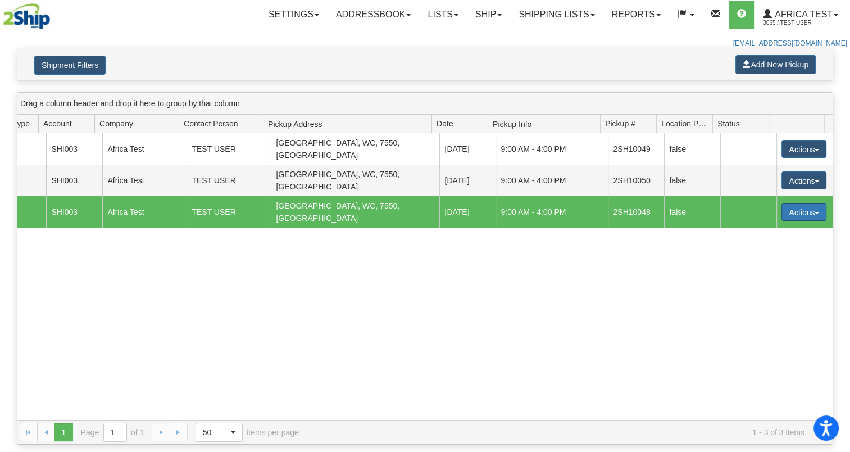
click at [786, 203] on button "Actions" at bounding box center [803, 212] width 45 height 18
click at [759, 228] on span "Cancel" at bounding box center [762, 232] width 30 height 8
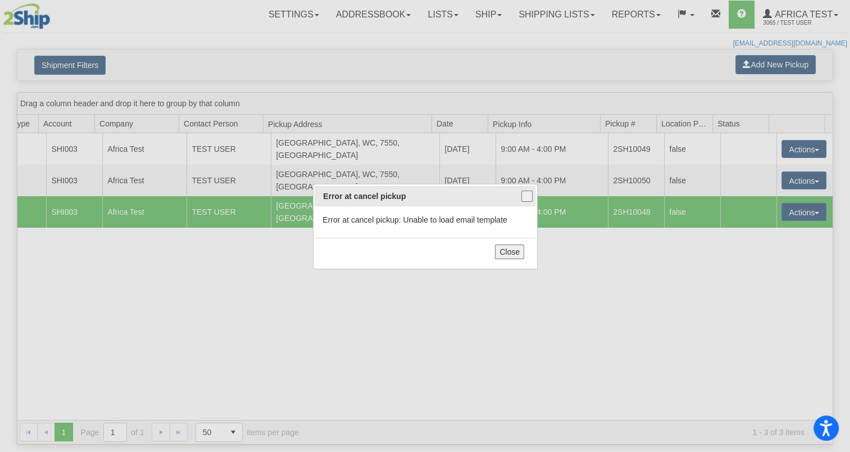
click at [514, 254] on button "Close" at bounding box center [509, 251] width 29 height 15
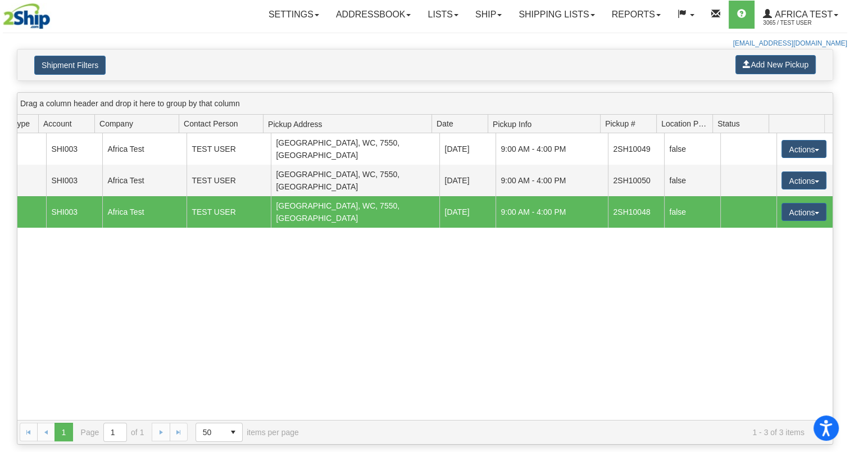
click at [499, 276] on div "5673 202 Label Courier Guy SHI003 Africa Test TEST USER [GEOGRAPHIC_DATA], ZA […" at bounding box center [424, 276] width 815 height 286
click at [786, 11] on span "Africa Test" at bounding box center [802, 15] width 61 height 10
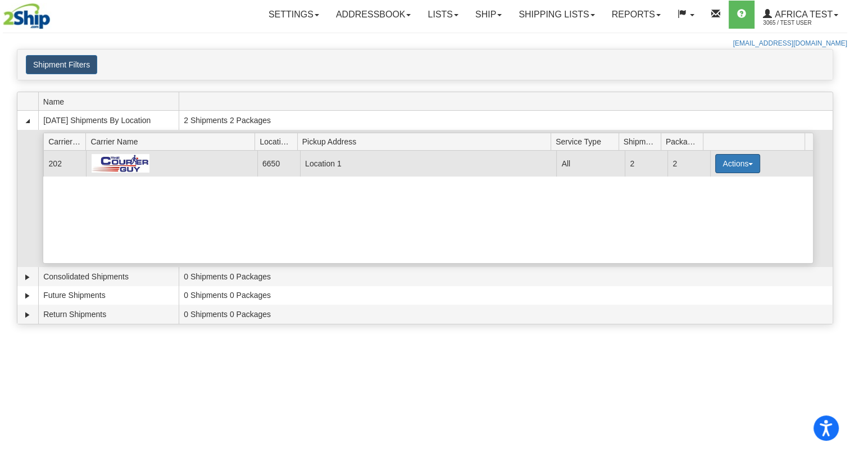
click at [721, 170] on button "Actions" at bounding box center [737, 163] width 45 height 19
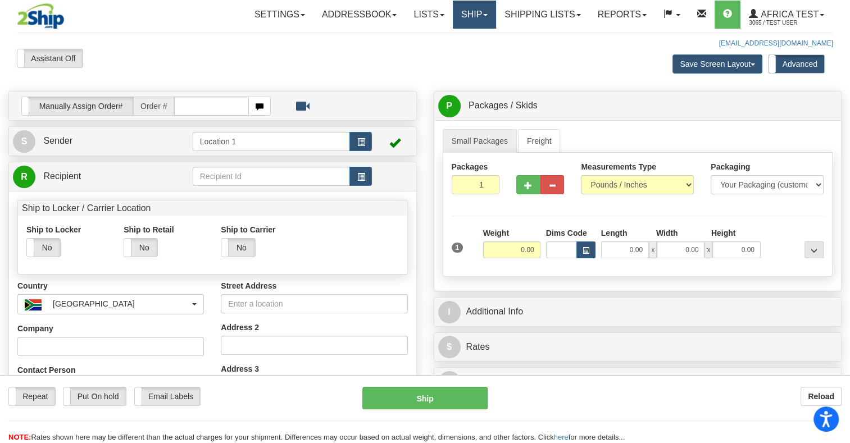
click at [479, 19] on link "Ship" at bounding box center [474, 15] width 43 height 28
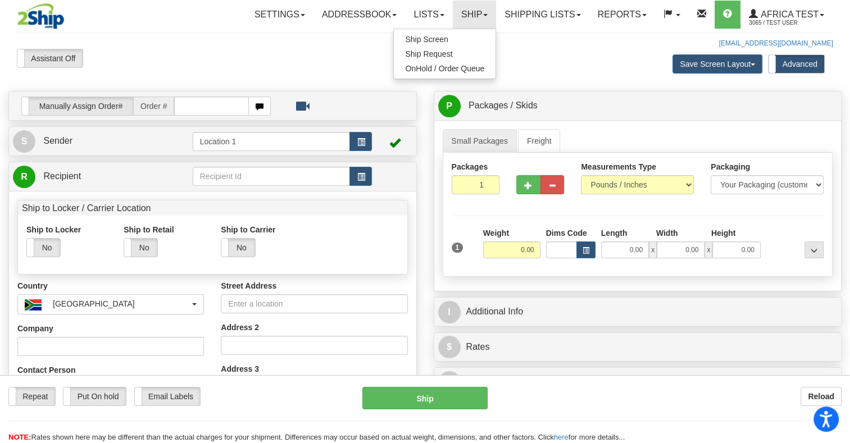
click at [527, 58] on div "Save Screen Layout Save Layout Reset to Default Standard Advanced" at bounding box center [667, 64] width 347 height 30
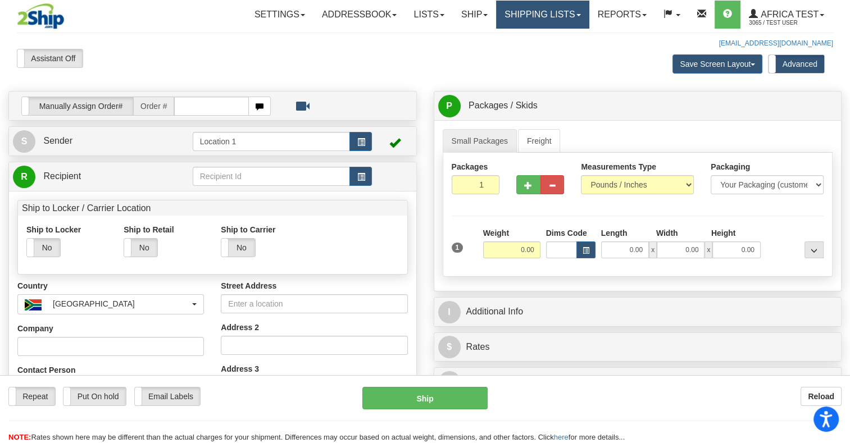
click at [508, 13] on link "Shipping lists" at bounding box center [542, 15] width 93 height 28
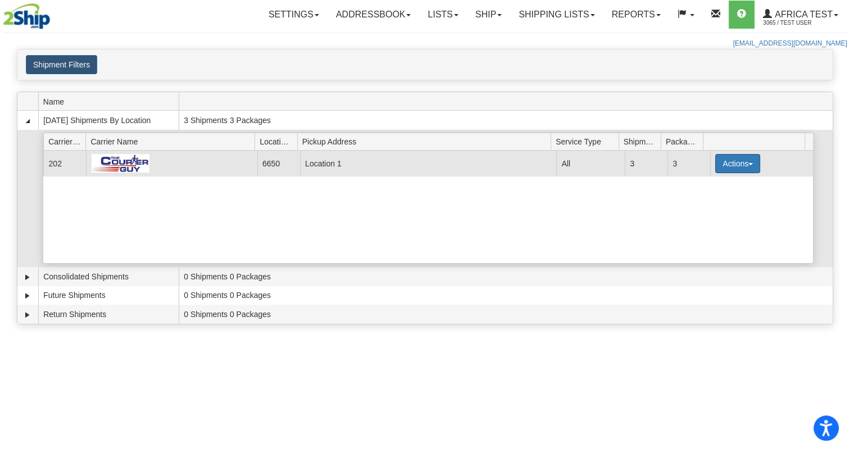
drag, startPoint x: 717, startPoint y: 160, endPoint x: 727, endPoint y: 162, distance: 10.4
click at [717, 160] on button "Actions" at bounding box center [737, 163] width 45 height 19
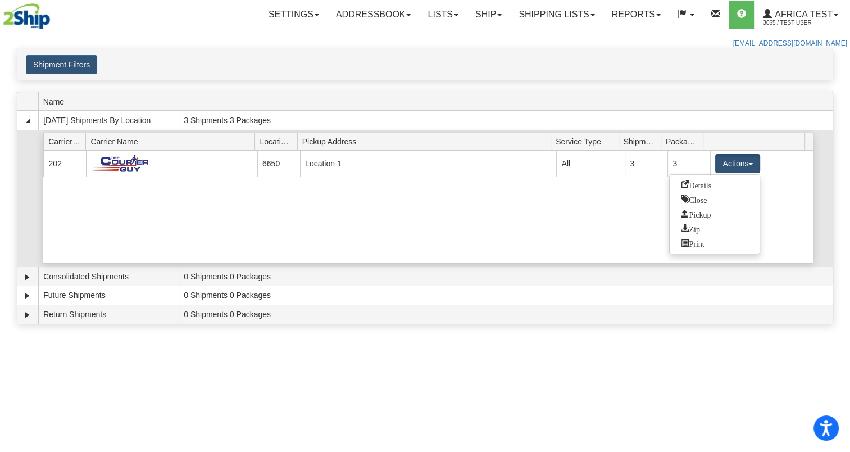
click at [714, 185] on link "Details" at bounding box center [714, 184] width 90 height 15
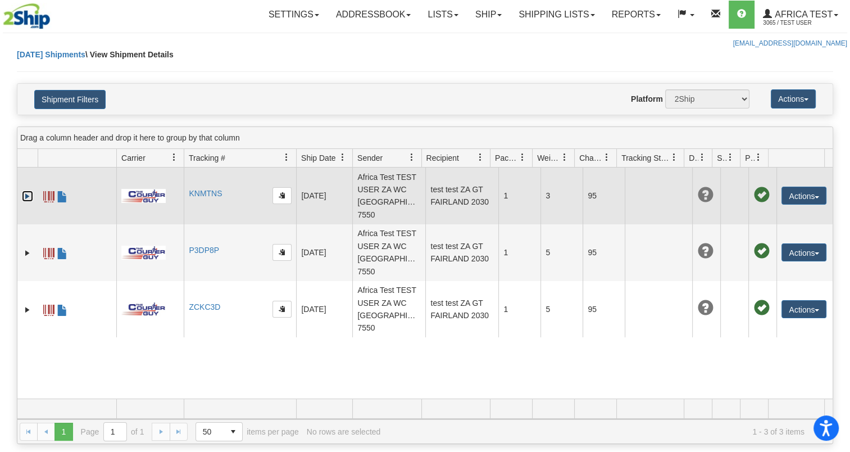
click at [22, 195] on link "Expand" at bounding box center [27, 195] width 11 height 11
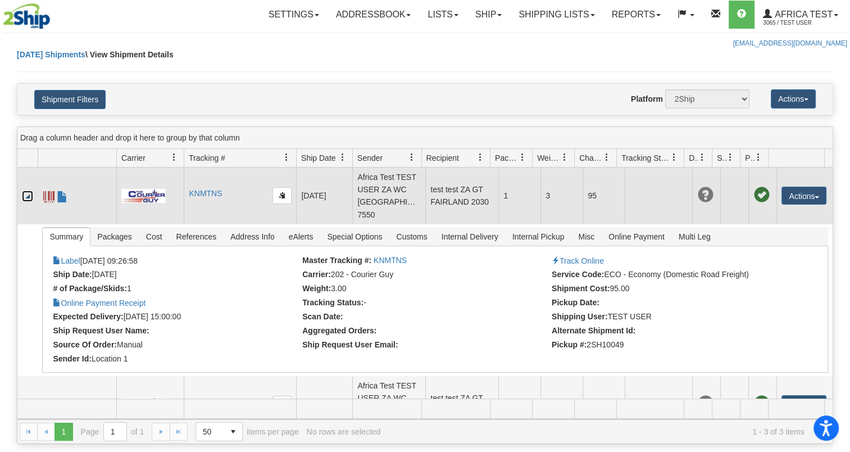
click at [22, 191] on link "Collapse" at bounding box center [27, 195] width 11 height 11
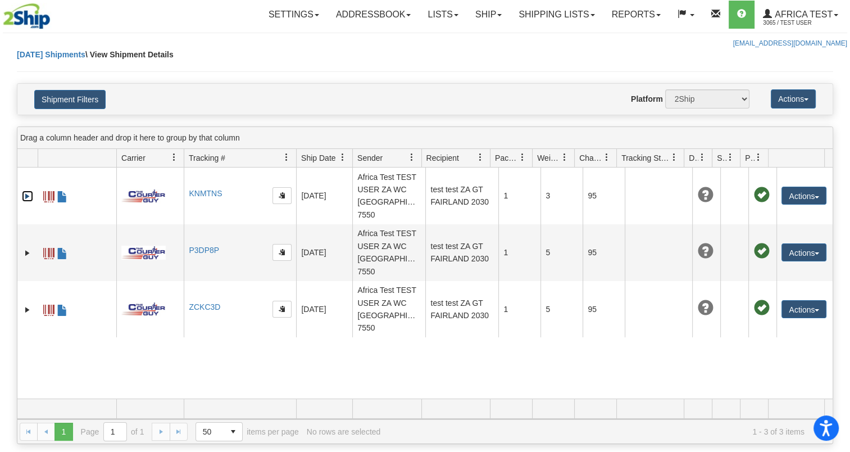
click at [175, 154] on span at bounding box center [174, 157] width 9 height 9
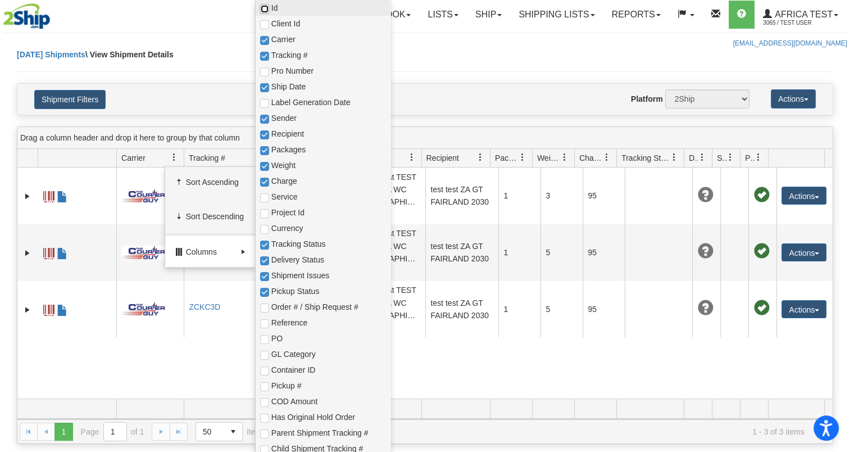
click at [263, 5] on input "checkbox" at bounding box center [264, 8] width 9 height 9
checkbox input "true"
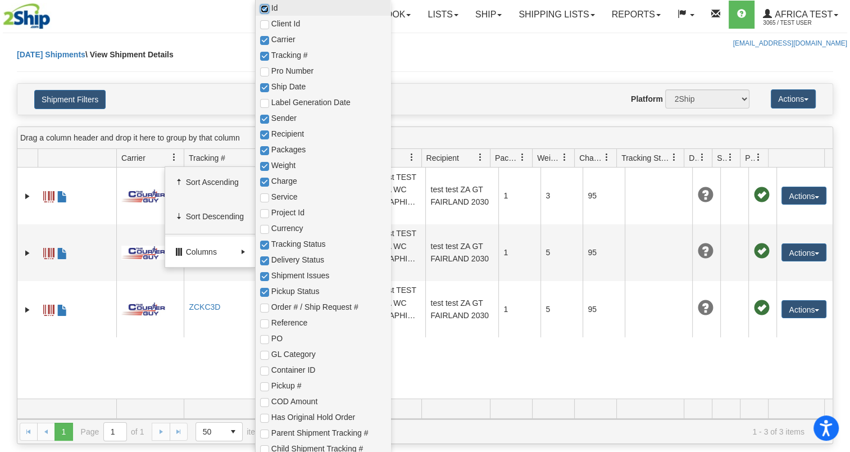
checkbox input "true"
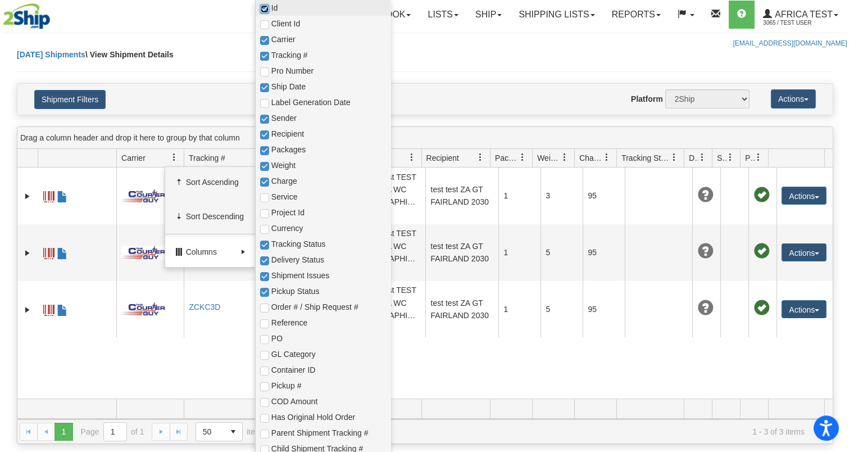
checkbox input "true"
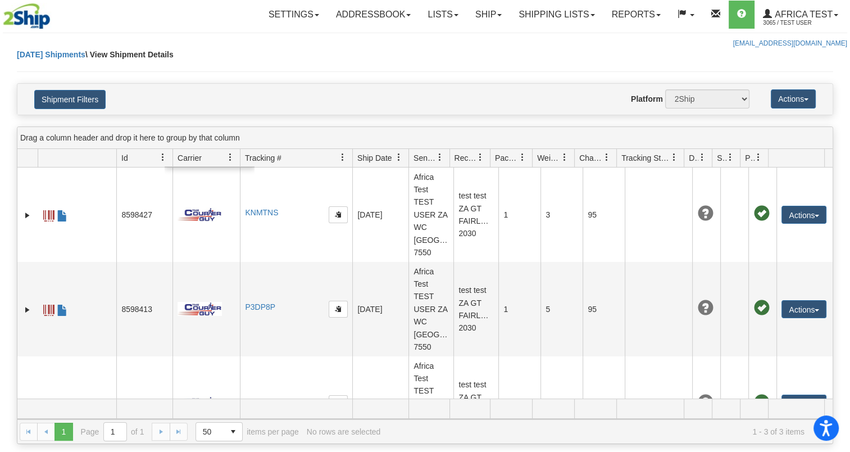
click at [445, 57] on div "Today Shipments \ View Shipment Details" at bounding box center [425, 66] width 816 height 34
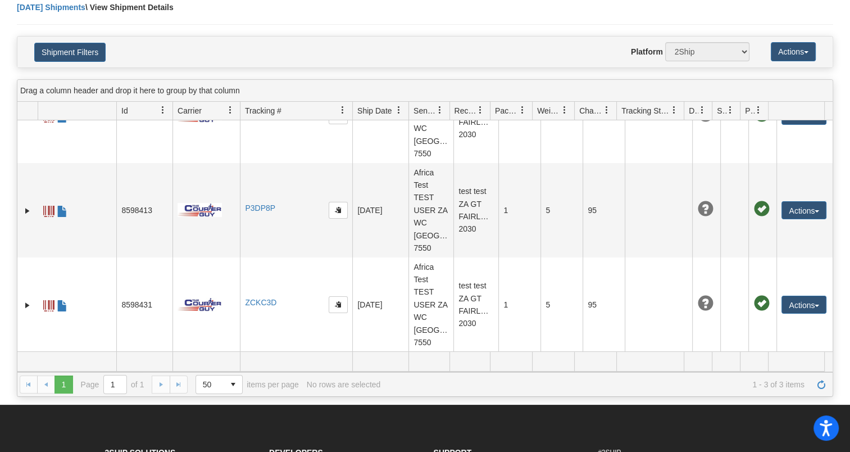
scroll to position [112, 0]
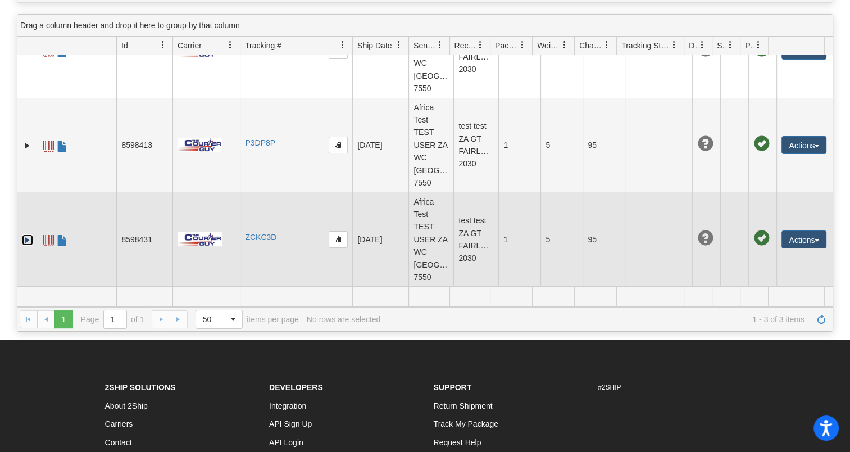
click at [24, 240] on link "Expand" at bounding box center [27, 239] width 11 height 11
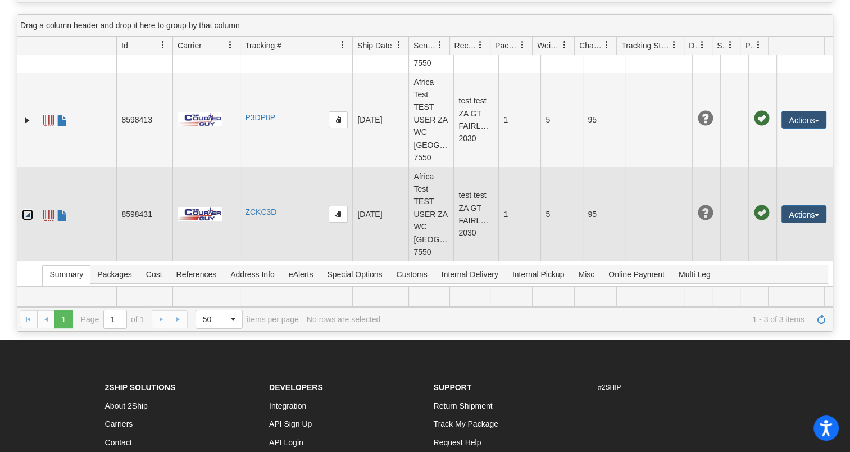
scroll to position [189, 0]
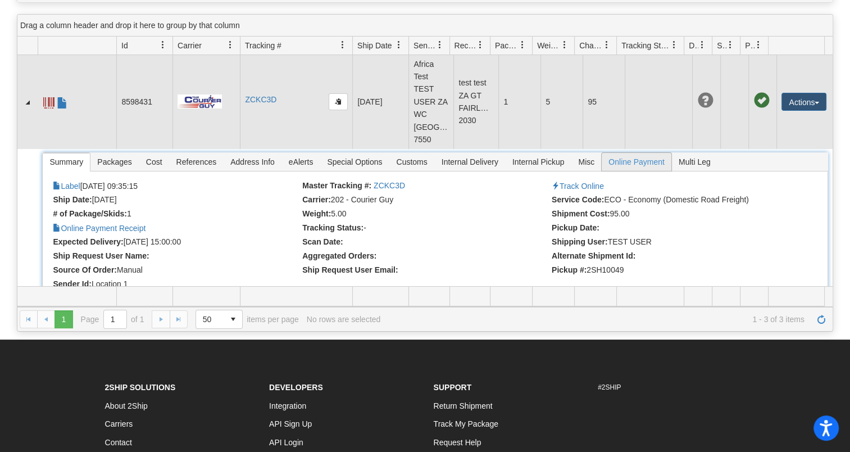
click at [625, 162] on span "Online Payment" at bounding box center [637, 162] width 70 height 18
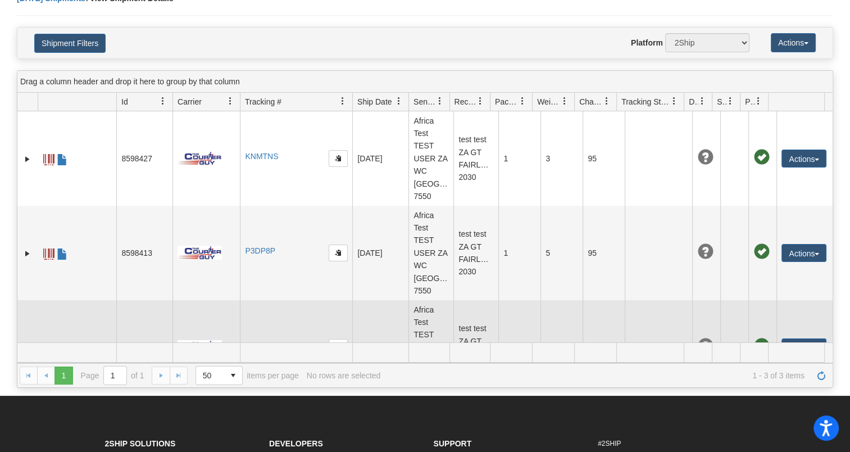
scroll to position [0, 0]
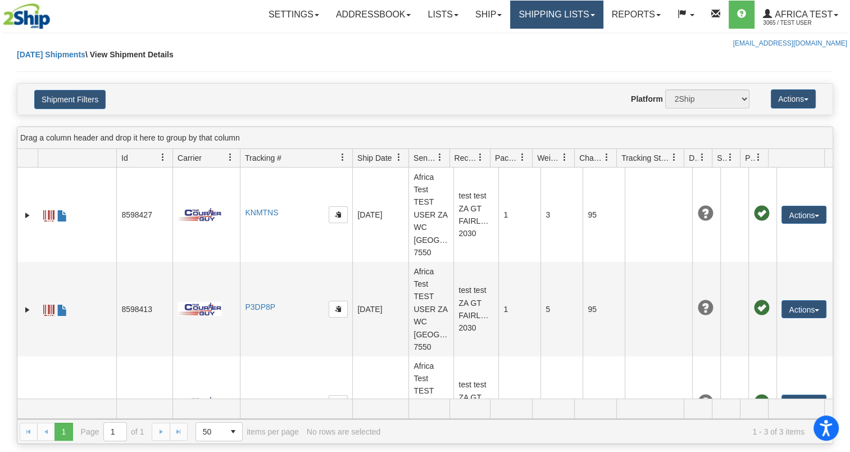
click at [535, 10] on link "Shipping lists" at bounding box center [556, 15] width 93 height 28
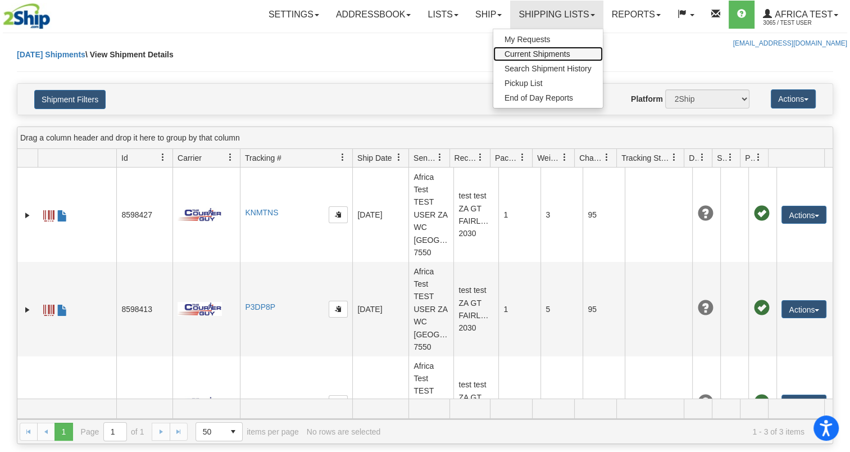
click at [532, 51] on span "Current Shipments" at bounding box center [537, 53] width 66 height 9
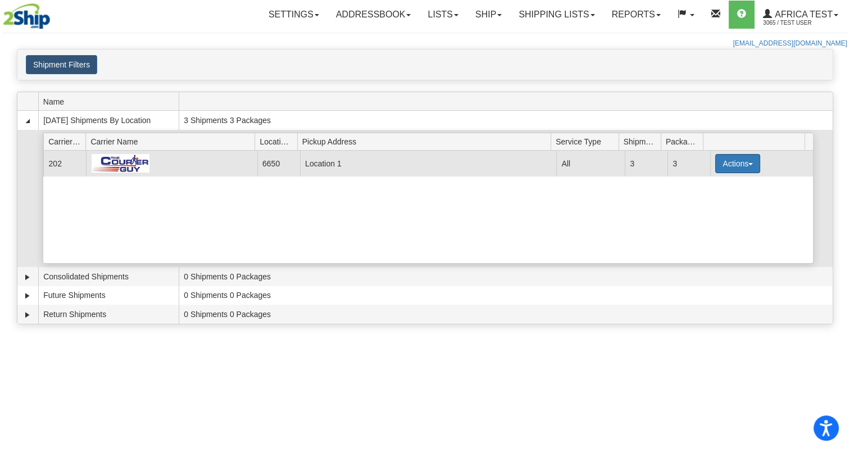
click at [737, 166] on button "Actions" at bounding box center [737, 163] width 45 height 19
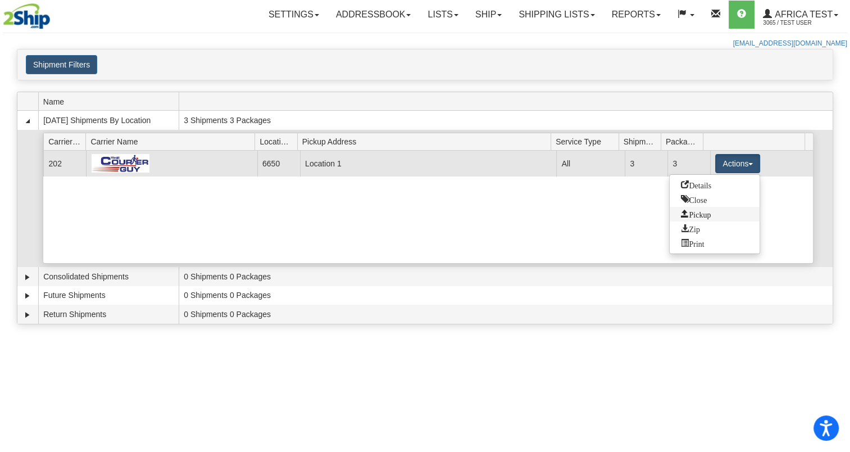
click at [708, 212] on span "Pickup" at bounding box center [696, 213] width 30 height 8
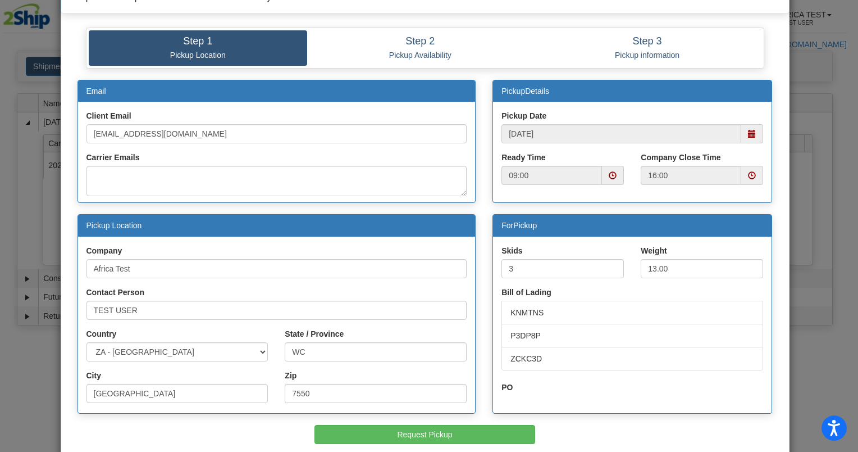
scroll to position [56, 0]
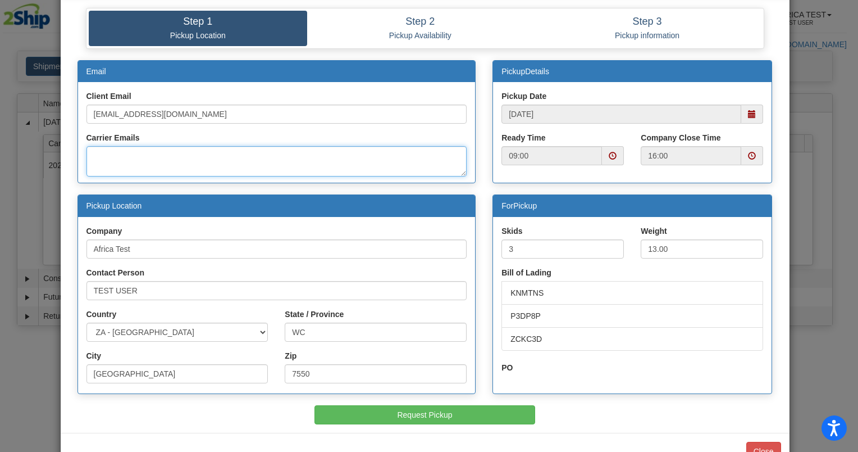
click at [146, 175] on textarea "Carrier Emails" at bounding box center [276, 161] width 381 height 30
type textarea "[EMAIL_ADDRESS][DOMAIN_NAME]"
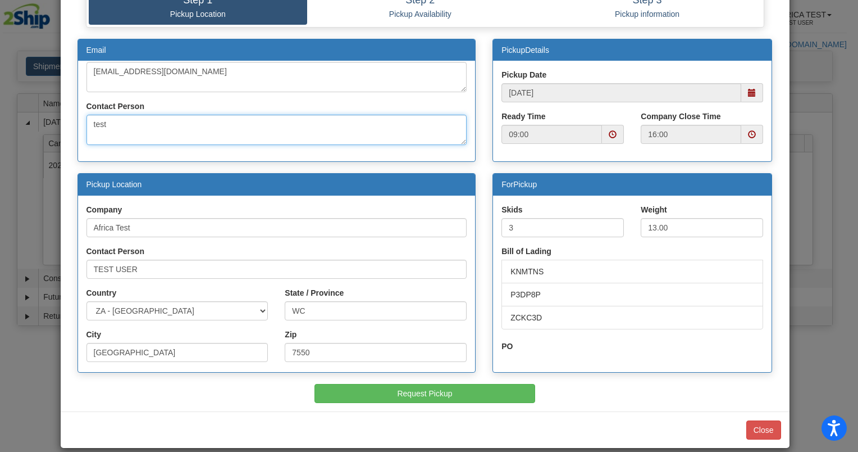
scroll to position [89, 0]
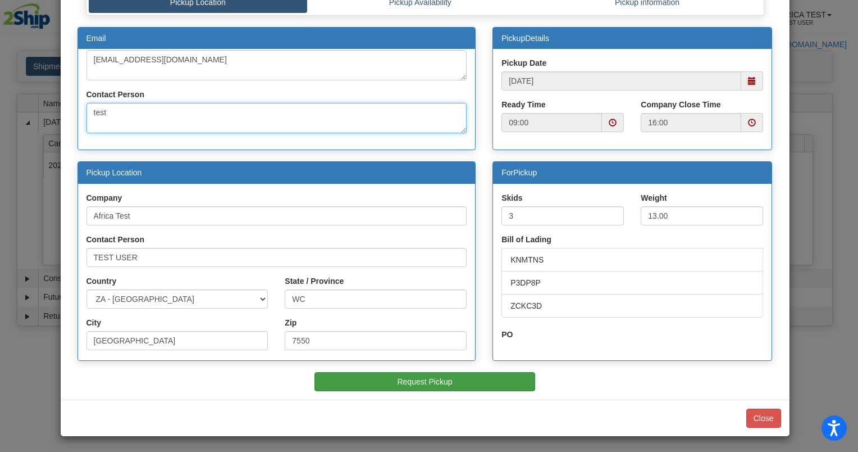
type textarea "test"
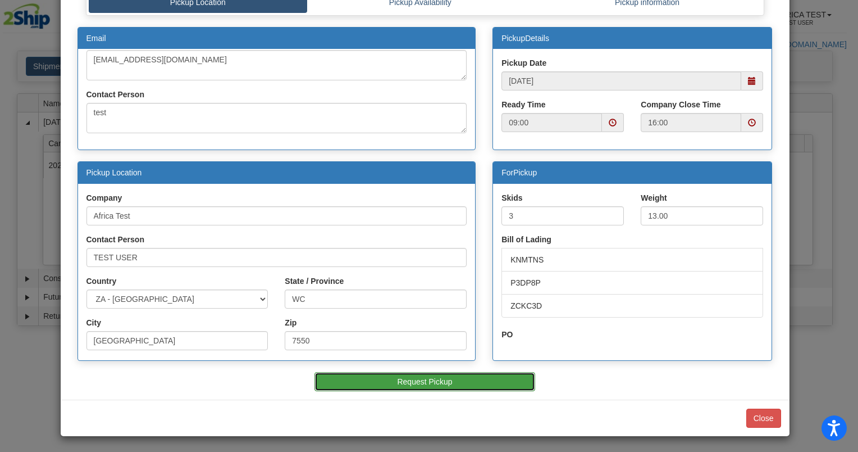
click at [397, 375] on button "Request Pickup" at bounding box center [425, 381] width 221 height 19
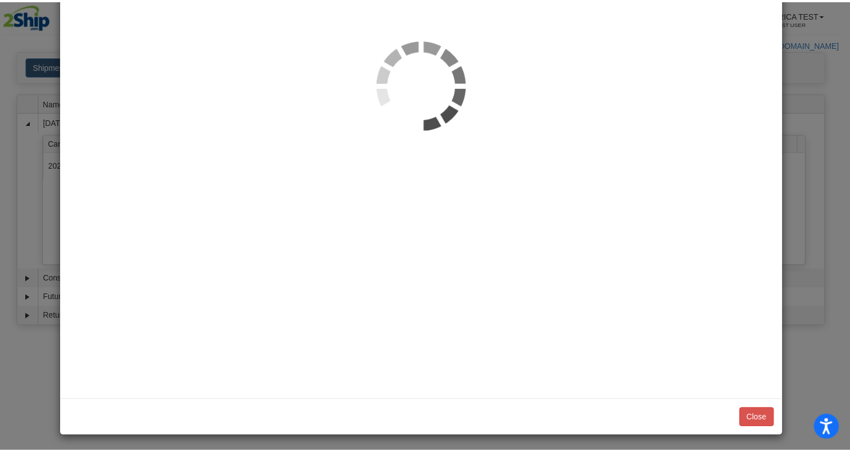
scroll to position [0, 0]
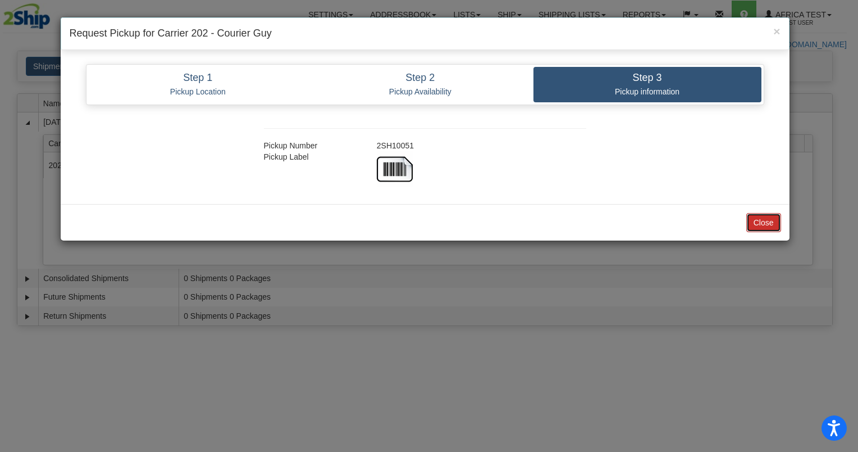
click at [757, 218] on button "Close" at bounding box center [763, 222] width 35 height 19
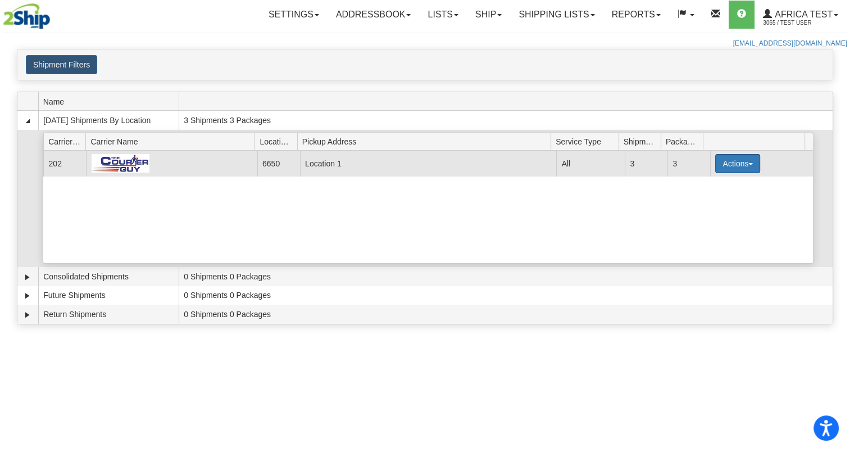
click at [728, 166] on button "Actions" at bounding box center [737, 163] width 45 height 19
click at [710, 183] on span "Details" at bounding box center [696, 184] width 30 height 8
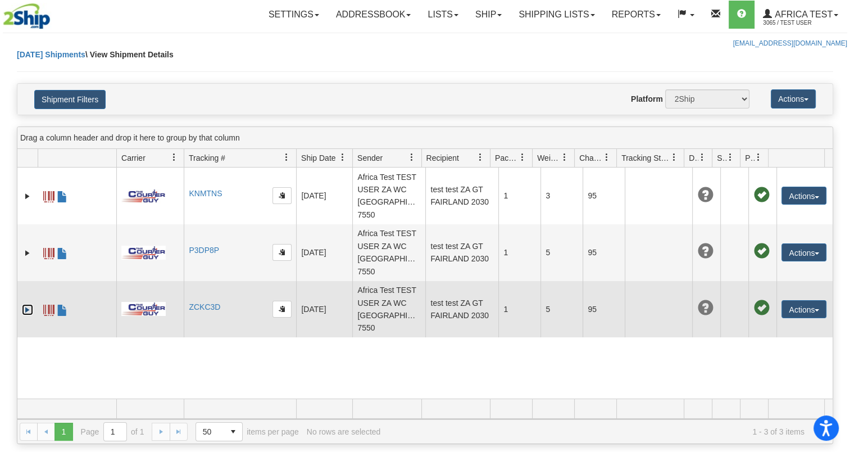
click at [25, 308] on link "Expand" at bounding box center [27, 309] width 11 height 11
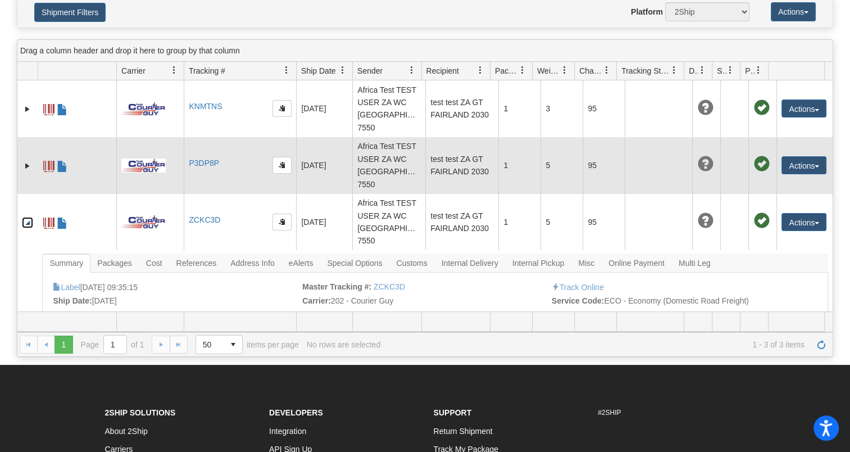
scroll to position [168, 0]
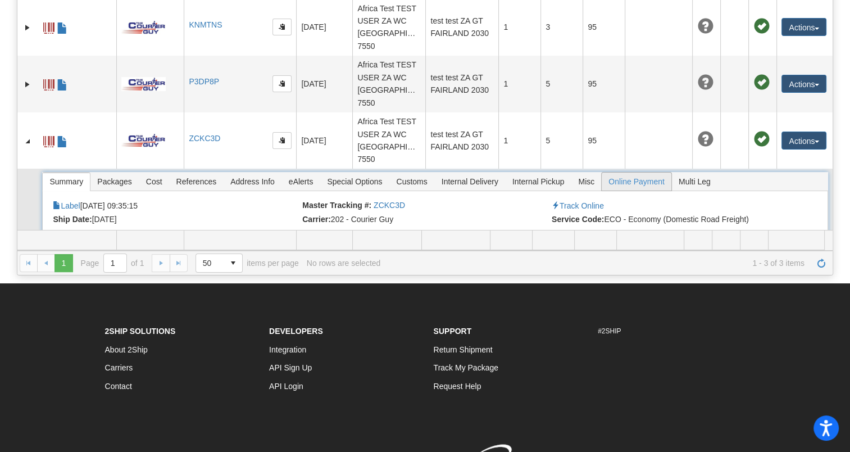
click at [618, 180] on span "Online Payment" at bounding box center [637, 181] width 70 height 18
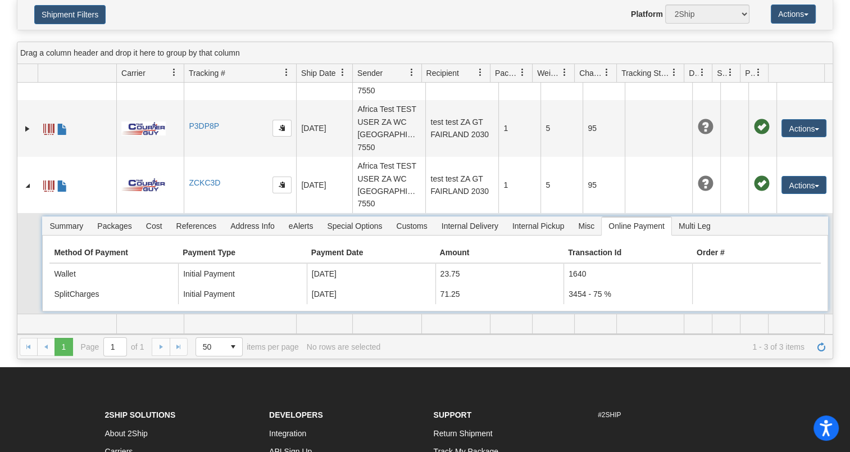
scroll to position [112, 0]
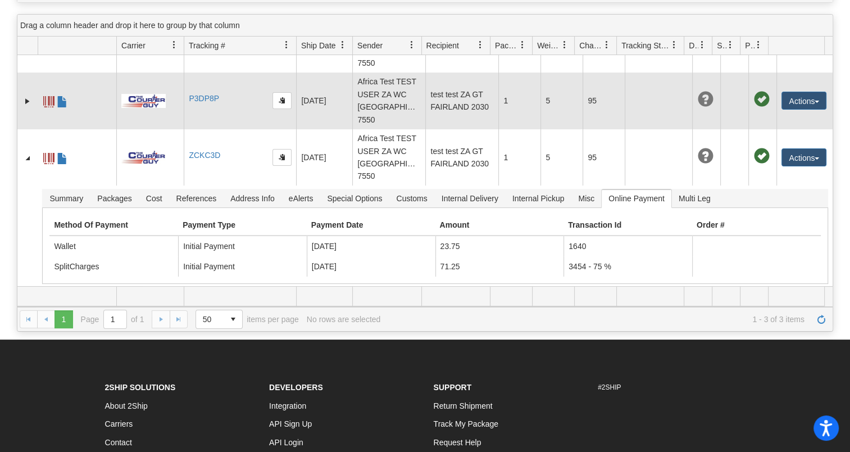
drag, startPoint x: 0, startPoint y: 99, endPoint x: 57, endPoint y: 86, distance: 58.2
click at [0, 99] on html "Accessibility Screen-Reader Guide, Feedback, and Issue Reporting | New window U…" at bounding box center [425, 114] width 850 height 452
click at [804, 105] on button "Actions" at bounding box center [803, 101] width 45 height 18
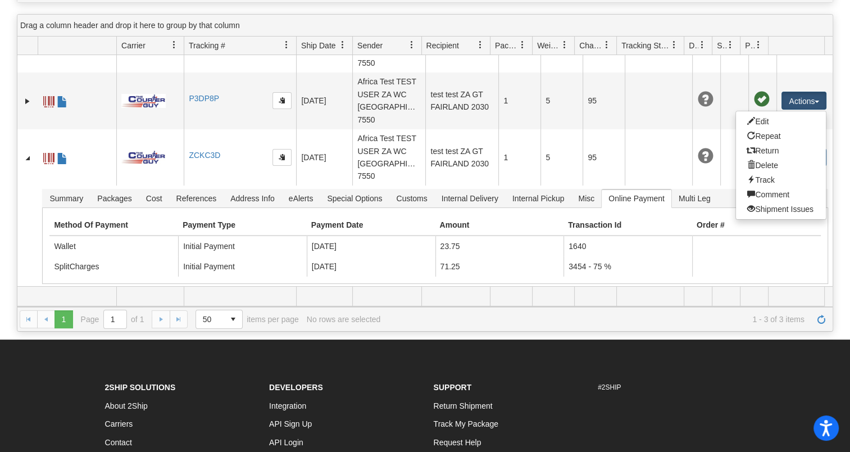
click at [0, 170] on html "Accessibility Screen-Reader Guide, Feedback, and Issue Reporting | New window U…" at bounding box center [425, 114] width 850 height 452
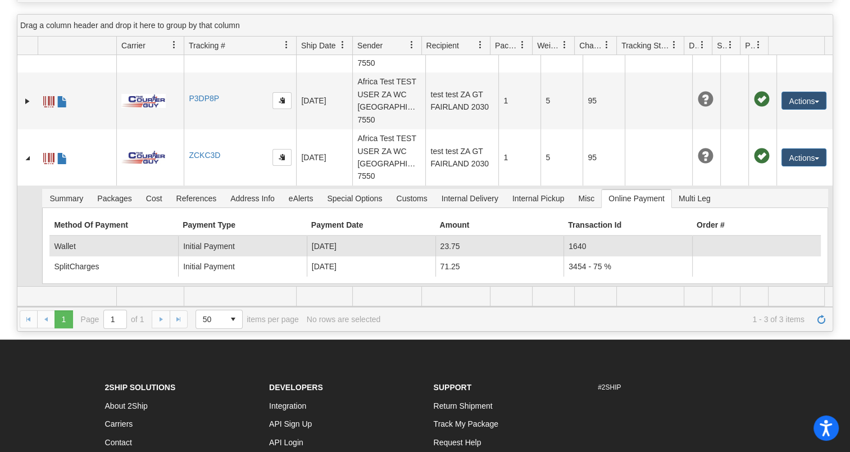
scroll to position [0, 0]
